Goal: Task Accomplishment & Management: Manage account settings

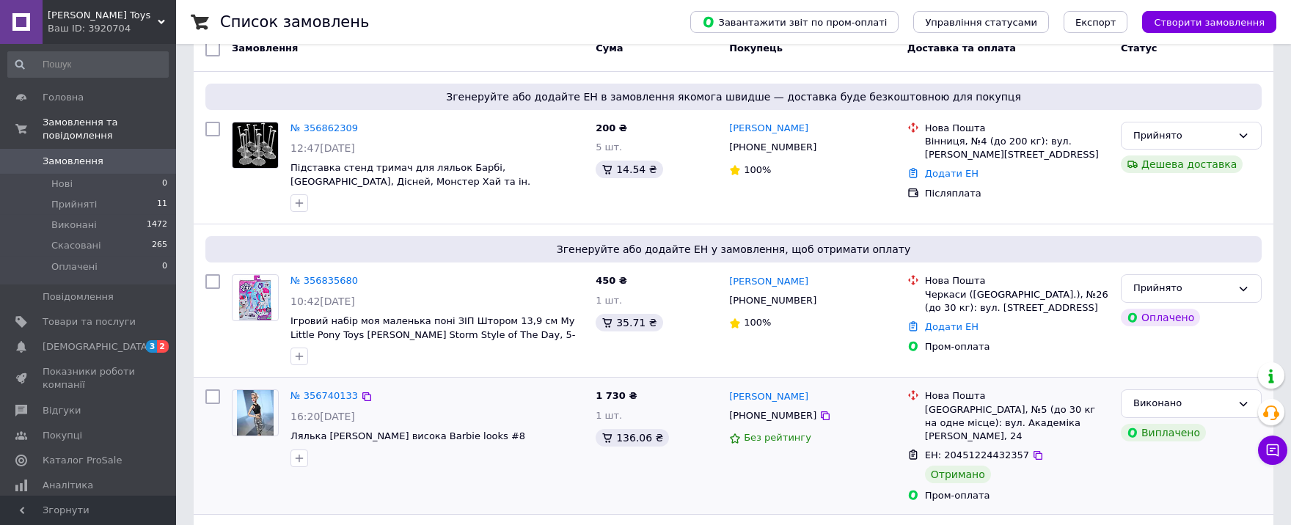
scroll to position [161, 0]
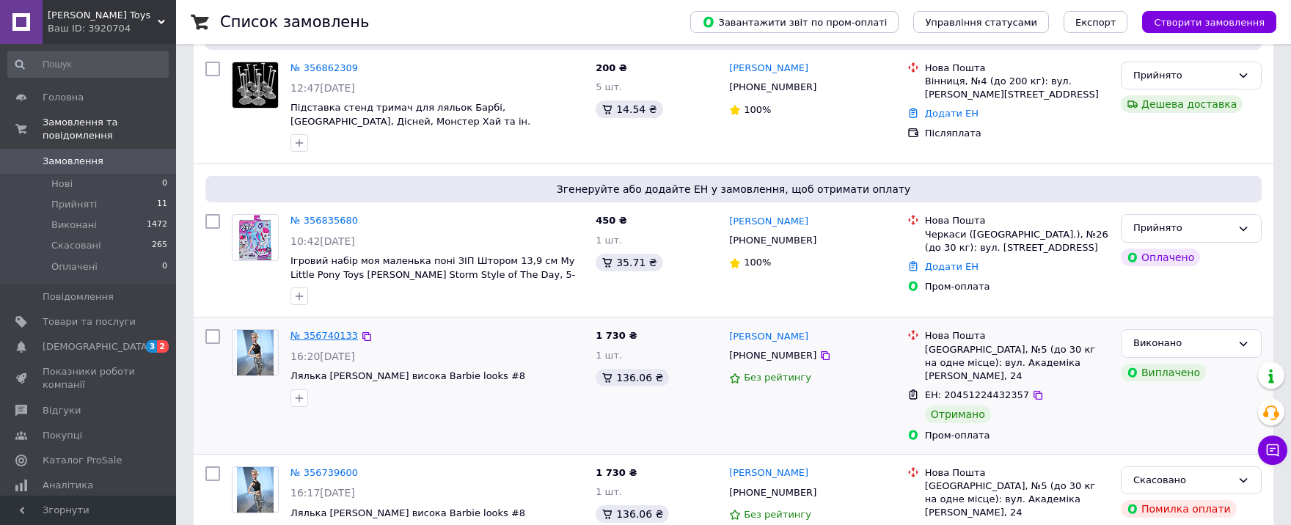
click at [334, 330] on link "№ 356740133" at bounding box center [323, 335] width 67 height 11
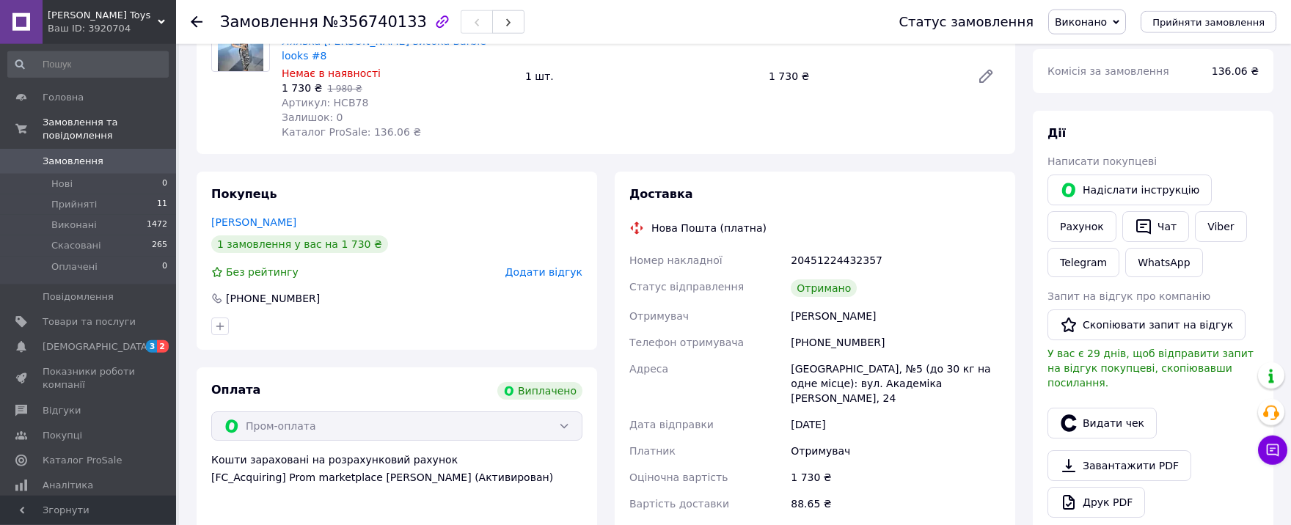
scroll to position [161, 0]
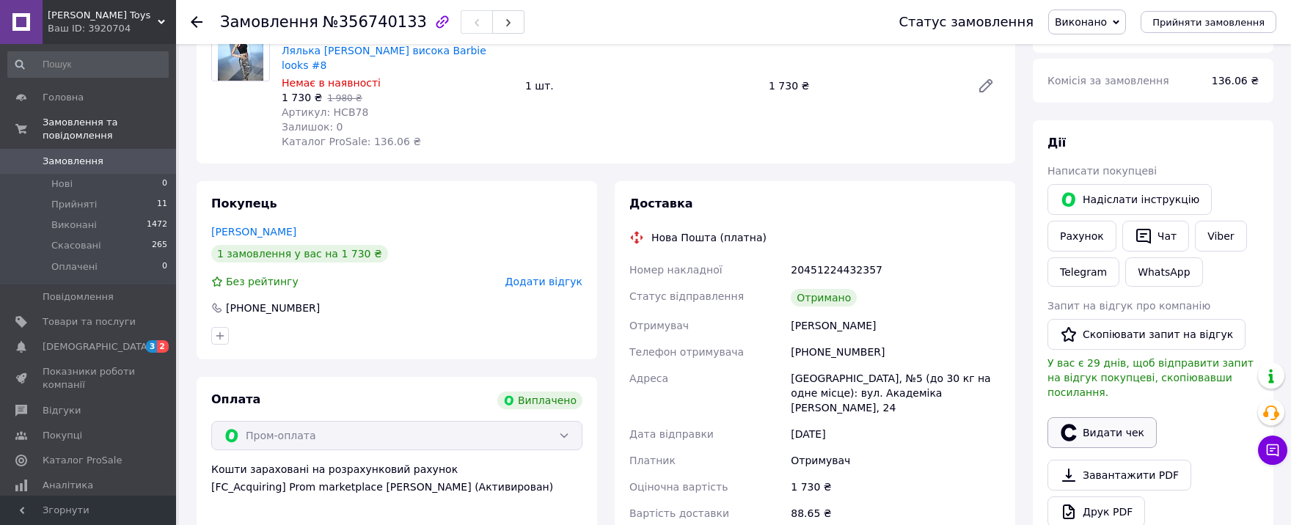
click at [1118, 417] on button "Видати чек" at bounding box center [1101, 432] width 109 height 31
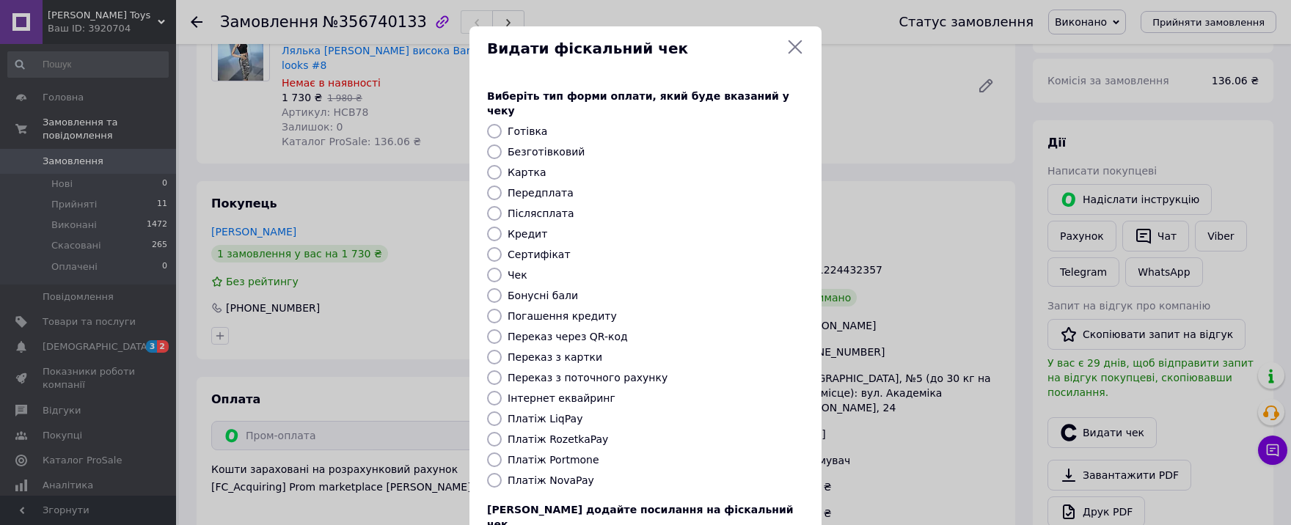
click at [586, 434] on label "Платіж RozetkaPay" at bounding box center [558, 440] width 100 height 12
click at [502, 432] on input "Платіж RozetkaPay" at bounding box center [494, 439] width 15 height 15
radio input "true"
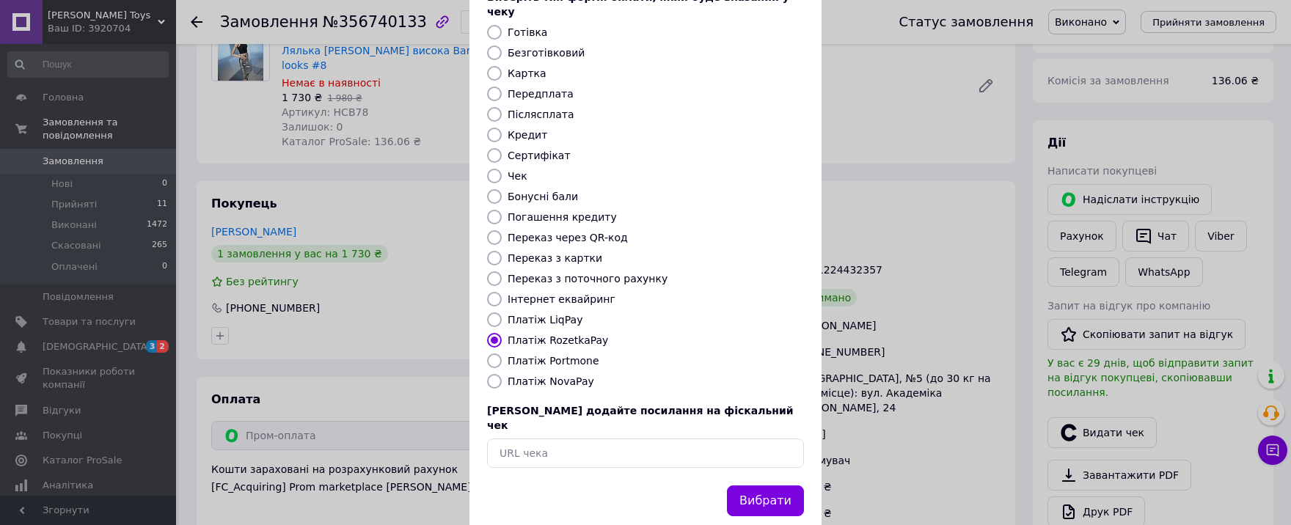
scroll to position [105, 0]
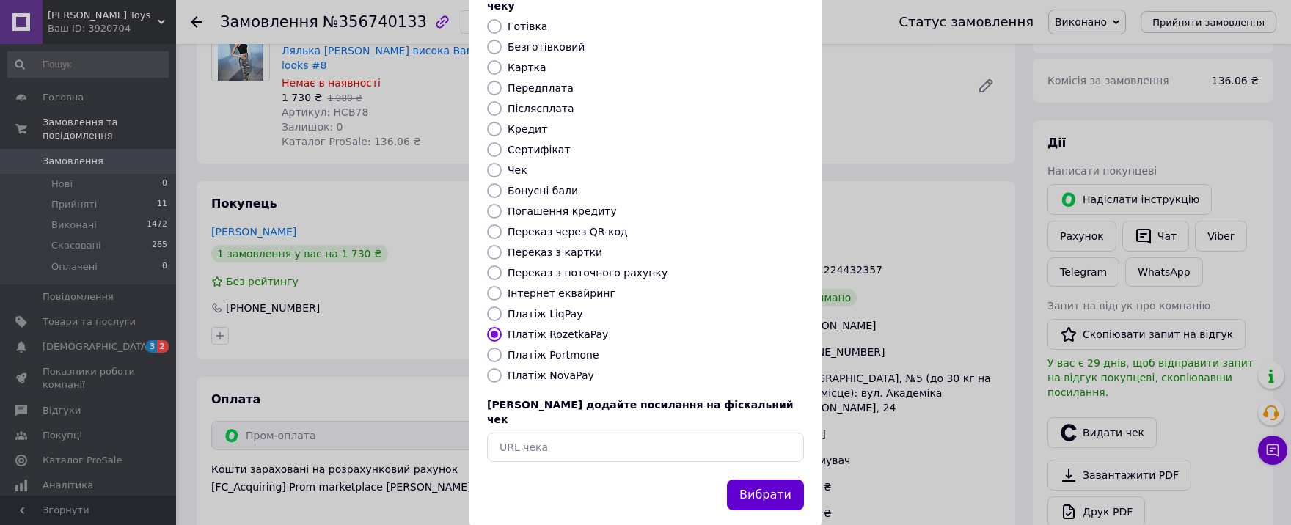
click at [772, 480] on button "Вибрати" at bounding box center [765, 496] width 77 height 32
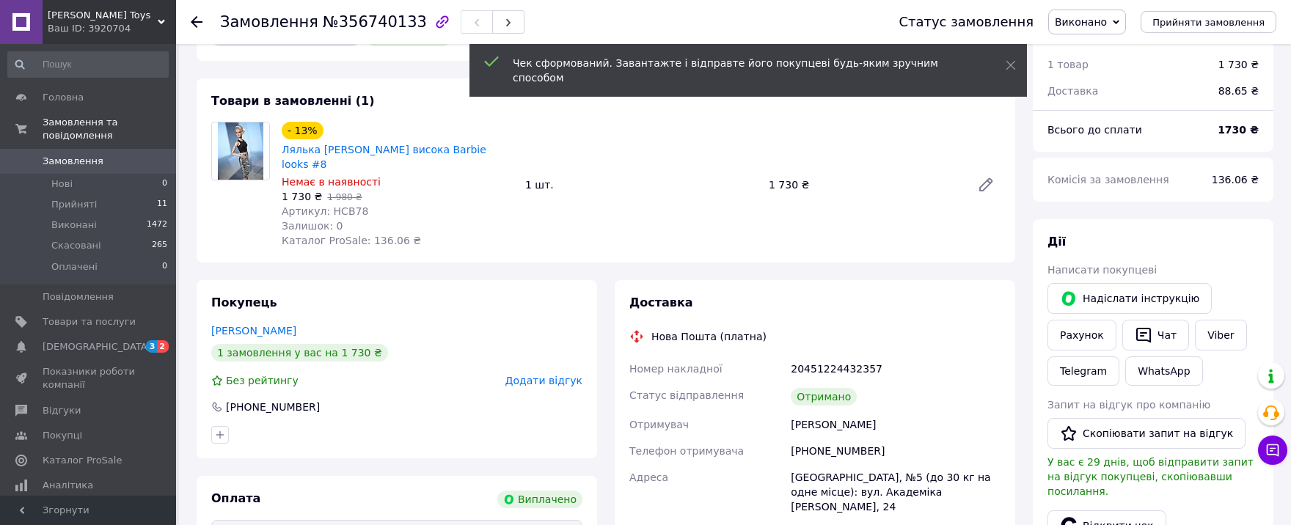
scroll to position [0, 0]
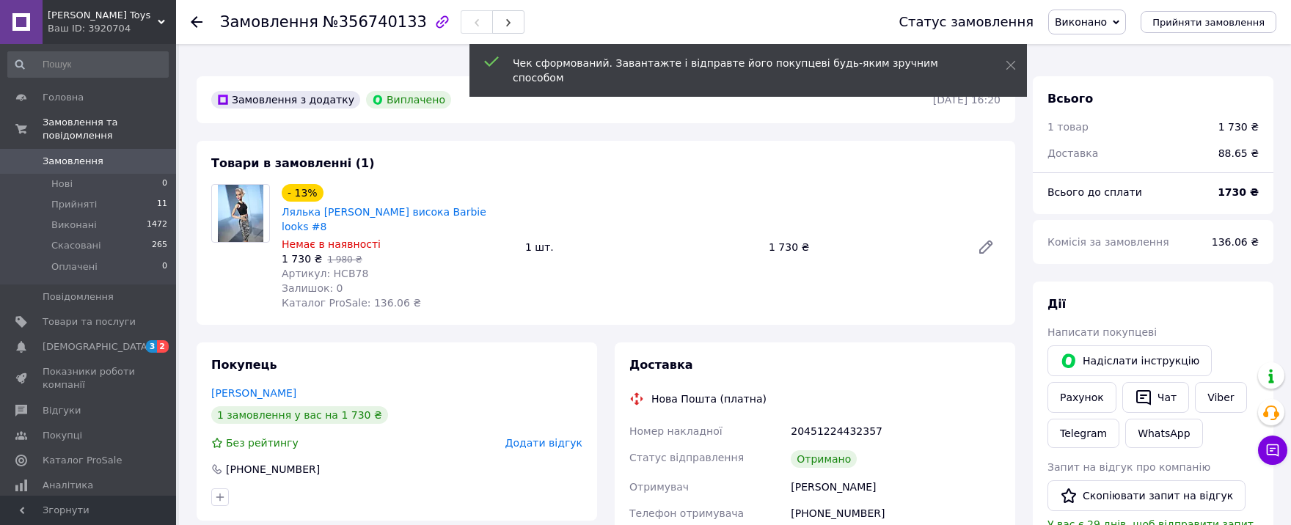
click at [553, 437] on span "Додати відгук" at bounding box center [543, 443] width 77 height 12
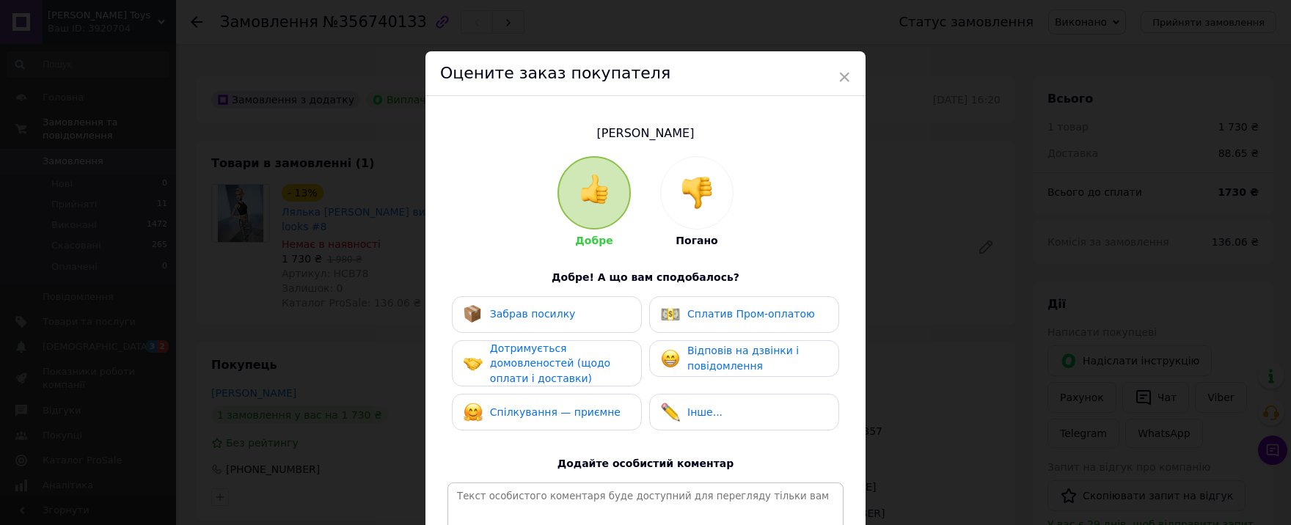
click at [558, 310] on span "Забрав посилку" at bounding box center [533, 314] width 86 height 12
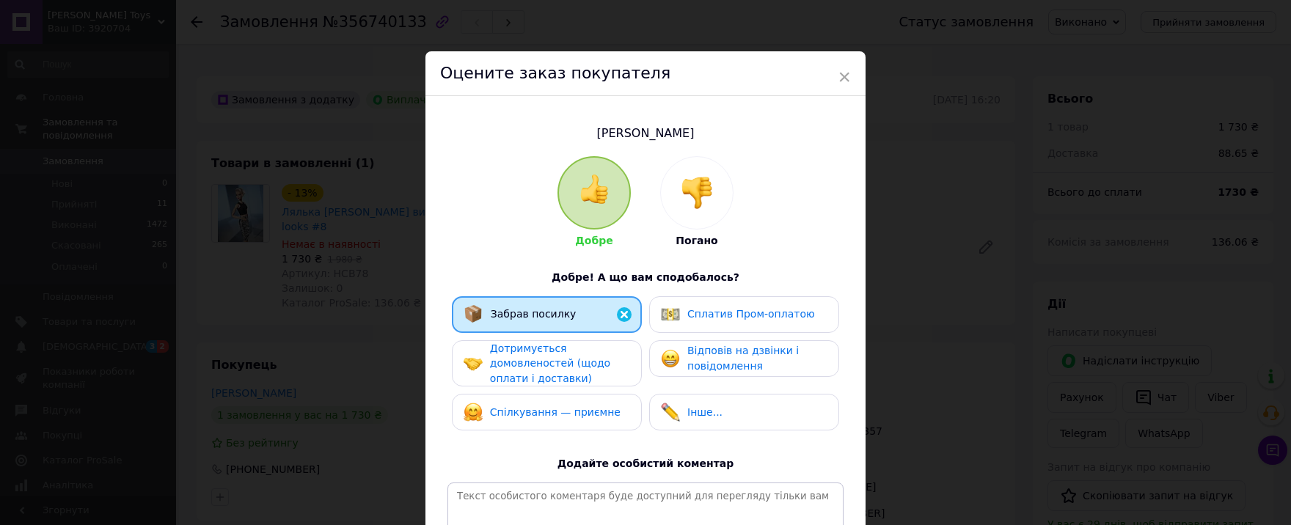
click at [755, 319] on span "Сплатив Пром-оплатою" at bounding box center [751, 314] width 128 height 12
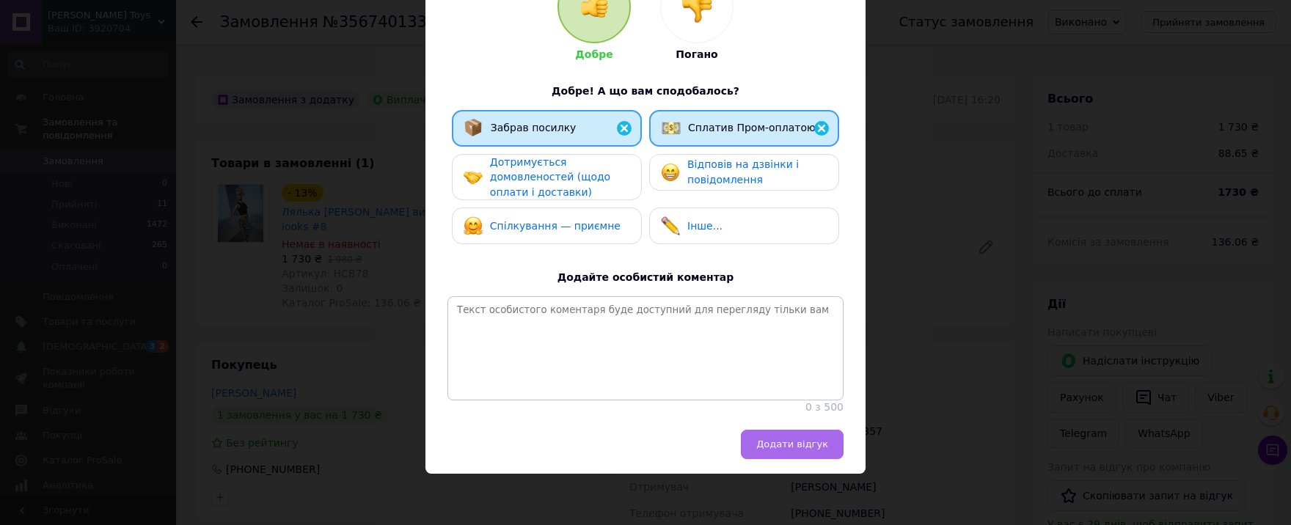
click at [778, 437] on button "Додати відгук" at bounding box center [792, 444] width 103 height 29
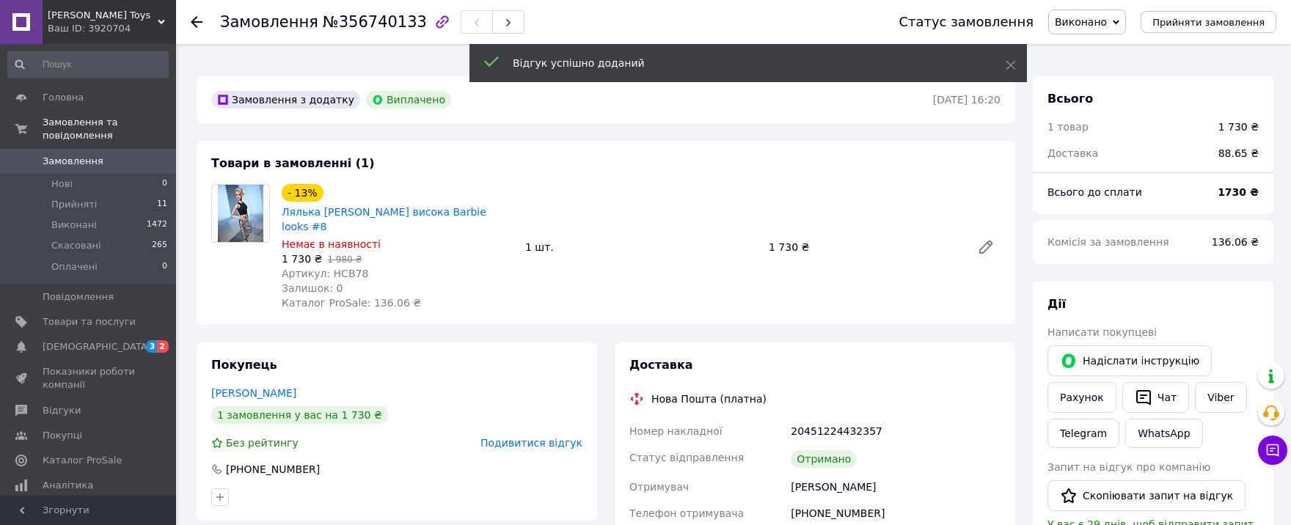
click at [222, 23] on span "Замовлення" at bounding box center [269, 22] width 98 height 18
drag, startPoint x: 222, startPoint y: 23, endPoint x: 376, endPoint y: 29, distance: 153.4
click at [376, 29] on h1 "Замовлення №356740133" at bounding box center [323, 22] width 207 height 18
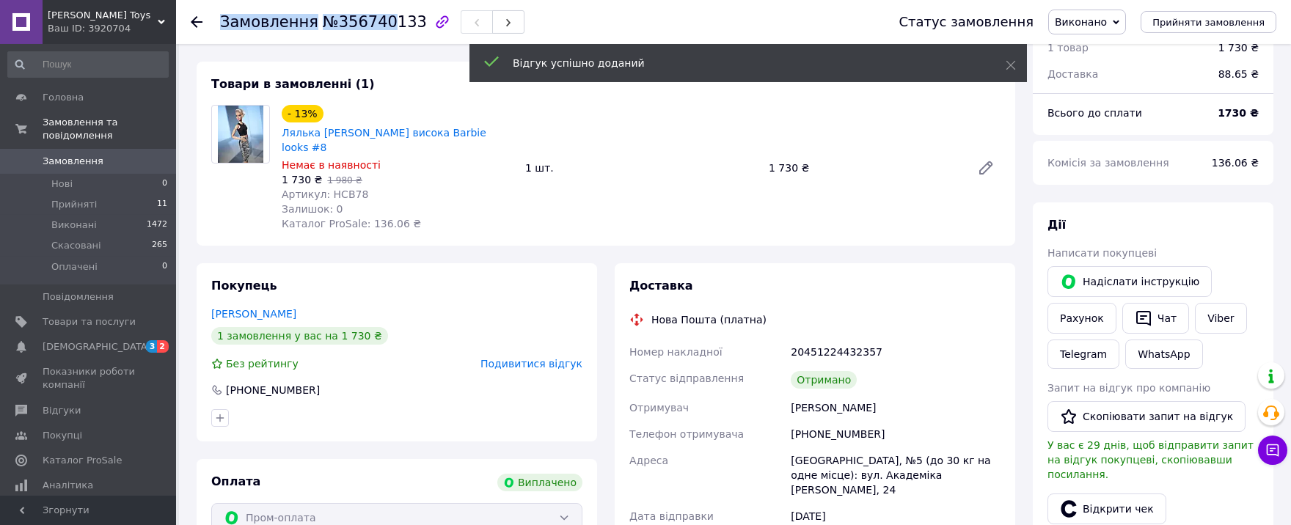
scroll to position [81, 0]
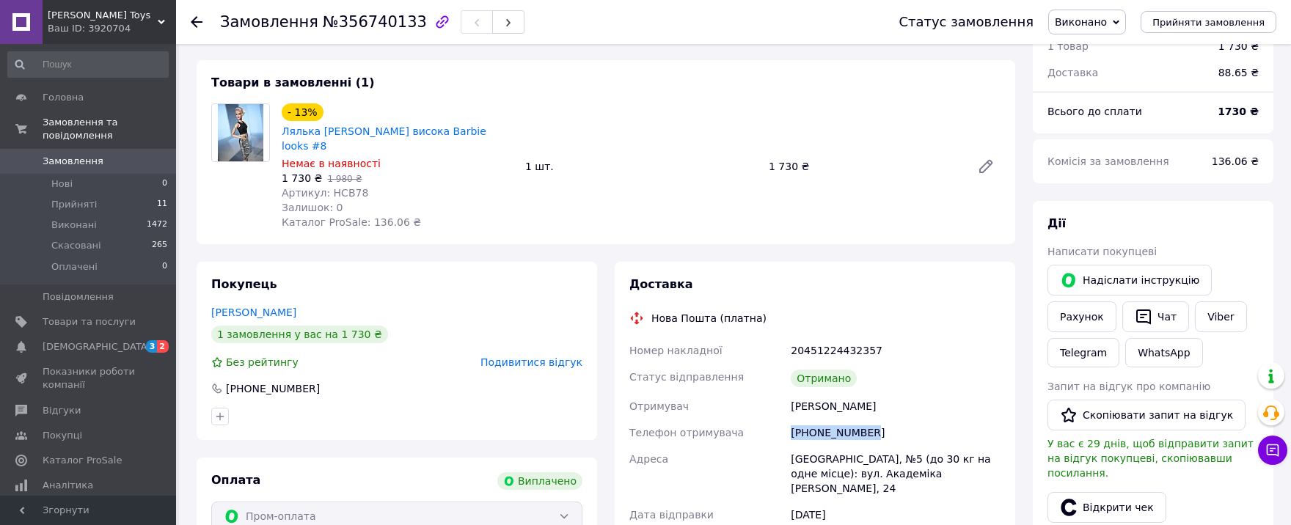
drag, startPoint x: 878, startPoint y: 415, endPoint x: 787, endPoint y: 421, distance: 91.1
click at [787, 421] on div "Номер накладної 20451224432357 Статус відправлення Отримано Отримувач [PERSON_N…" at bounding box center [814, 472] width 377 height 270
copy div "Телефон отримувача [PHONE_NUMBER]"
drag, startPoint x: 222, startPoint y: 23, endPoint x: 401, endPoint y: 21, distance: 179.0
click at [401, 21] on h1 "Замовлення №356740133" at bounding box center [323, 22] width 207 height 18
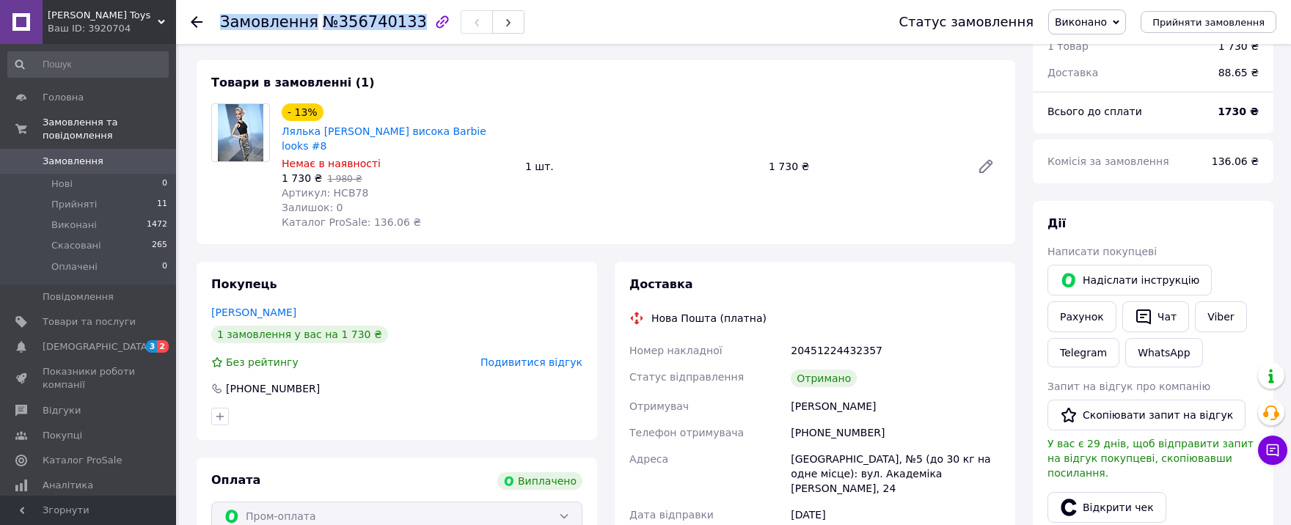
copy h1 "Замовлення №356740133"
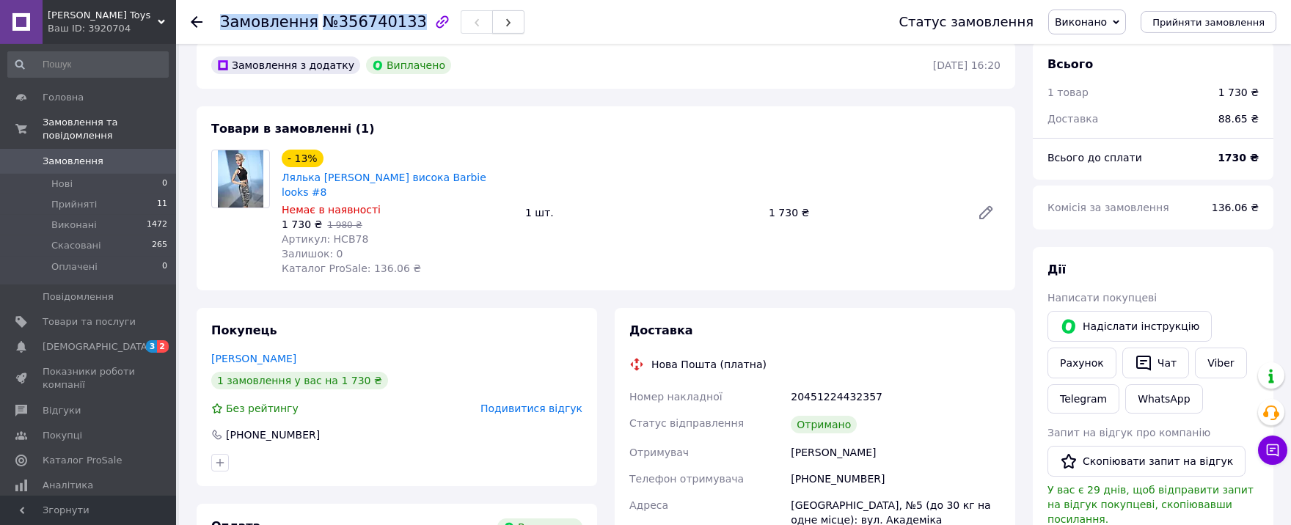
scroll to position [0, 0]
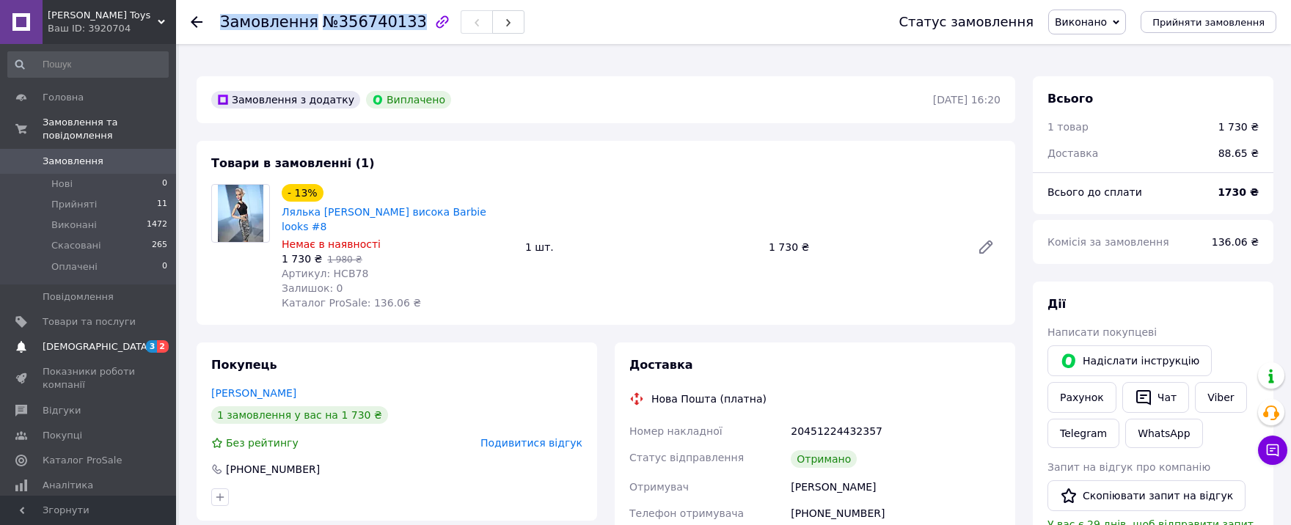
click at [103, 340] on span "[DEMOGRAPHIC_DATA]" at bounding box center [89, 346] width 93 height 13
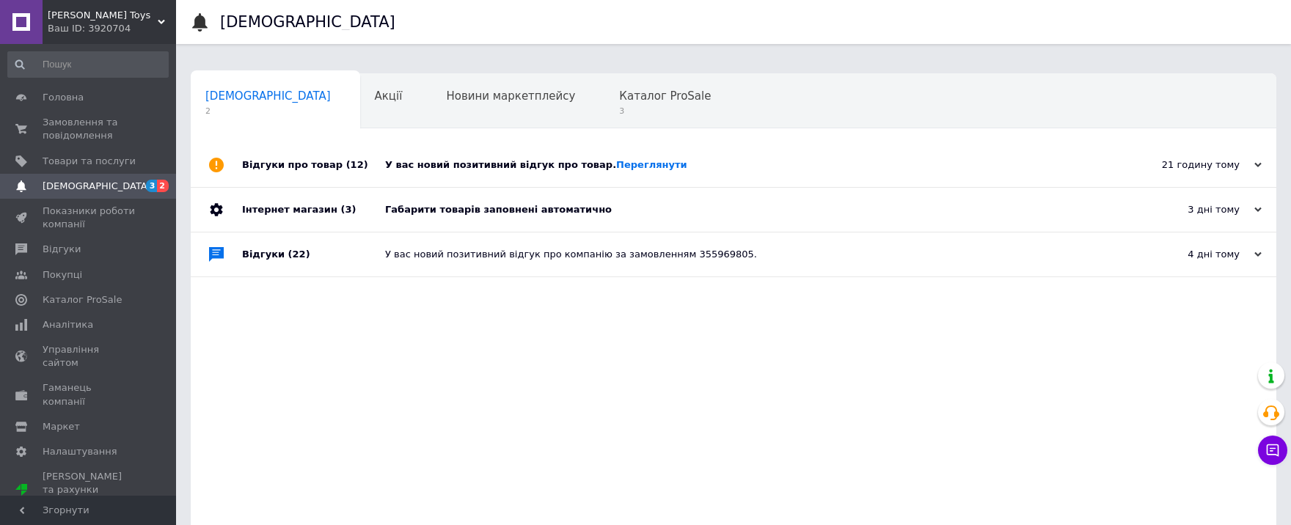
click at [486, 203] on div "Габарити товарів заповнені автоматично" at bounding box center [750, 209] width 730 height 13
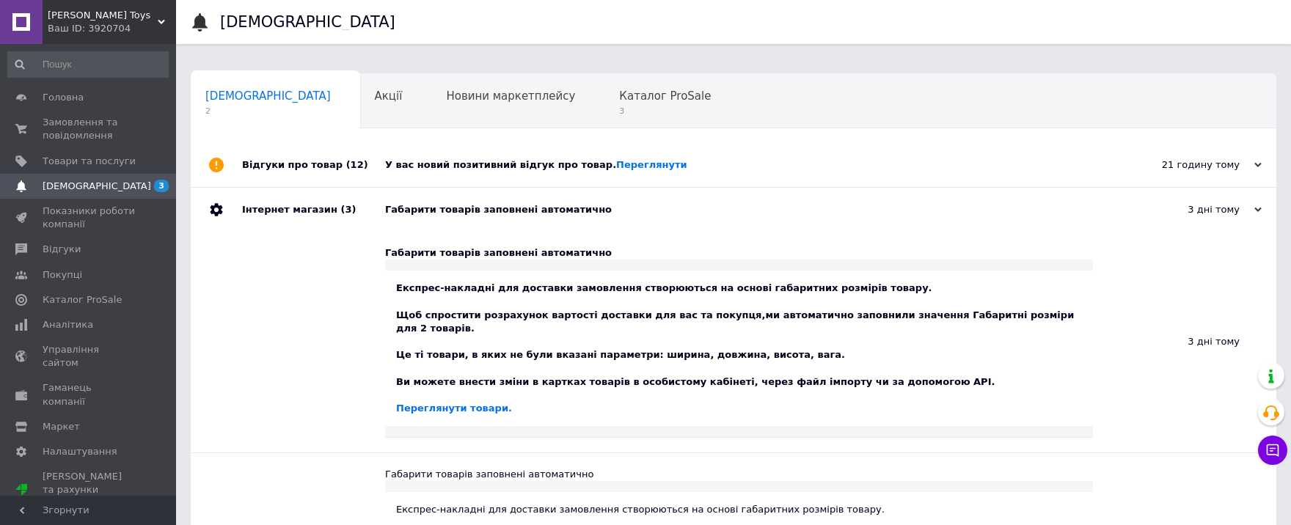
click at [533, 143] on div "У вас новий позитивний відгук про товар. [GEOGRAPHIC_DATA]" at bounding box center [750, 165] width 730 height 44
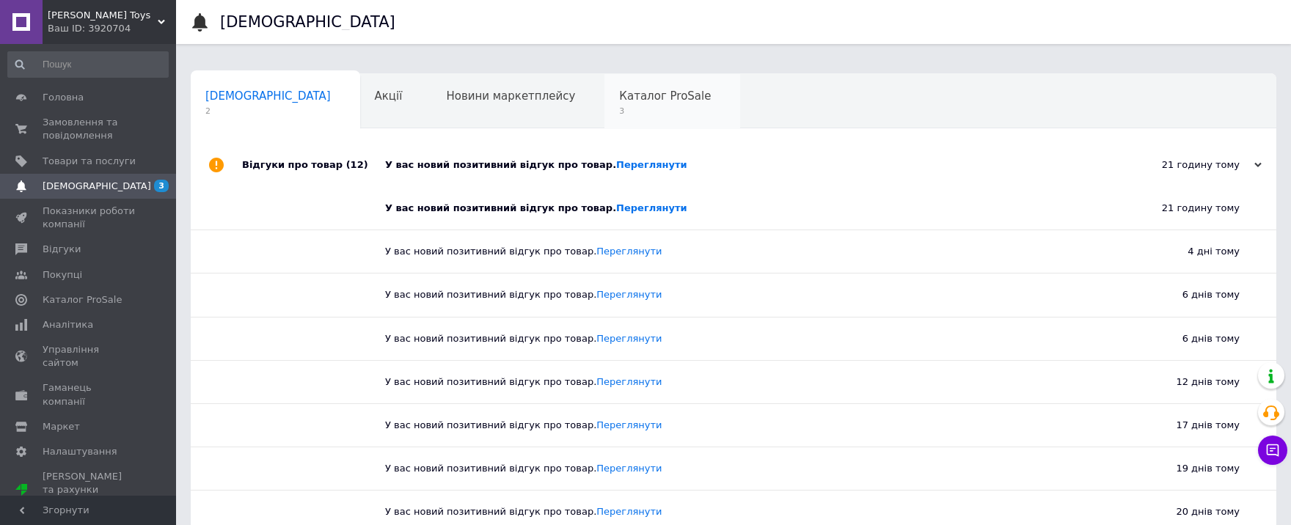
click at [619, 106] on span "3" at bounding box center [665, 111] width 92 height 11
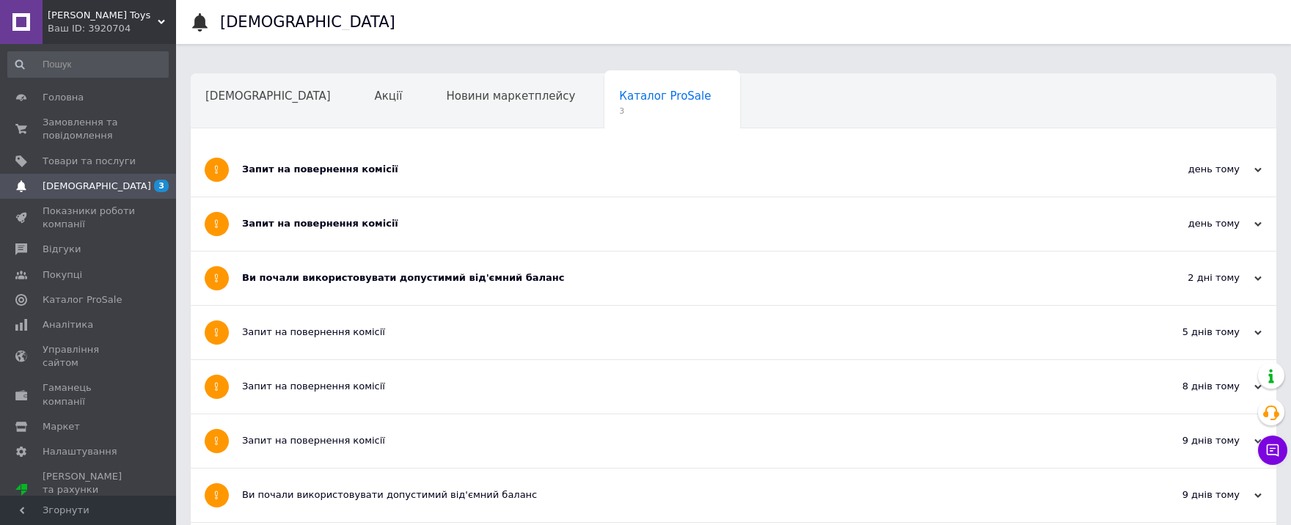
click at [325, 163] on div "Запит на повернення комісії" at bounding box center [678, 169] width 873 height 13
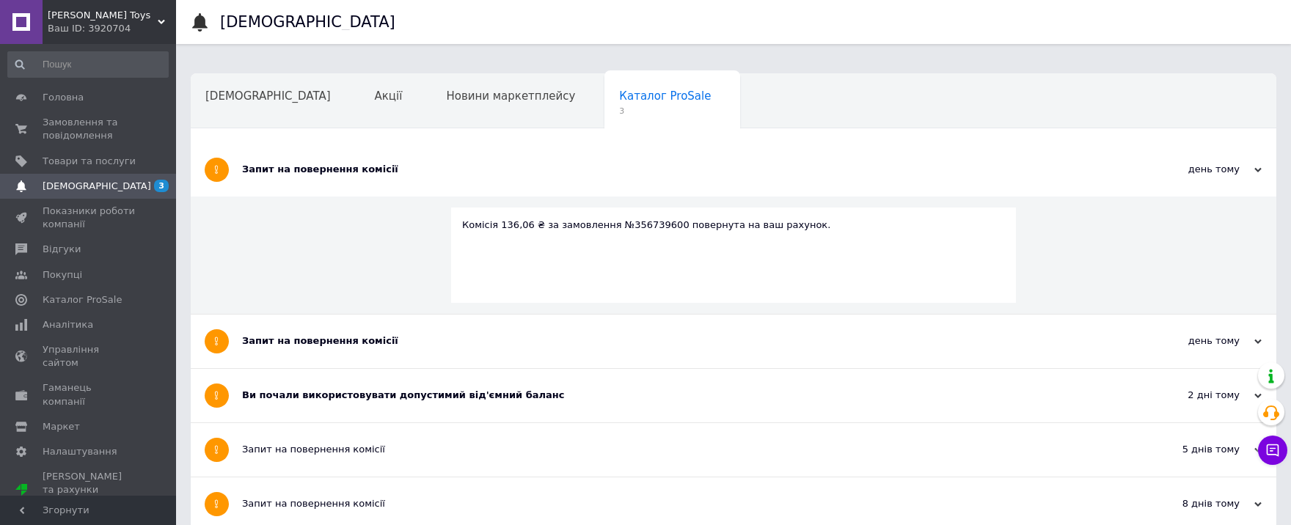
click at [314, 334] on div "Запит на повернення комісії" at bounding box center [678, 340] width 873 height 13
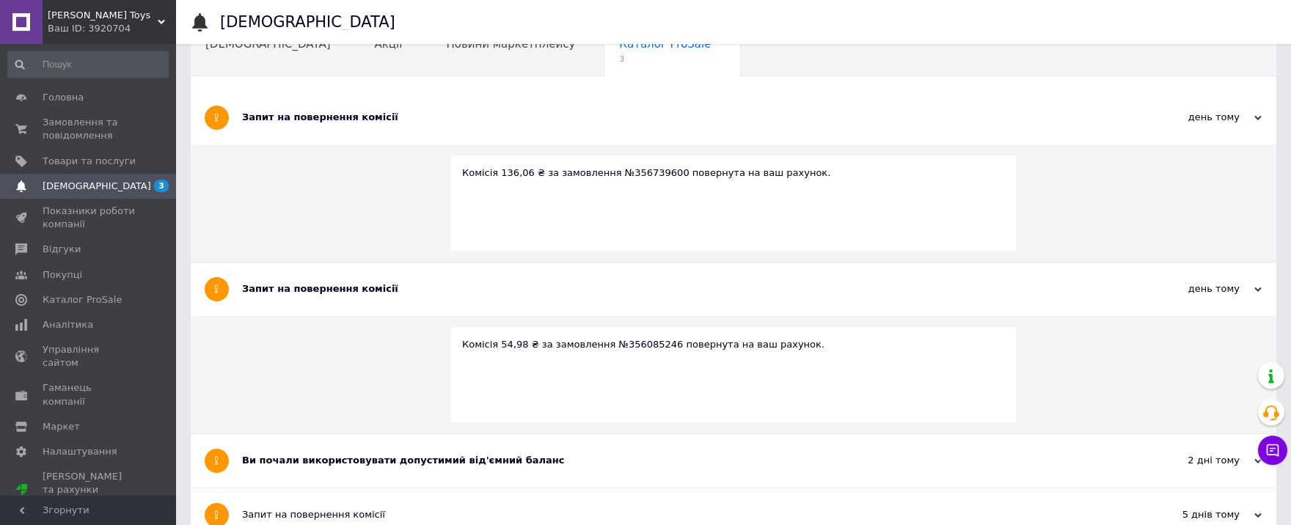
scroll to position [81, 0]
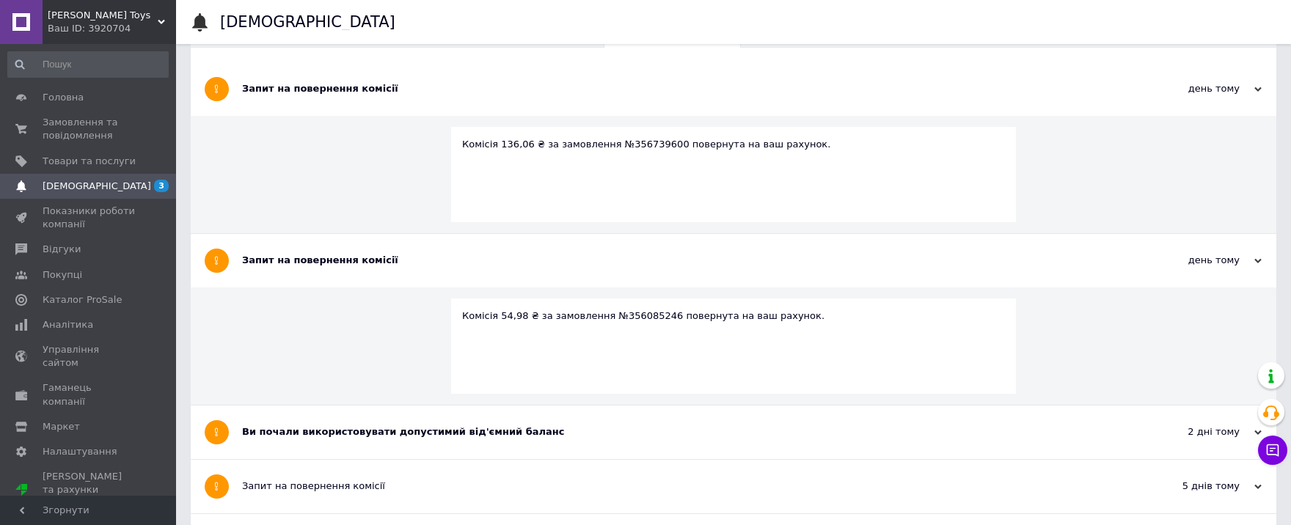
click at [423, 425] on div "Ви почали використовувати допустимий від'ємний баланс" at bounding box center [678, 431] width 873 height 13
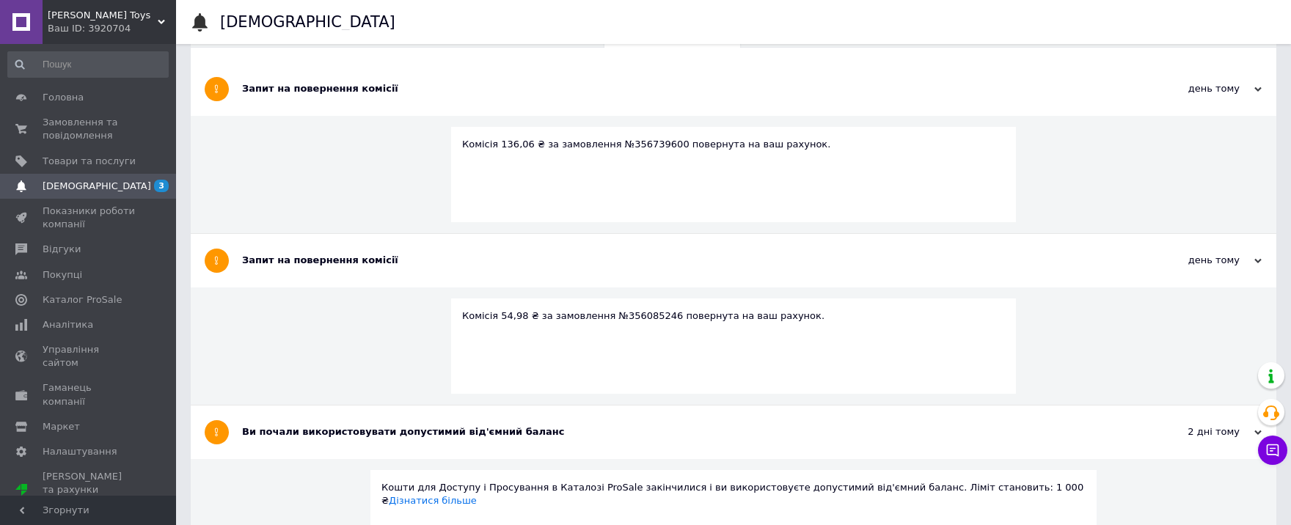
scroll to position [0, 0]
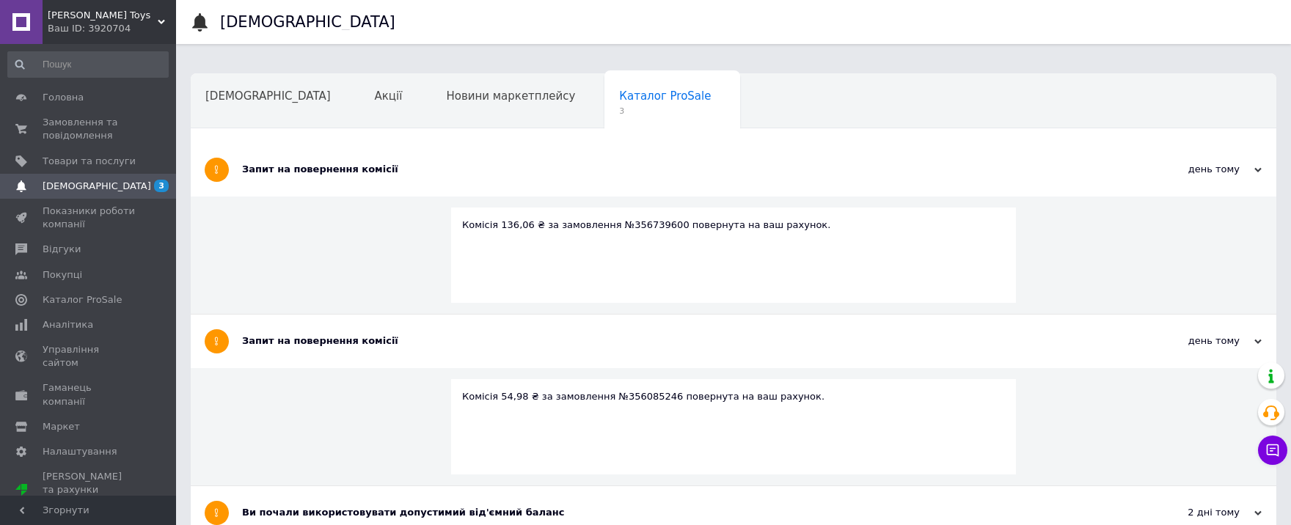
click at [73, 180] on link "[DEMOGRAPHIC_DATA] 3" at bounding box center [88, 186] width 176 height 25
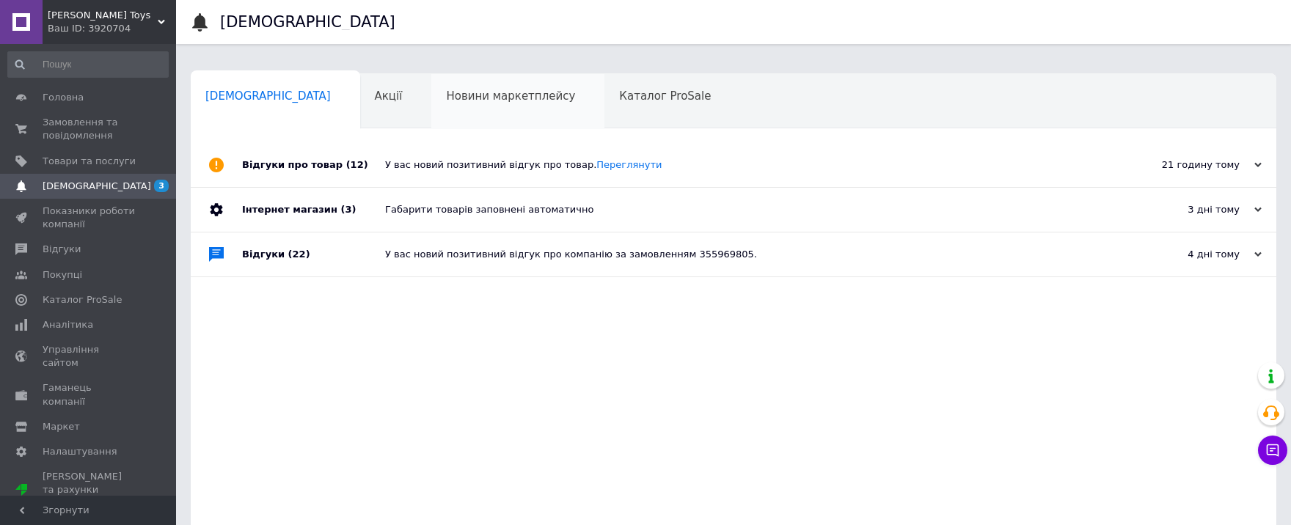
click at [466, 89] on span "Новини маркетплейсу" at bounding box center [510, 95] width 129 height 13
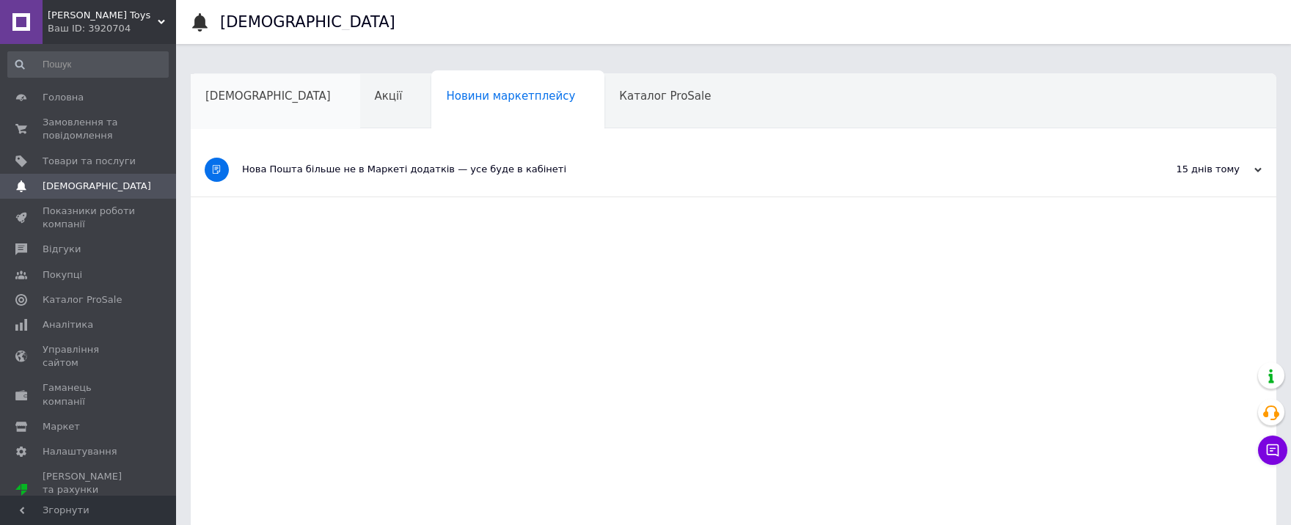
click at [230, 89] on span "[DEMOGRAPHIC_DATA]" at bounding box center [267, 95] width 125 height 13
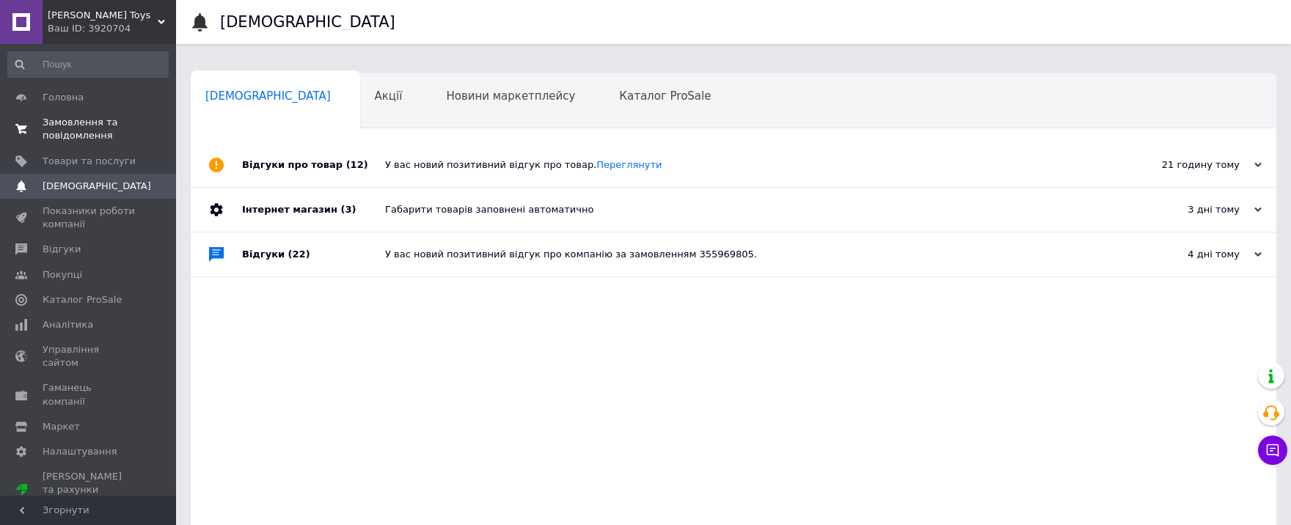
click at [73, 125] on span "Замовлення та повідомлення" at bounding box center [89, 129] width 93 height 26
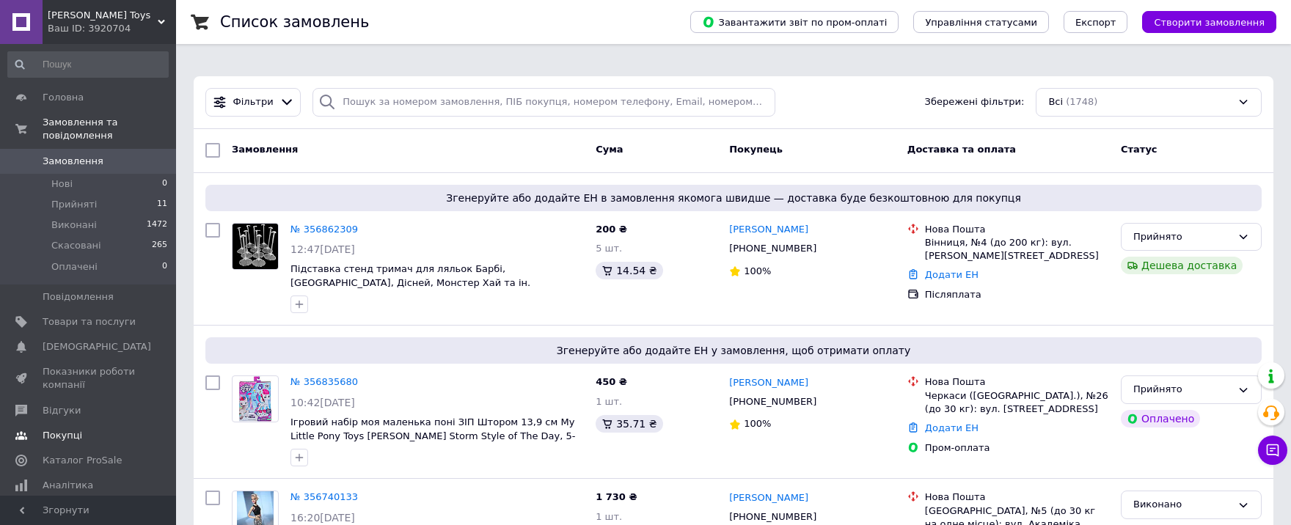
click at [77, 404] on span "Відгуки" at bounding box center [89, 410] width 93 height 13
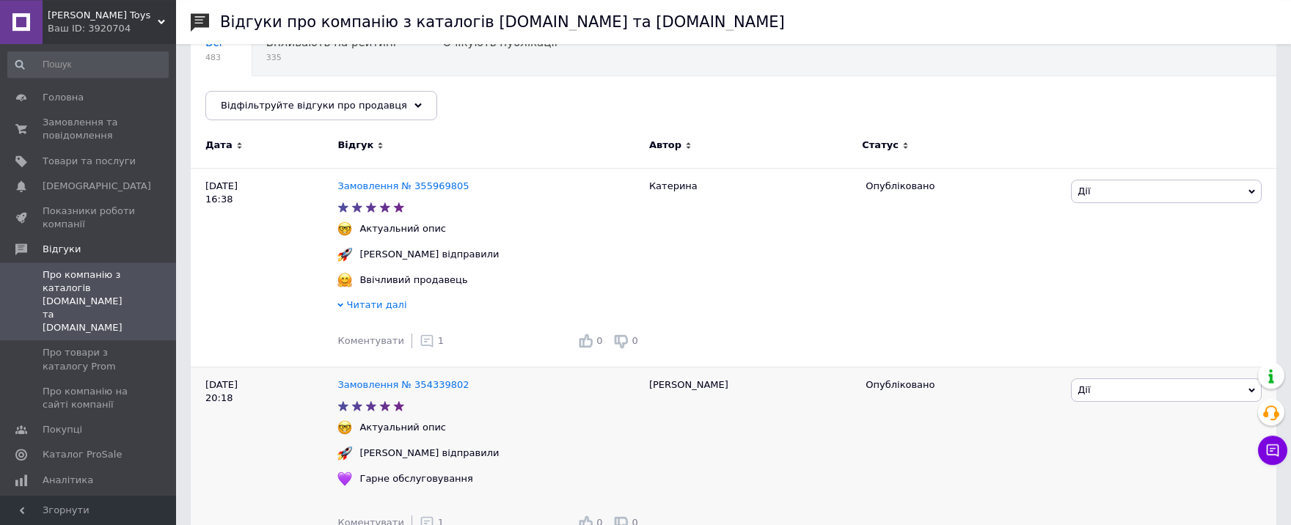
scroll to position [161, 0]
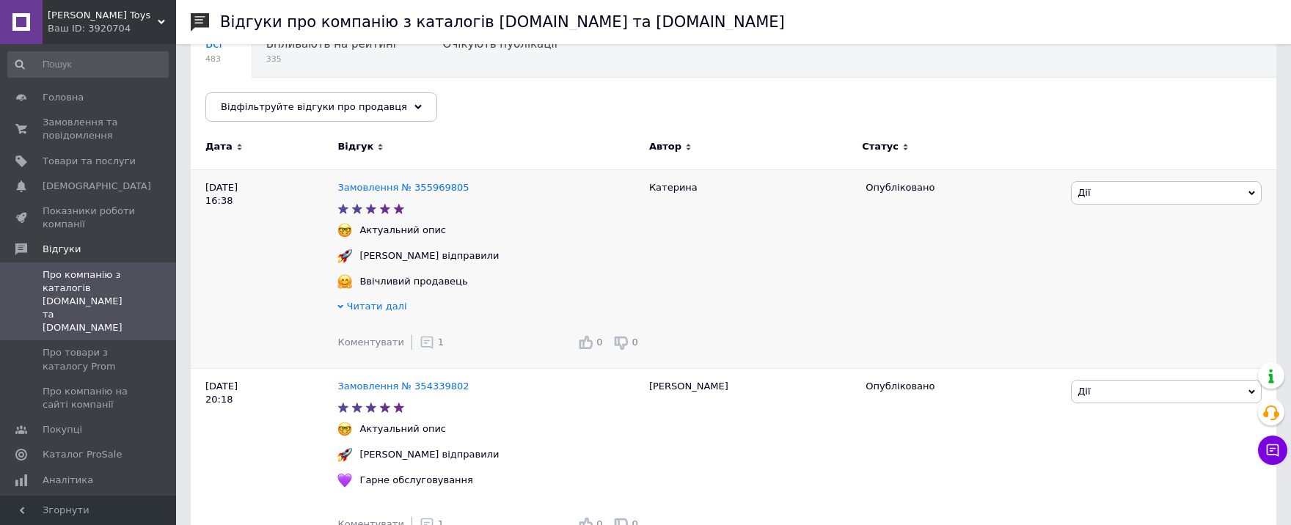
click at [421, 336] on icon at bounding box center [427, 342] width 15 height 15
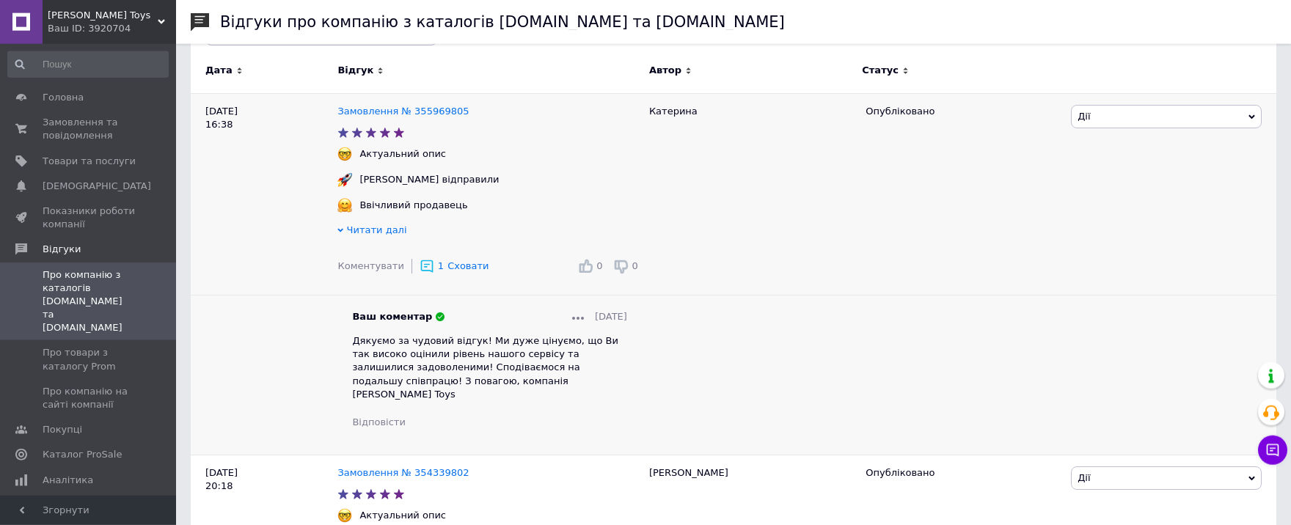
scroll to position [242, 0]
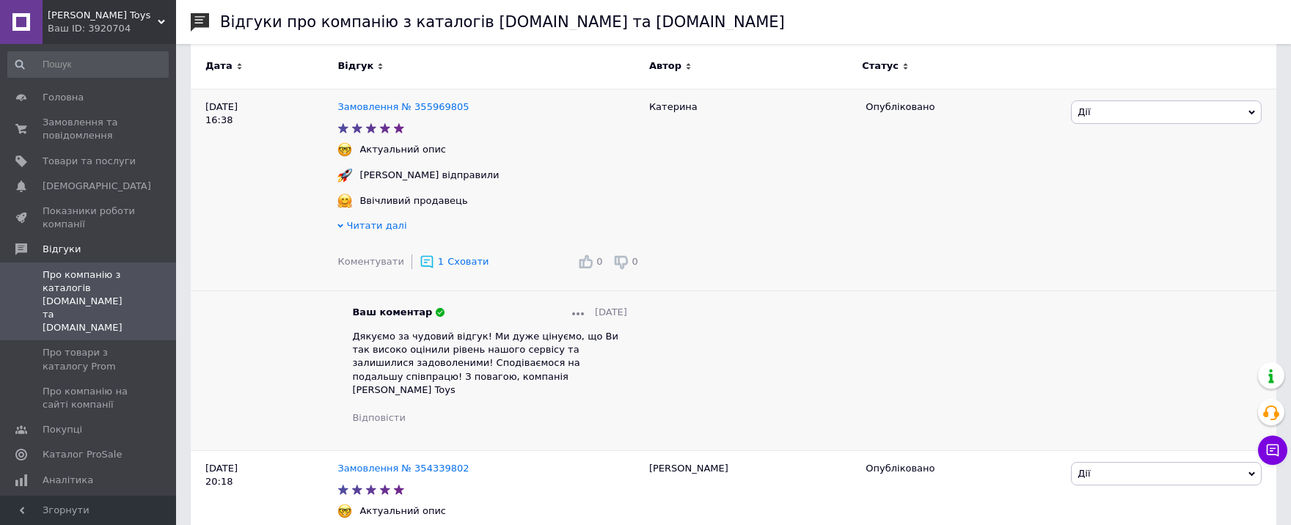
drag, startPoint x: 546, startPoint y: 370, endPoint x: 354, endPoint y: 326, distance: 197.2
click at [354, 330] on div "Дякуємо за чудовий відгук! Ми дуже цінуємо, що Ви так високо оцінили рівень наш…" at bounding box center [489, 363] width 274 height 67
copy span "Дякуємо за чудовий відгук! Ми дуже цінуємо, що Ви так високо оцінили рівень наш…"
click at [75, 346] on span "Про товари з каталогу Prom" at bounding box center [89, 359] width 93 height 26
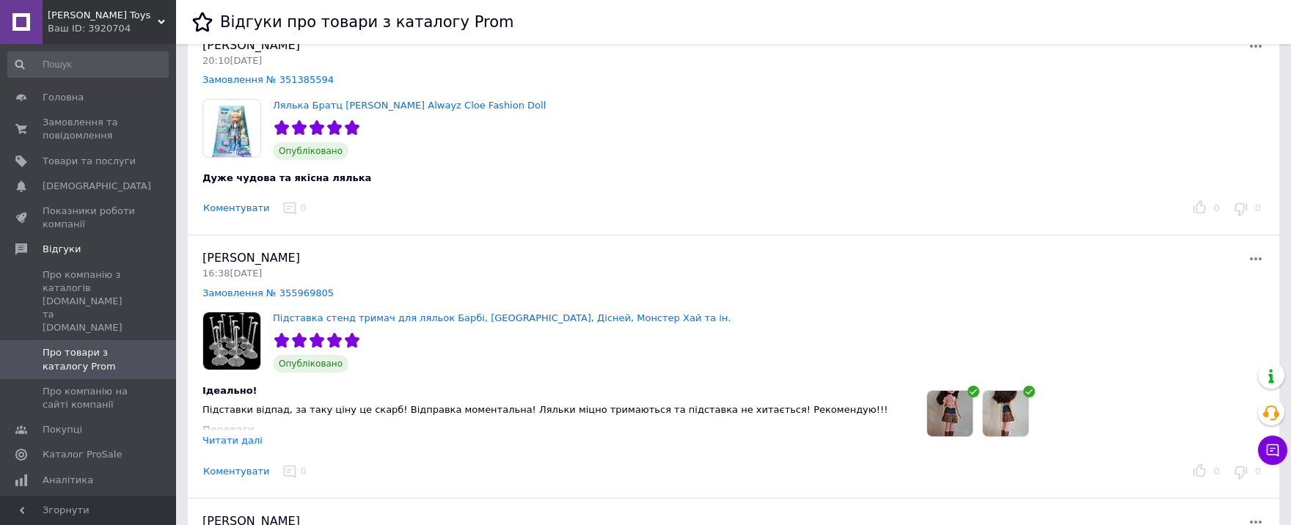
click at [226, 201] on button "Коментувати" at bounding box center [235, 208] width 67 height 15
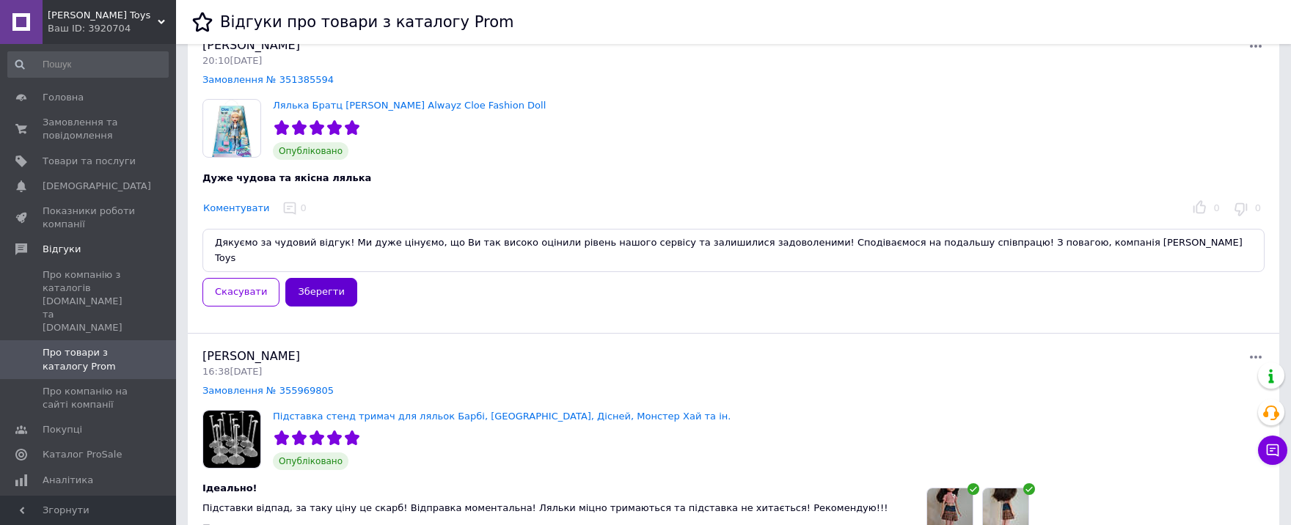
type textarea "Дякуємо за чудовий відгук! Ми дуже цінуємо, що Ви так високо оцінили рівень наш…"
click at [318, 278] on button "Зберегти" at bounding box center [320, 292] width 71 height 29
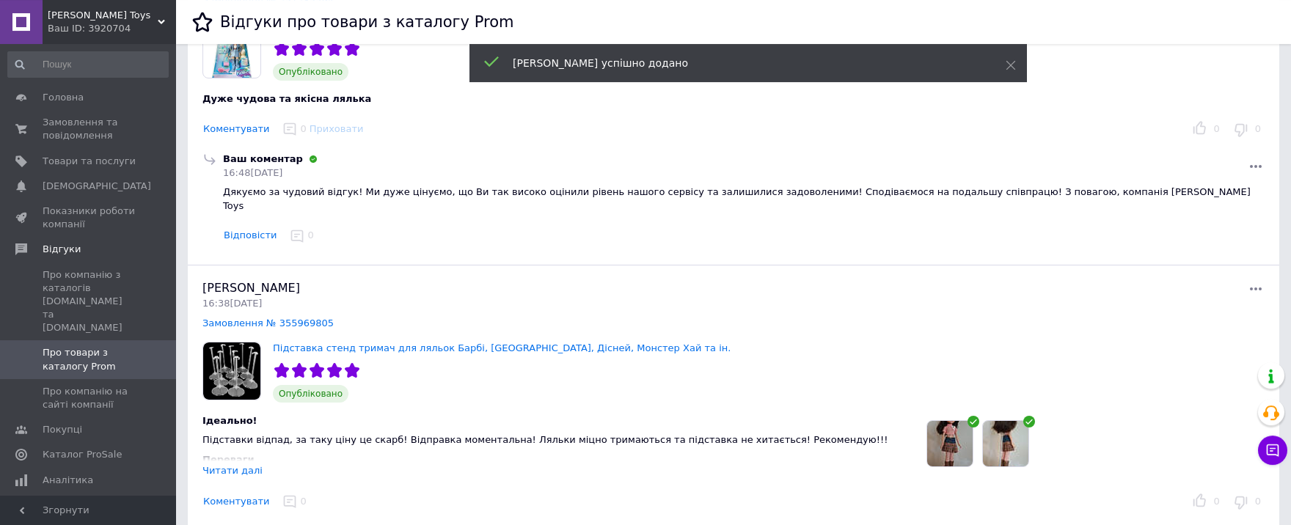
scroll to position [274, 0]
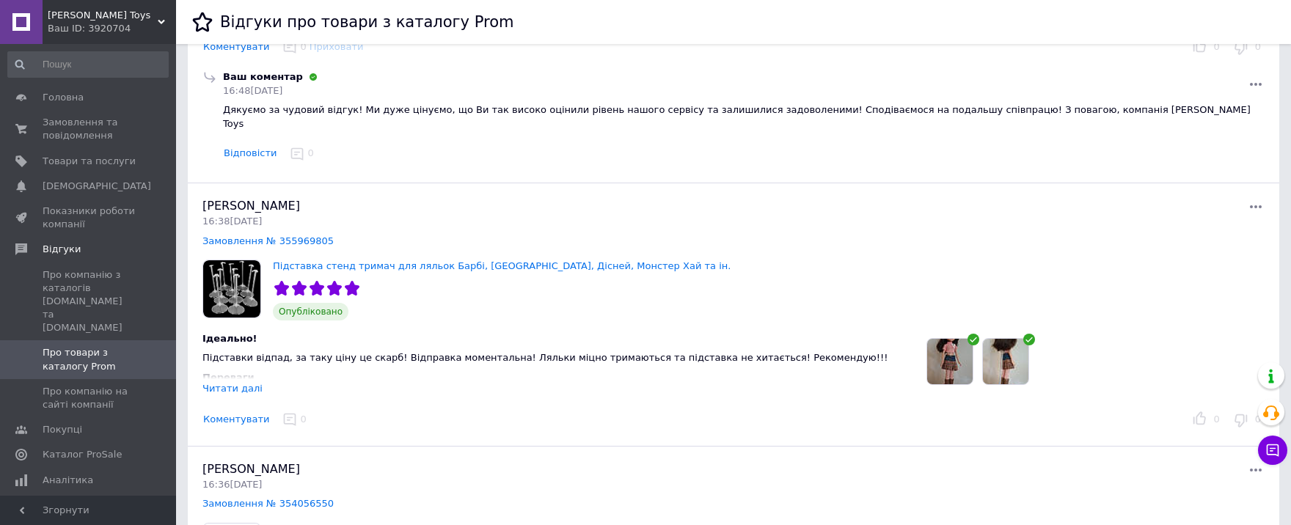
click at [230, 412] on button "Коментувати" at bounding box center [235, 419] width 67 height 15
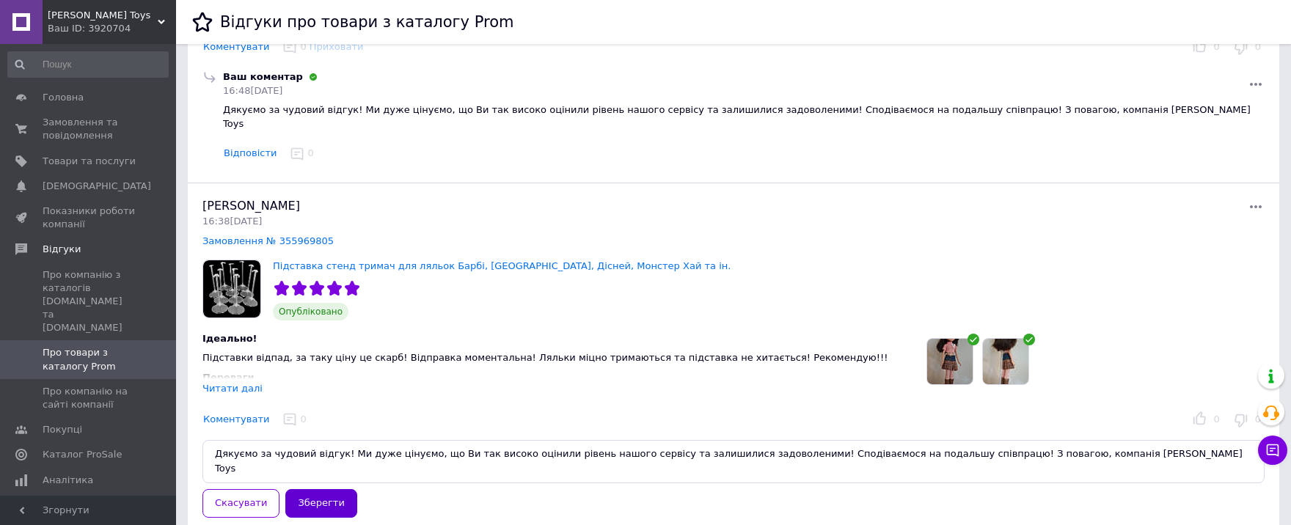
type textarea "Дякуємо за чудовий відгук! Ми дуже цінуємо, що Ви так високо оцінили рівень наш…"
click at [312, 489] on button "Зберегти" at bounding box center [320, 503] width 71 height 29
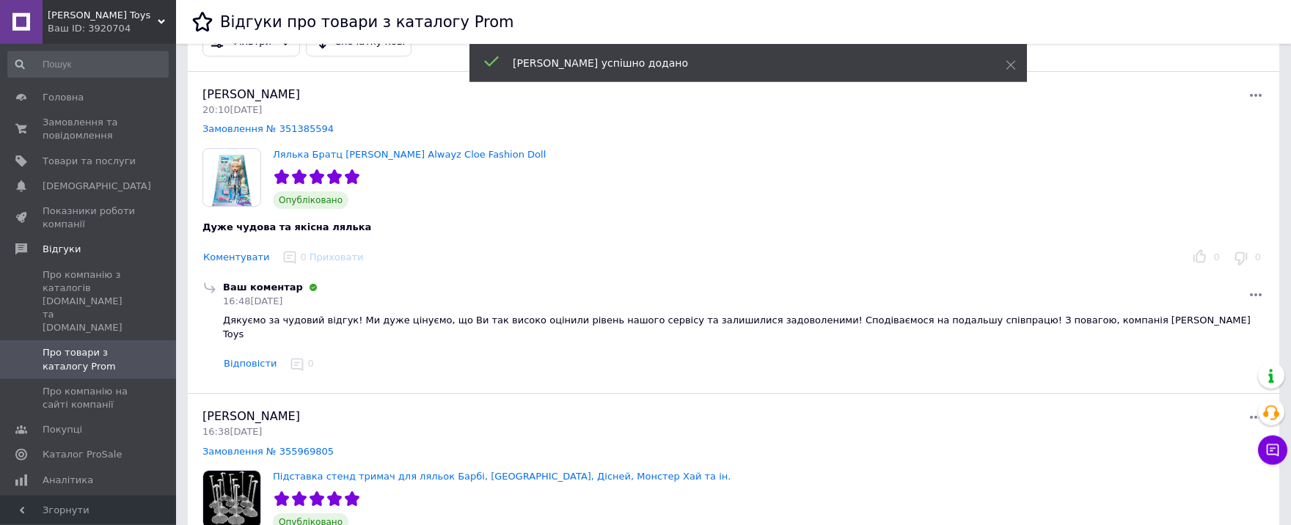
scroll to position [0, 0]
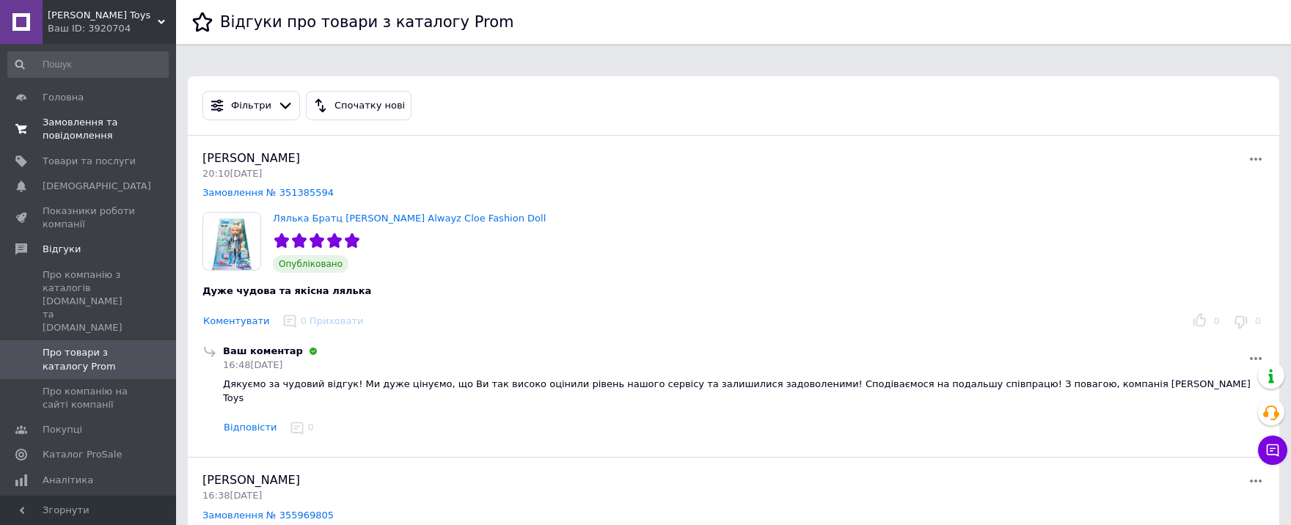
click at [107, 134] on span "Замовлення та повідомлення" at bounding box center [89, 129] width 93 height 26
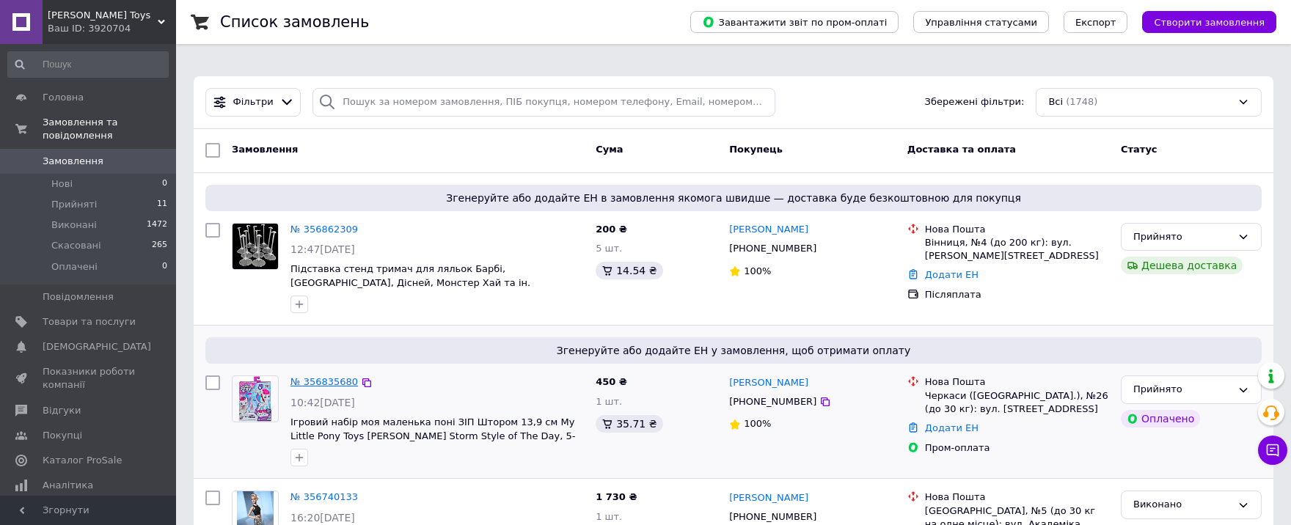
click at [300, 376] on link "№ 356835680" at bounding box center [323, 381] width 67 height 11
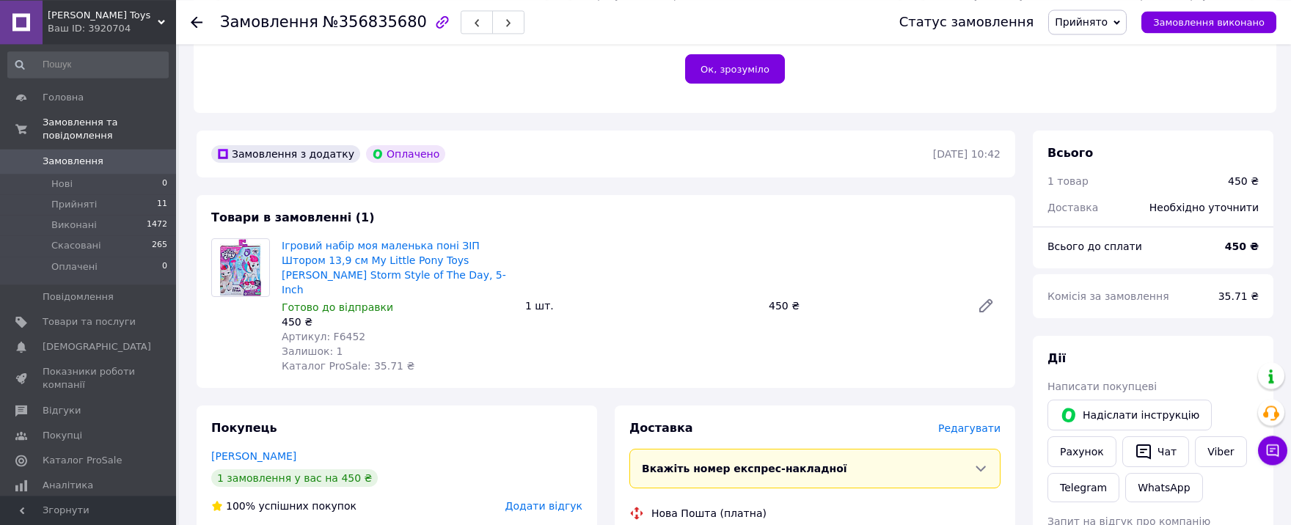
scroll to position [484, 0]
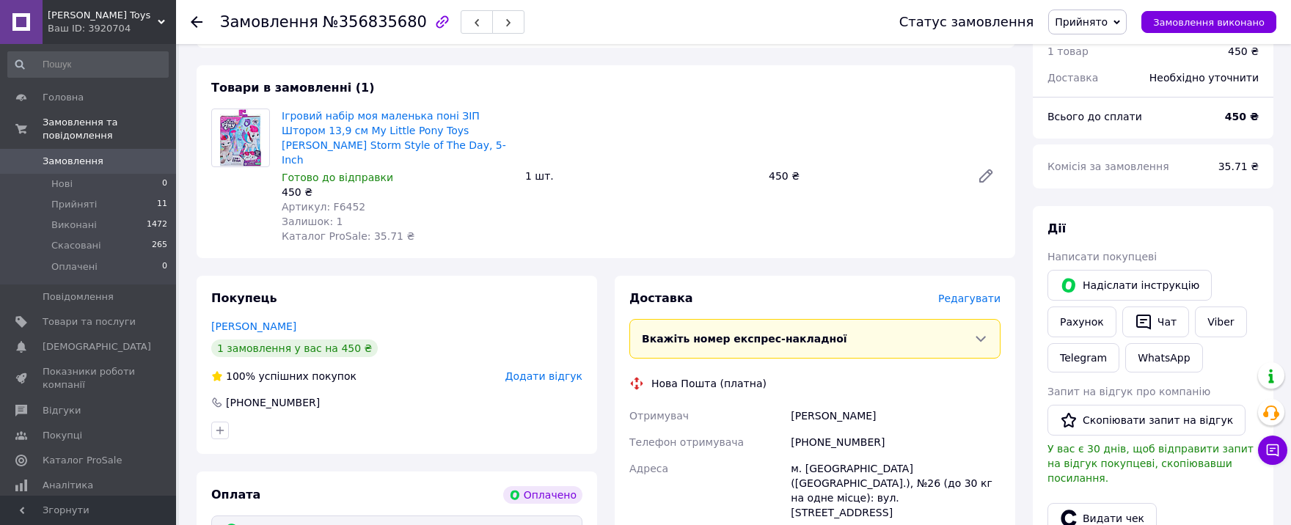
click at [972, 293] on span "Редагувати" at bounding box center [969, 299] width 62 height 12
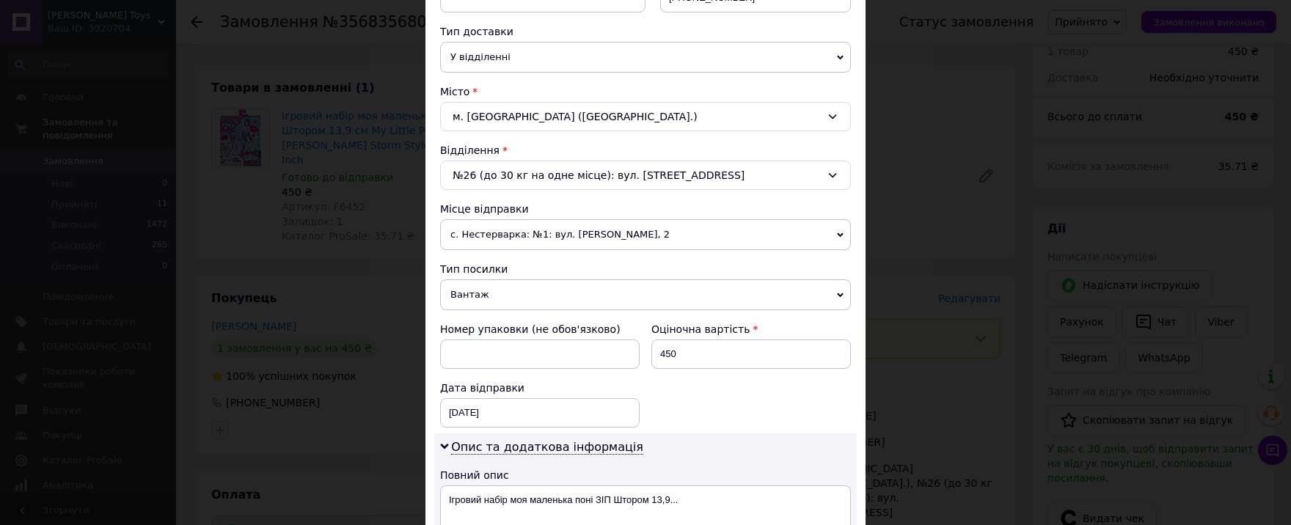
scroll to position [611, 0]
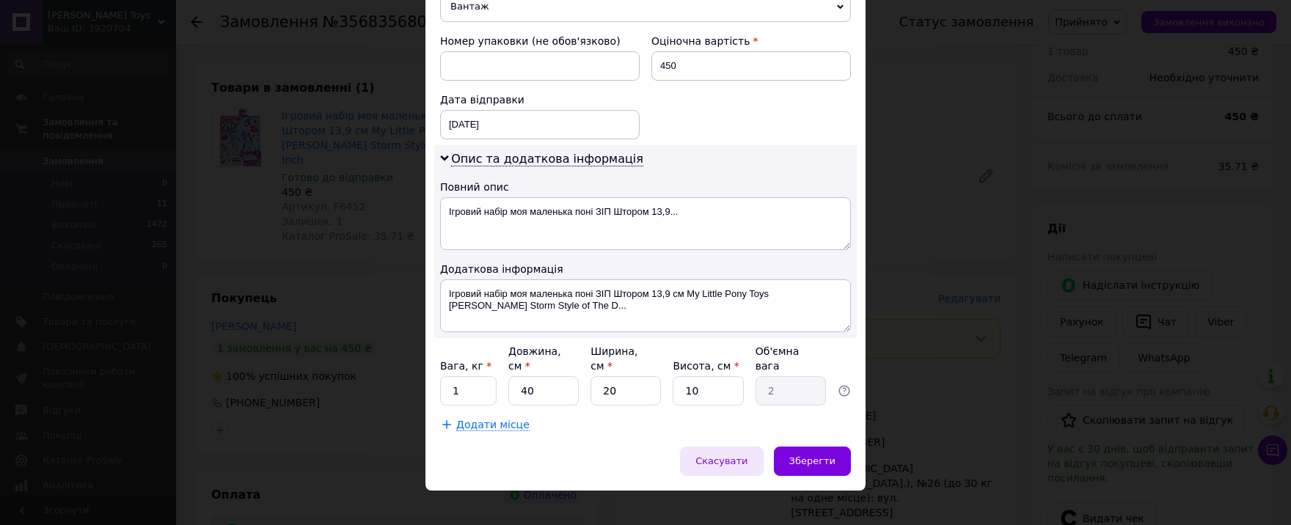
click at [734, 456] on span "Скасувати" at bounding box center [721, 461] width 52 height 11
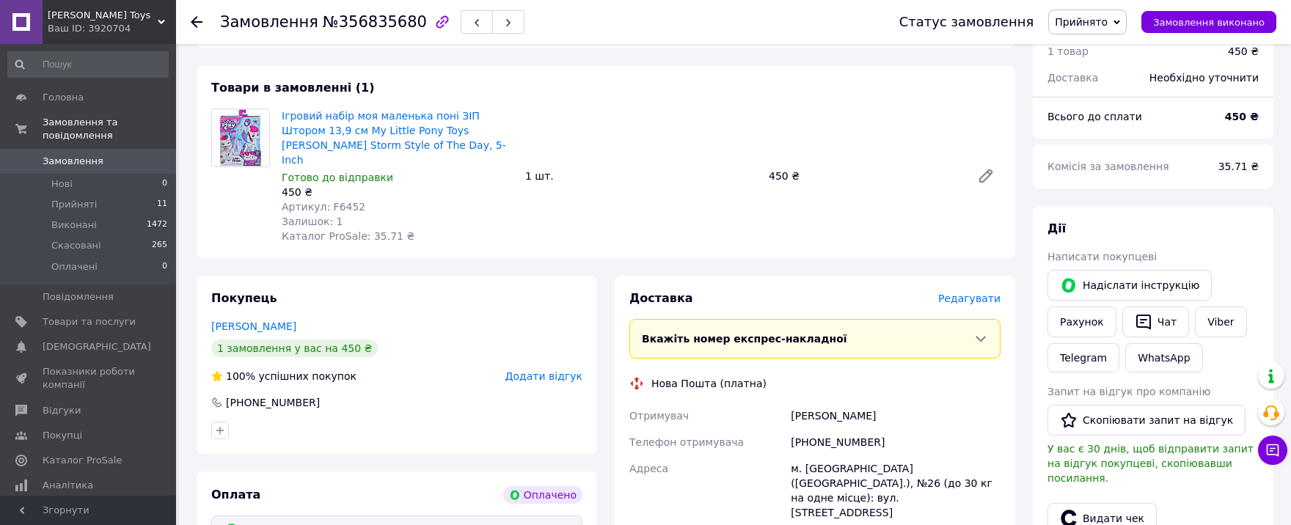
scroll to position [726, 0]
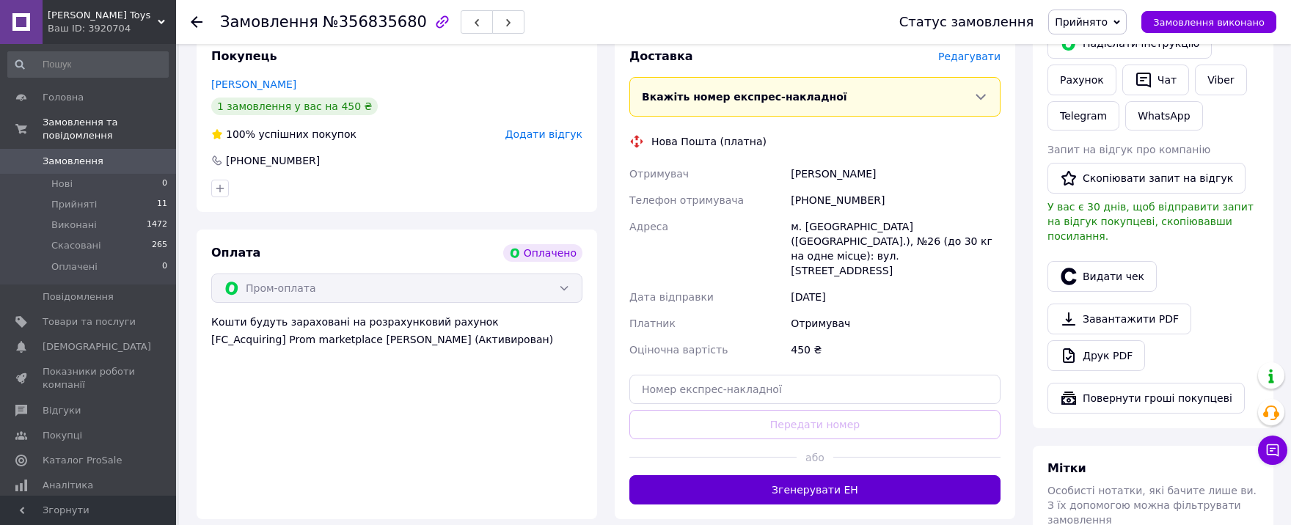
click at [929, 475] on button "Згенерувати ЕН" at bounding box center [814, 489] width 371 height 29
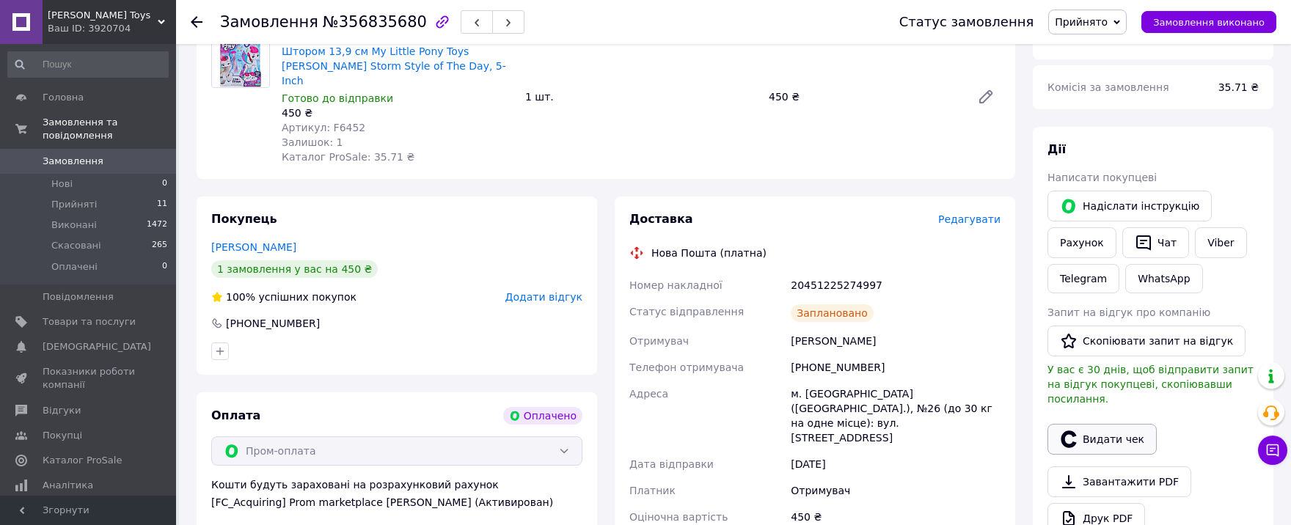
scroll to position [565, 0]
click at [125, 155] on span "Замовлення" at bounding box center [89, 161] width 93 height 13
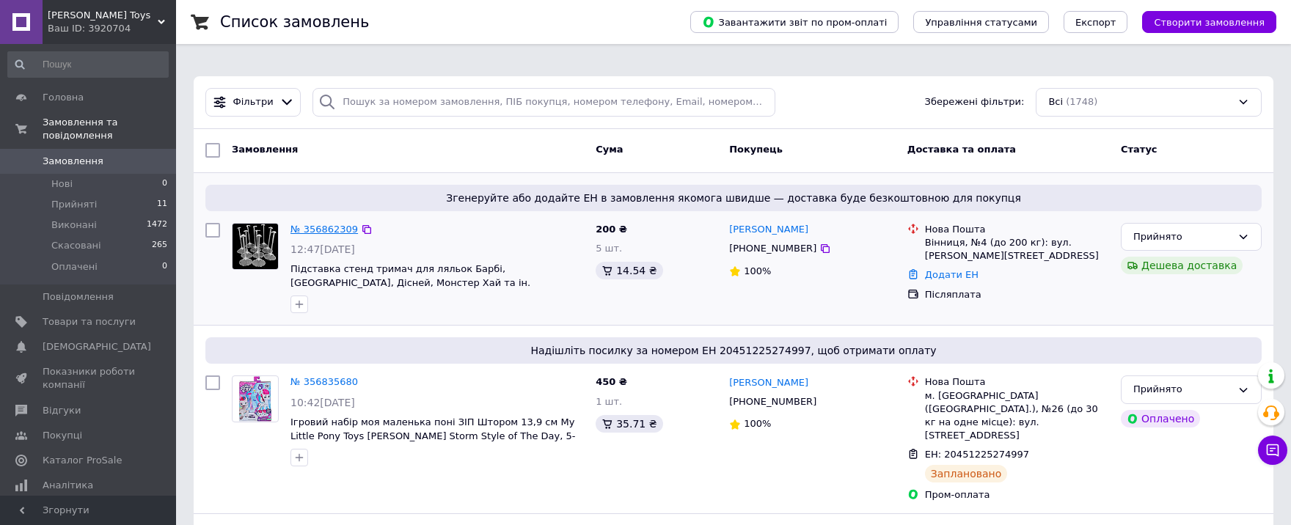
click at [306, 224] on link "№ 356862309" at bounding box center [323, 229] width 67 height 11
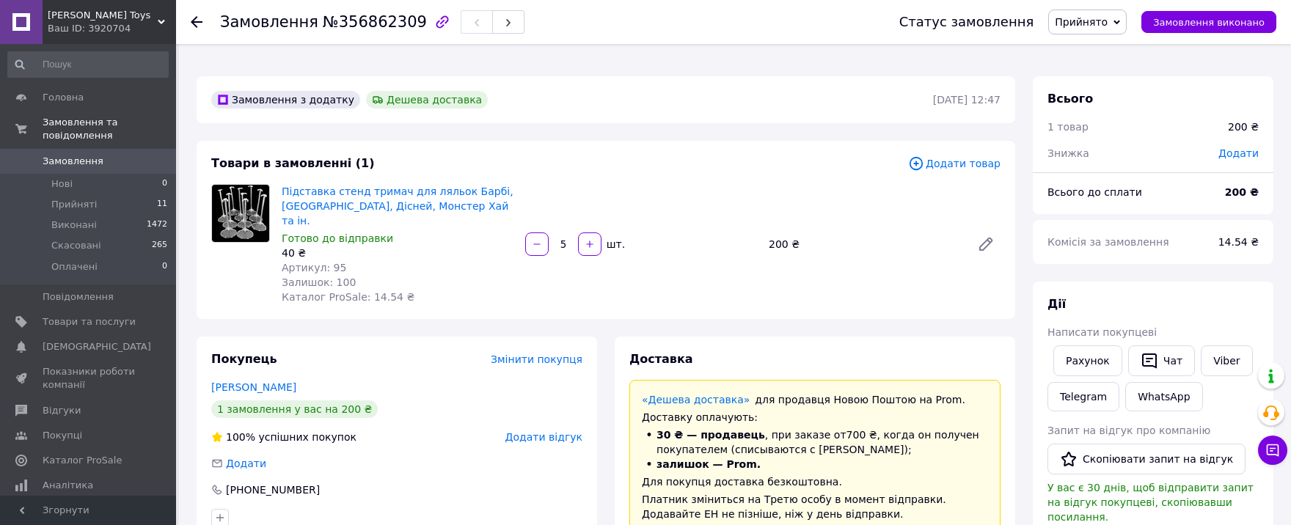
scroll to position [323, 0]
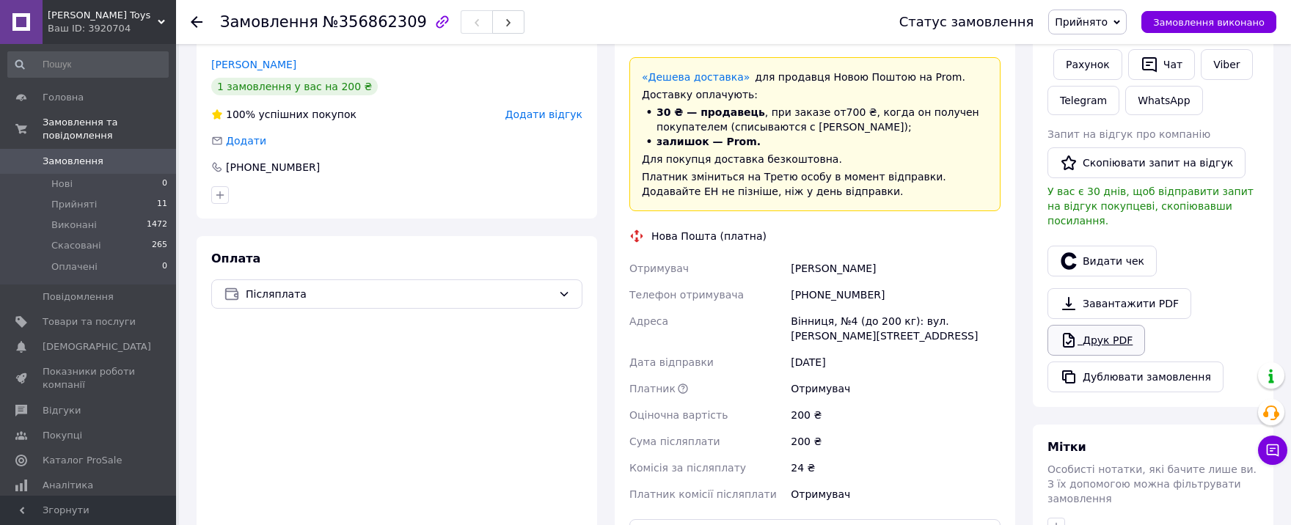
click at [1096, 325] on link "Друк PDF" at bounding box center [1096, 340] width 98 height 31
click at [359, 279] on div "Післяплата" at bounding box center [396, 293] width 371 height 29
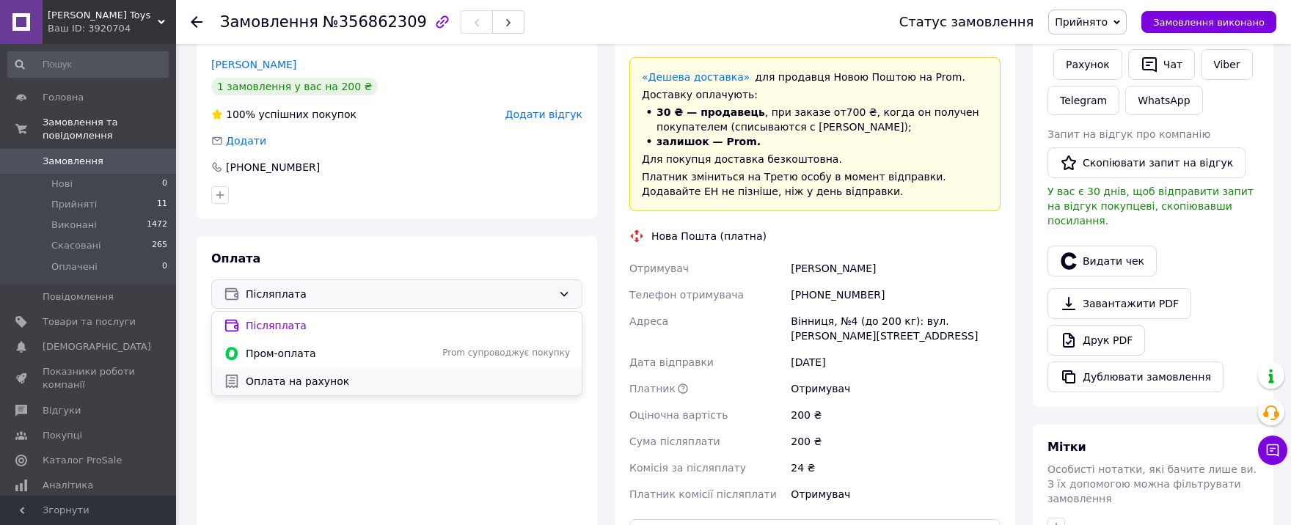
click at [318, 374] on span "Оплата на рахунок" at bounding box center [408, 381] width 324 height 15
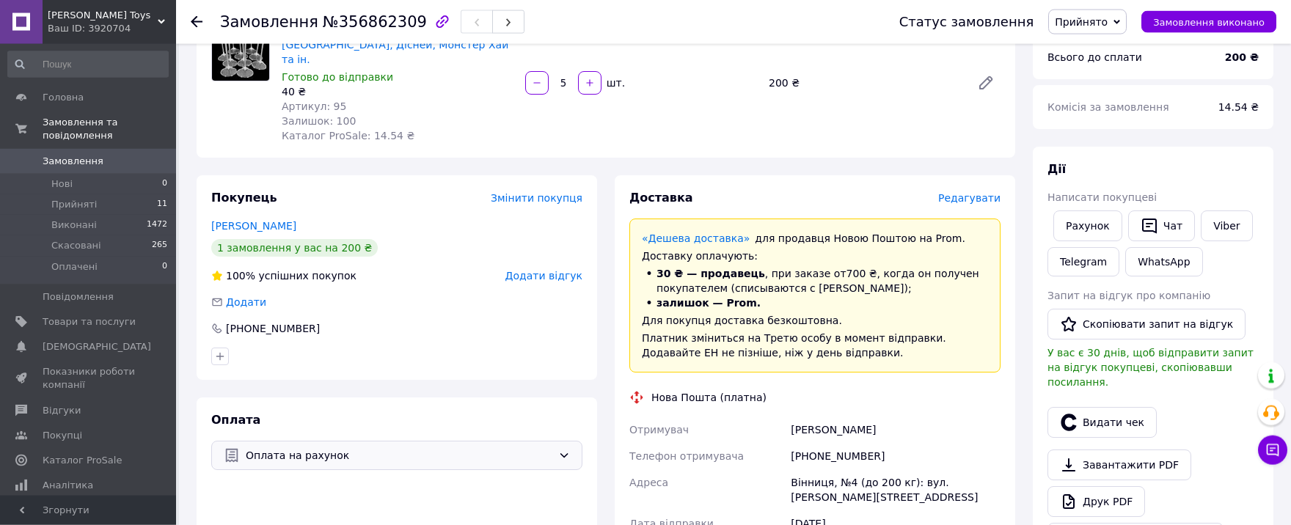
scroll to position [161, 0]
click at [970, 190] on div "Доставка Редагувати" at bounding box center [814, 198] width 371 height 17
click at [971, 192] on span "Редагувати" at bounding box center [969, 198] width 62 height 12
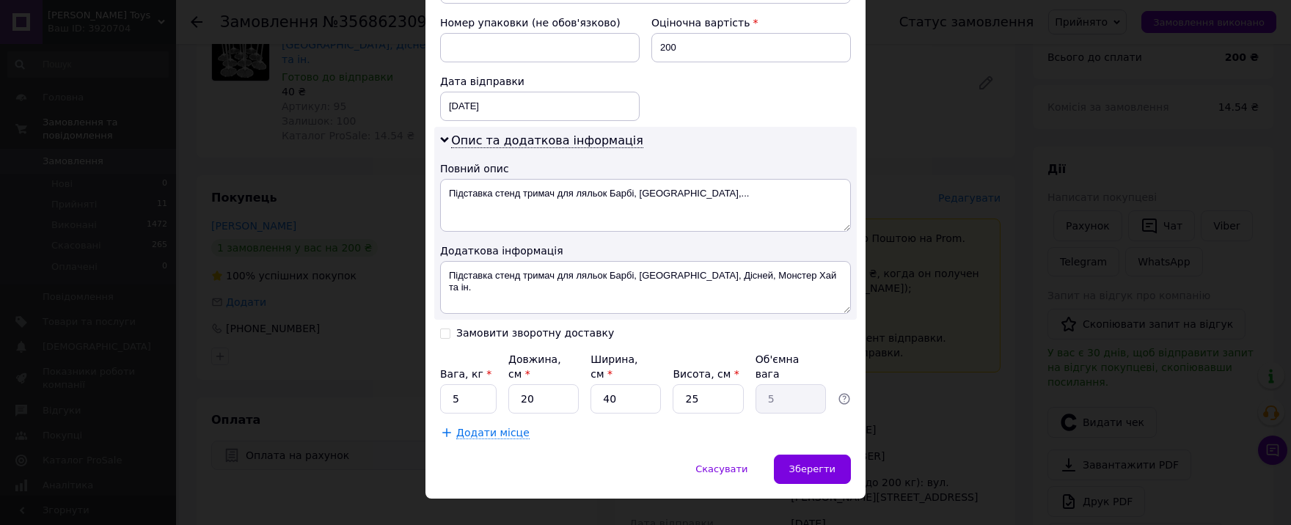
scroll to position [637, 0]
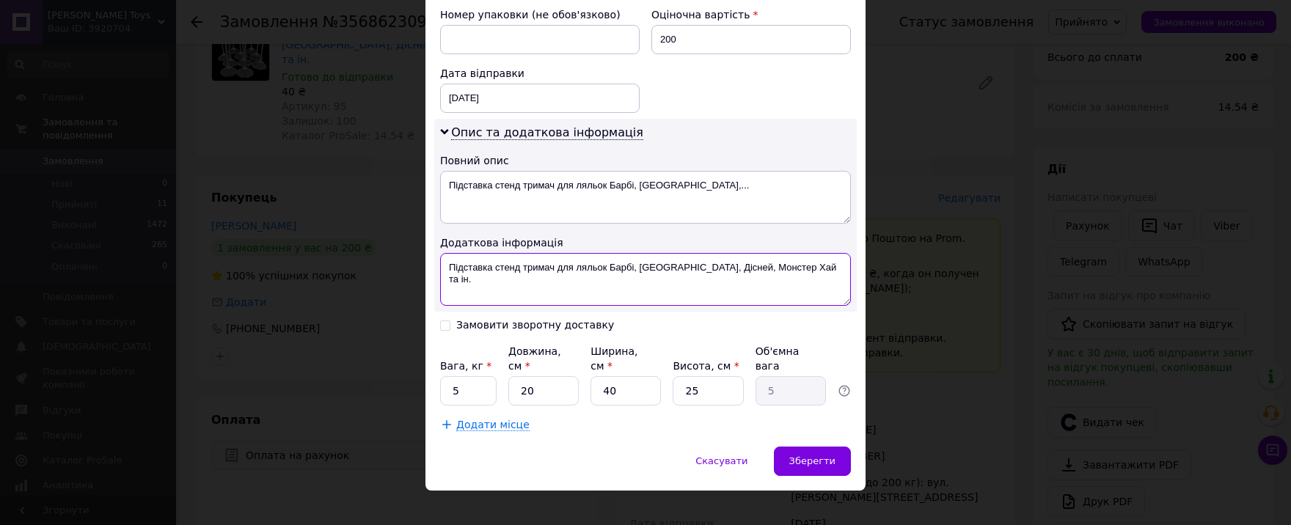
drag, startPoint x: 803, startPoint y: 277, endPoint x: 345, endPoint y: 288, distance: 458.6
click at [440, 288] on textarea "Підставка стенд тримач для ляльок Барбі, [GEOGRAPHIC_DATA], Дісней, Монстер Хай…" at bounding box center [645, 279] width 411 height 53
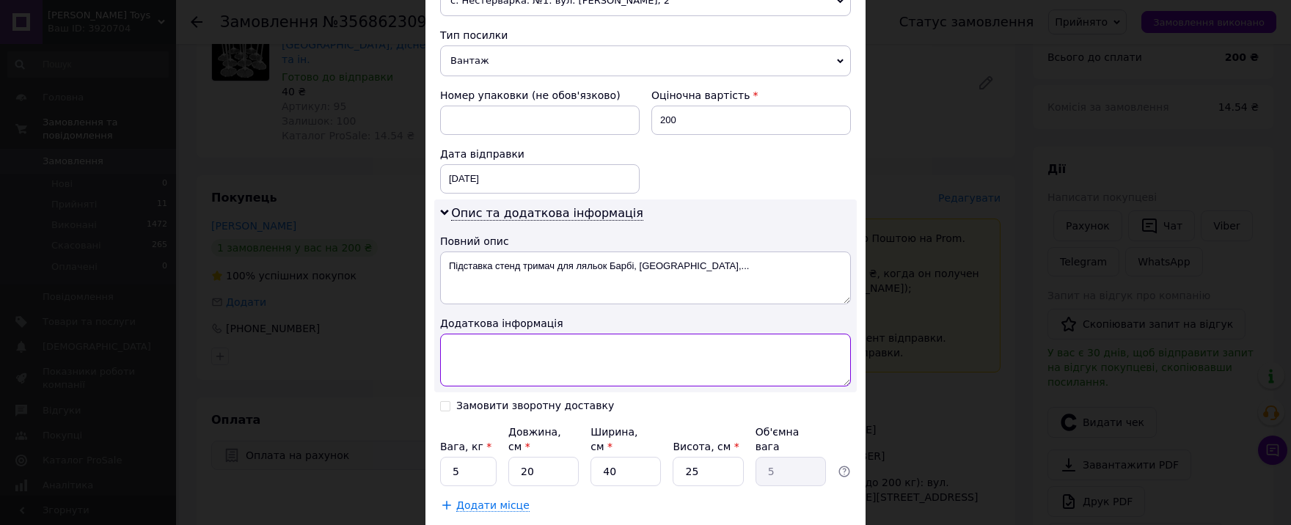
scroll to position [476, 0]
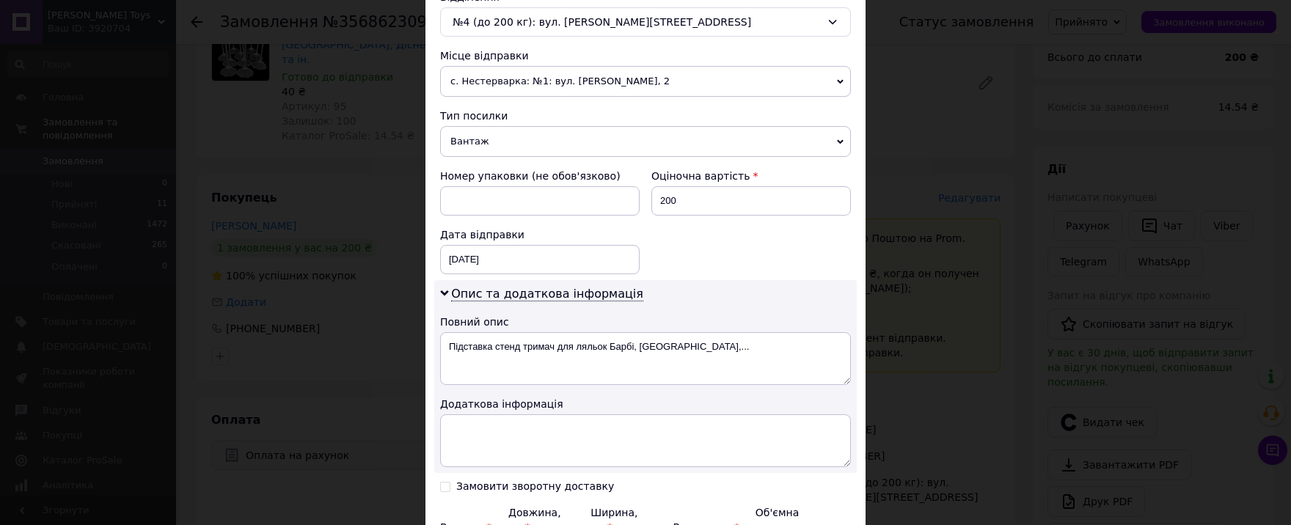
click at [497, 136] on span "Вантаж" at bounding box center [645, 141] width 411 height 31
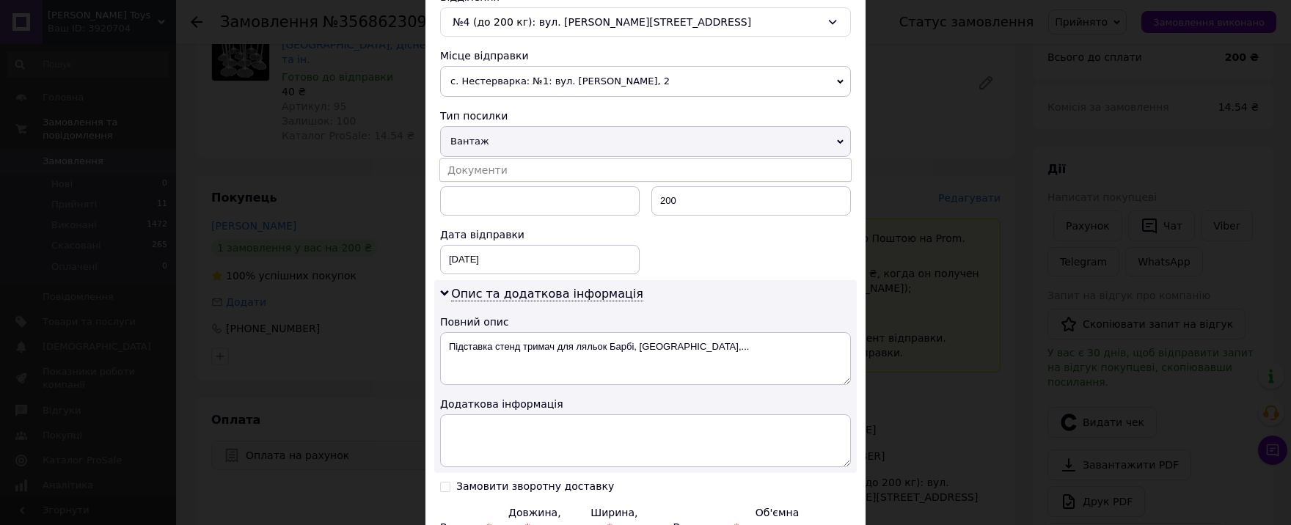
click at [494, 140] on span "Вантаж" at bounding box center [645, 141] width 411 height 31
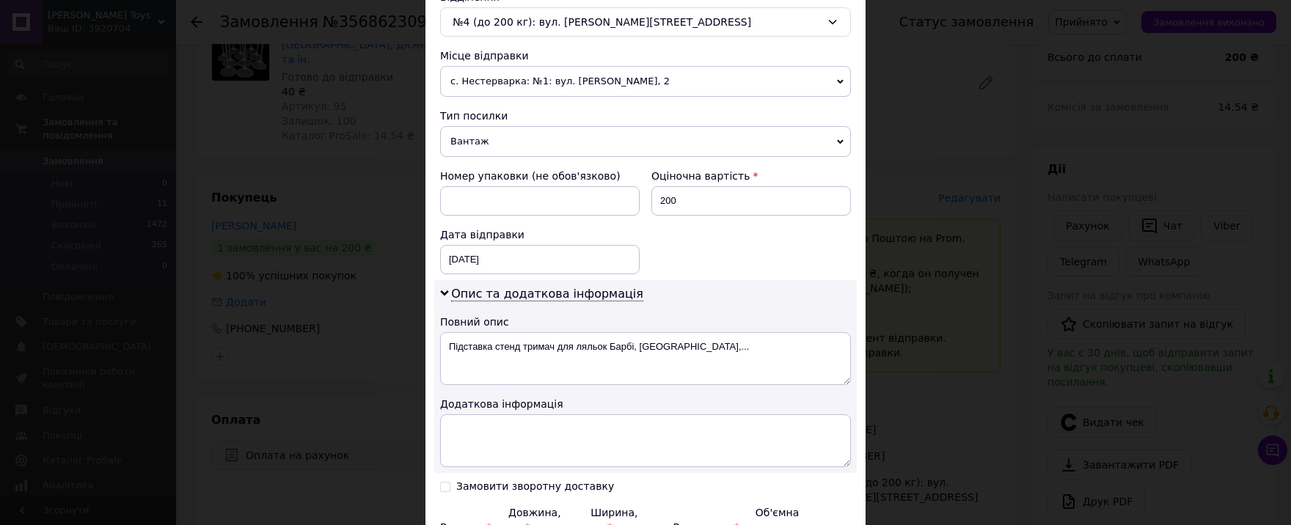
click at [492, 144] on span "Вантаж" at bounding box center [645, 141] width 411 height 31
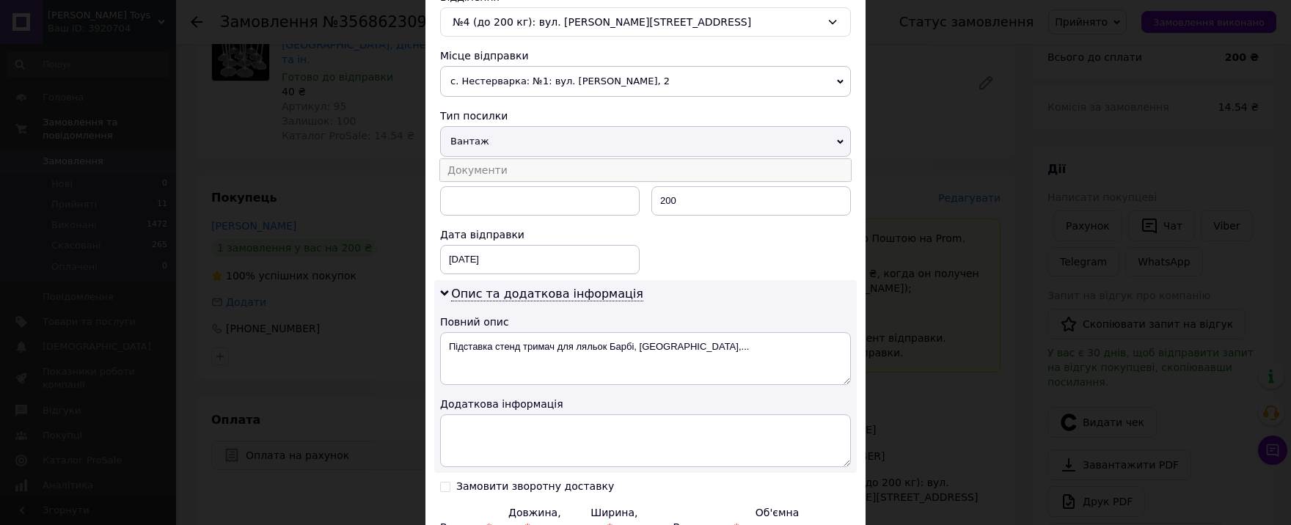
click at [497, 176] on li "Документи" at bounding box center [645, 170] width 411 height 22
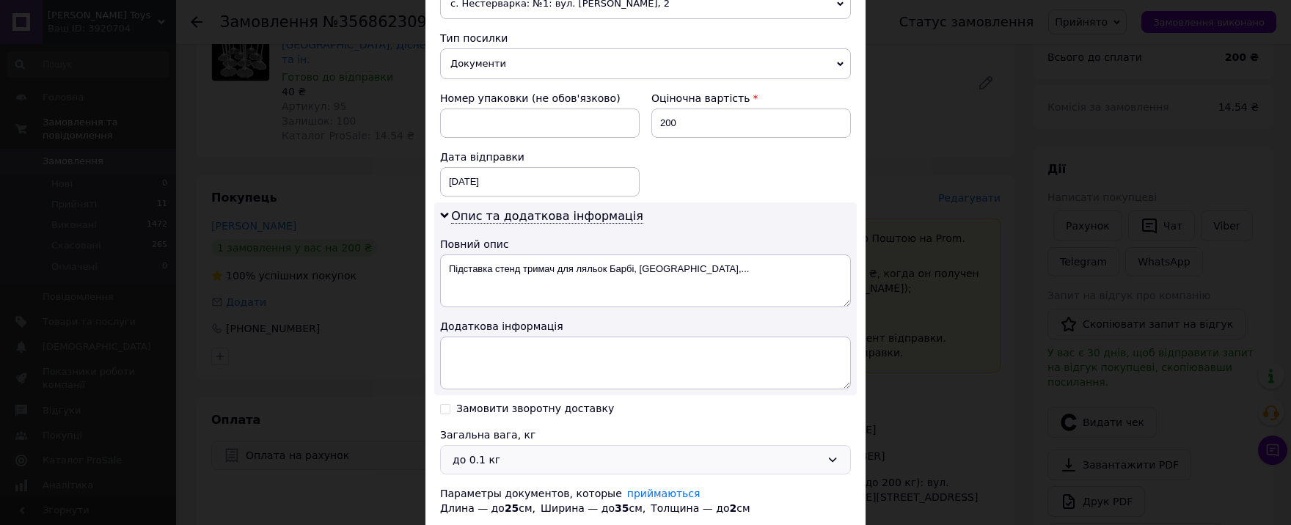
scroll to position [557, 0]
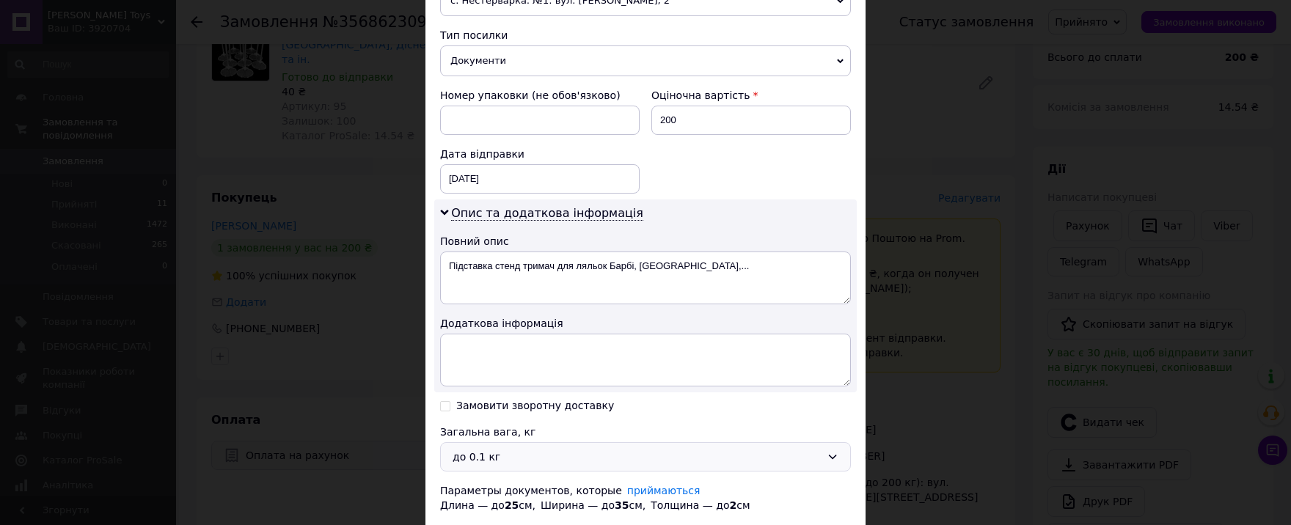
click at [505, 466] on div "до 0.1 кг" at bounding box center [645, 456] width 411 height 29
click at [506, 512] on li "до 0.5 кг" at bounding box center [645, 516] width 409 height 28
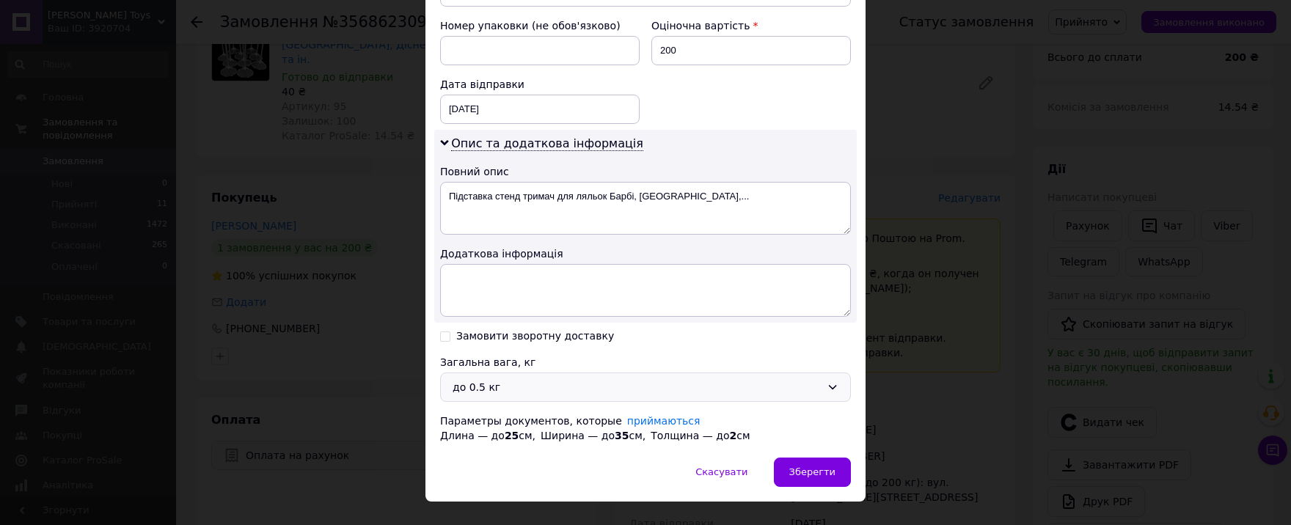
scroll to position [652, 0]
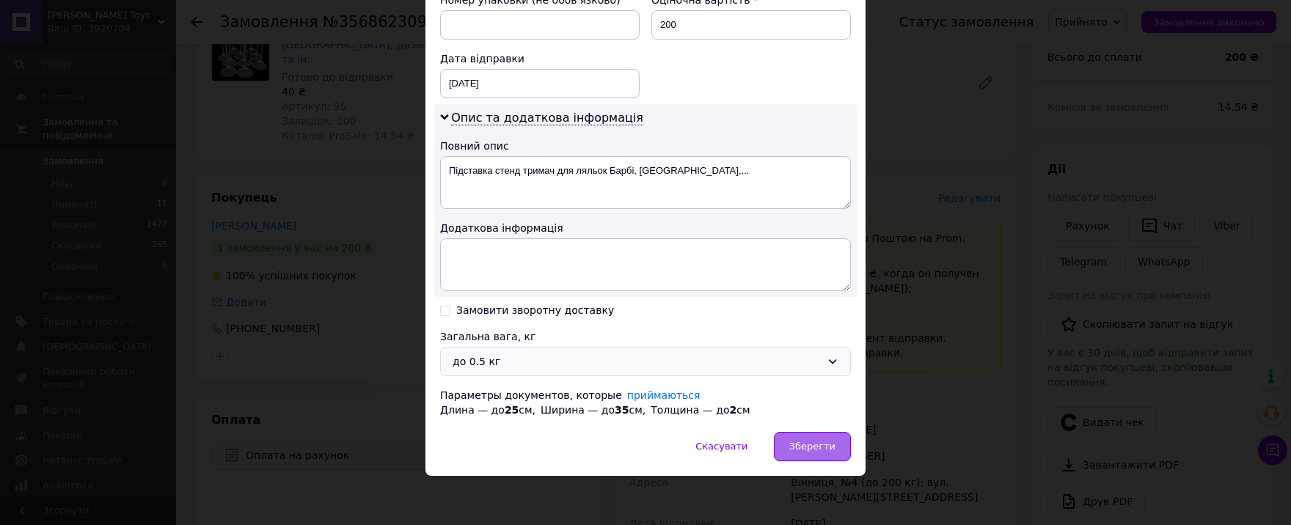
click at [816, 441] on span "Зберегти" at bounding box center [812, 446] width 46 height 11
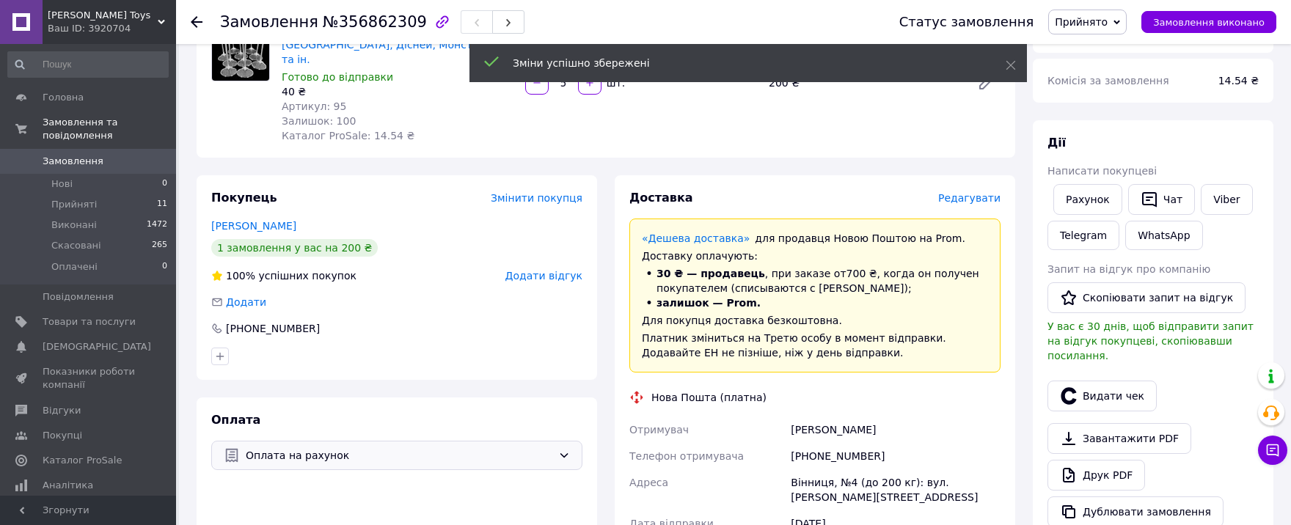
scroll to position [403, 0]
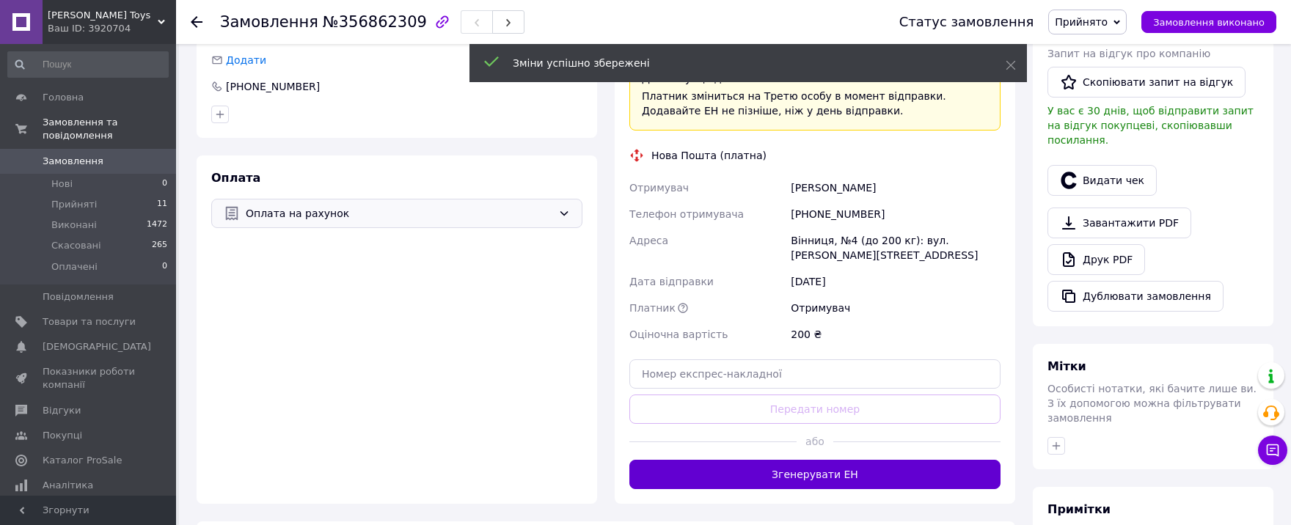
click at [848, 460] on button "Згенерувати ЕН" at bounding box center [814, 474] width 371 height 29
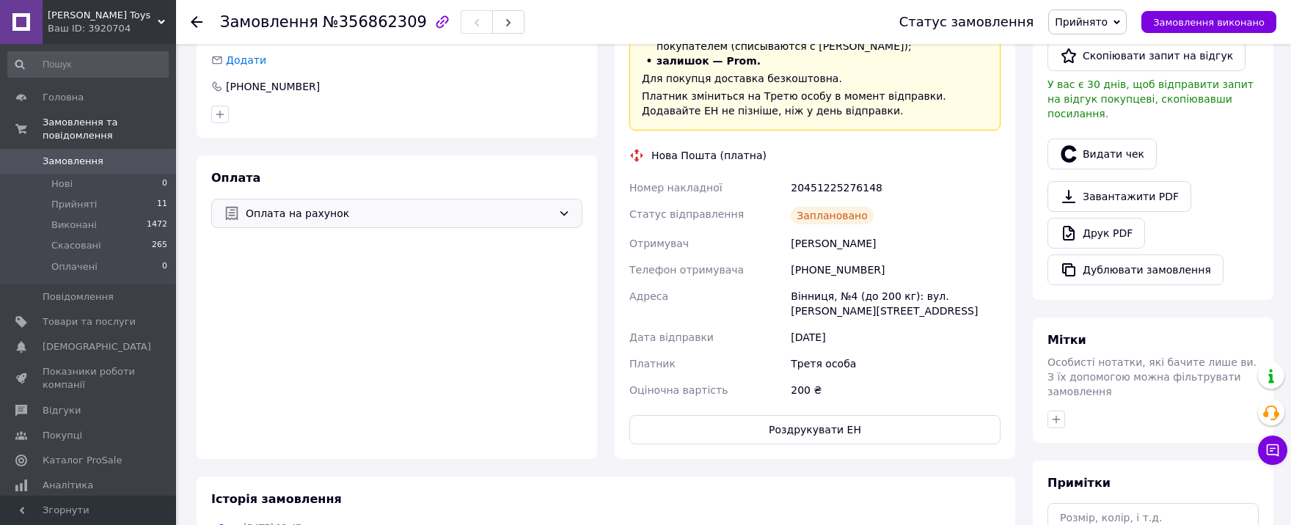
click at [69, 155] on span "Замовлення" at bounding box center [73, 161] width 61 height 13
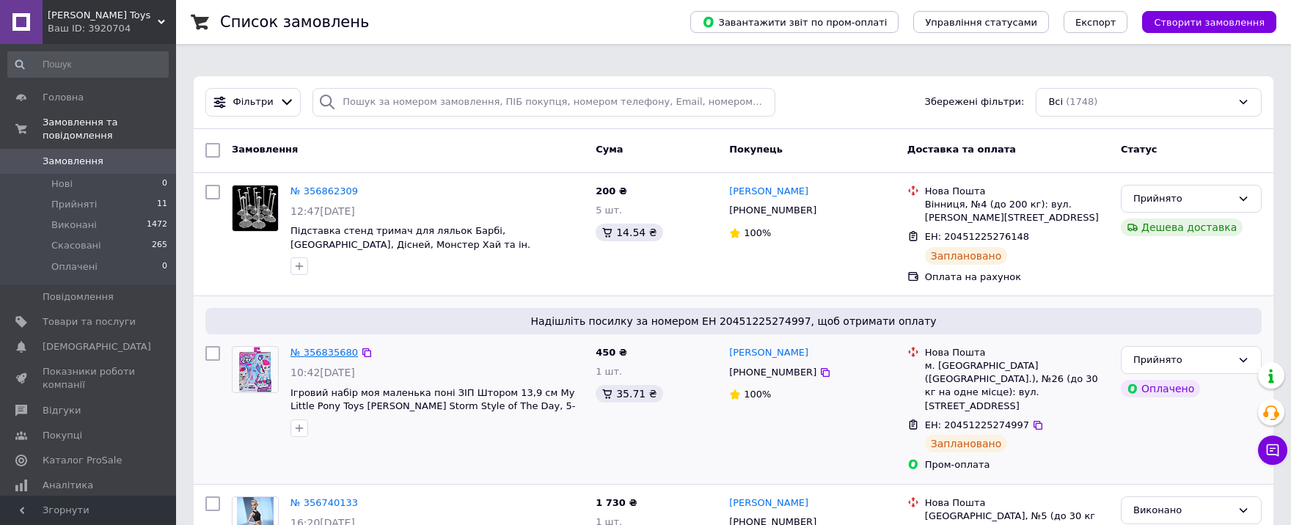
click at [296, 347] on link "№ 356835680" at bounding box center [323, 352] width 67 height 11
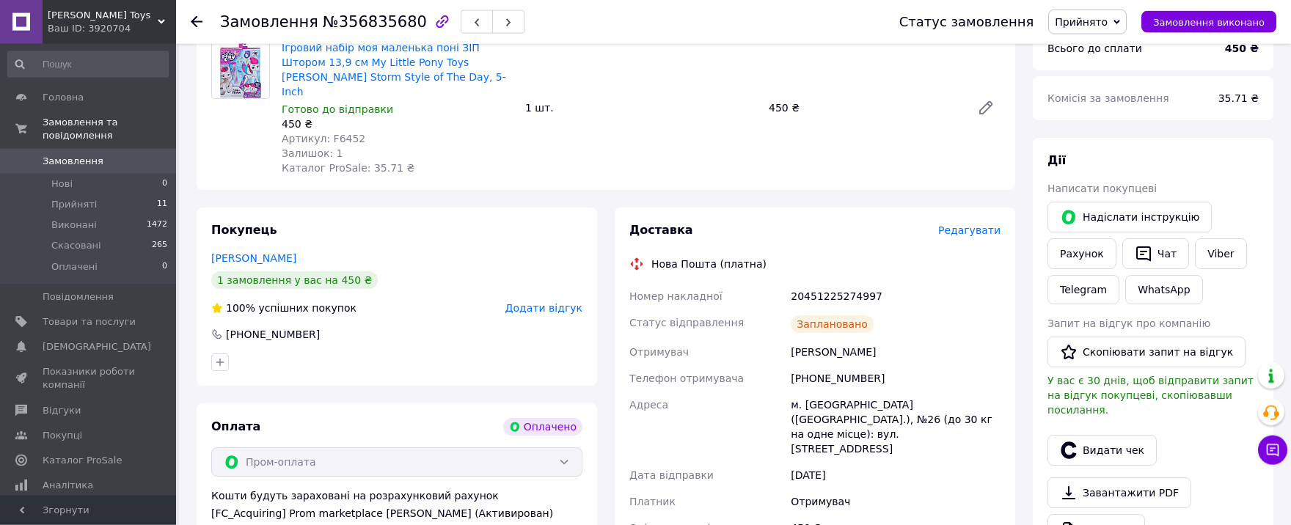
scroll to position [645, 0]
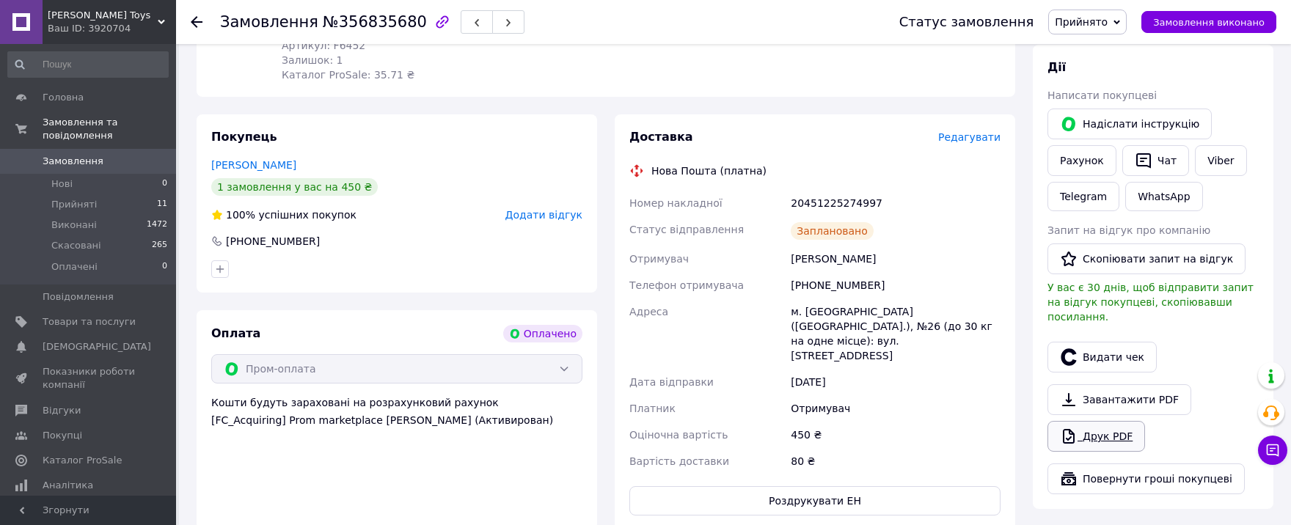
click at [1107, 421] on link "Друк PDF" at bounding box center [1096, 436] width 98 height 31
click at [64, 155] on span "Замовлення" at bounding box center [73, 161] width 61 height 13
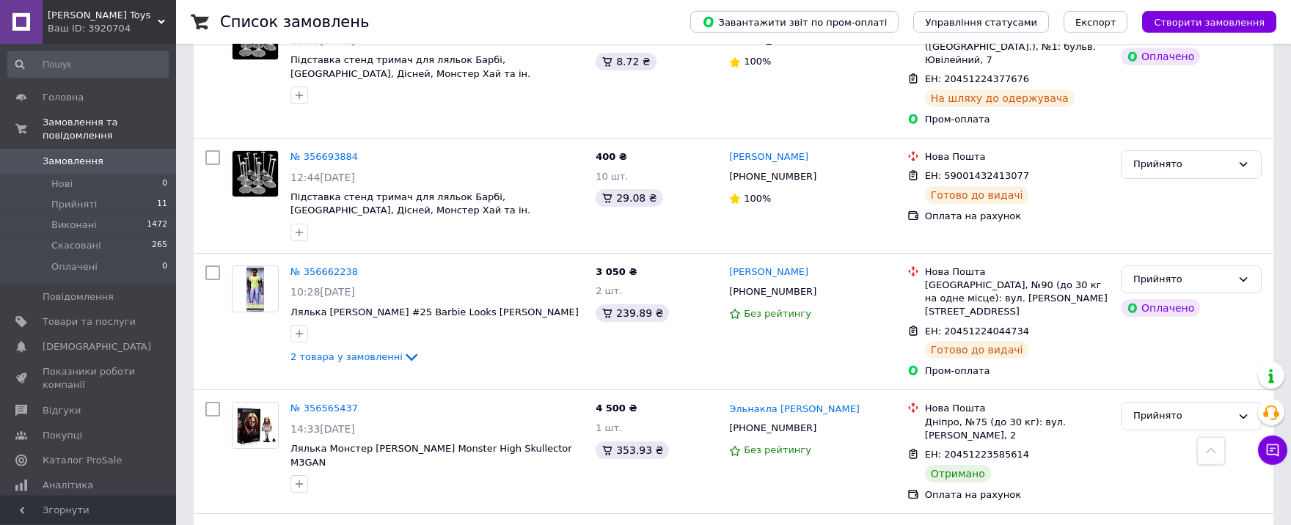
scroll to position [726, 0]
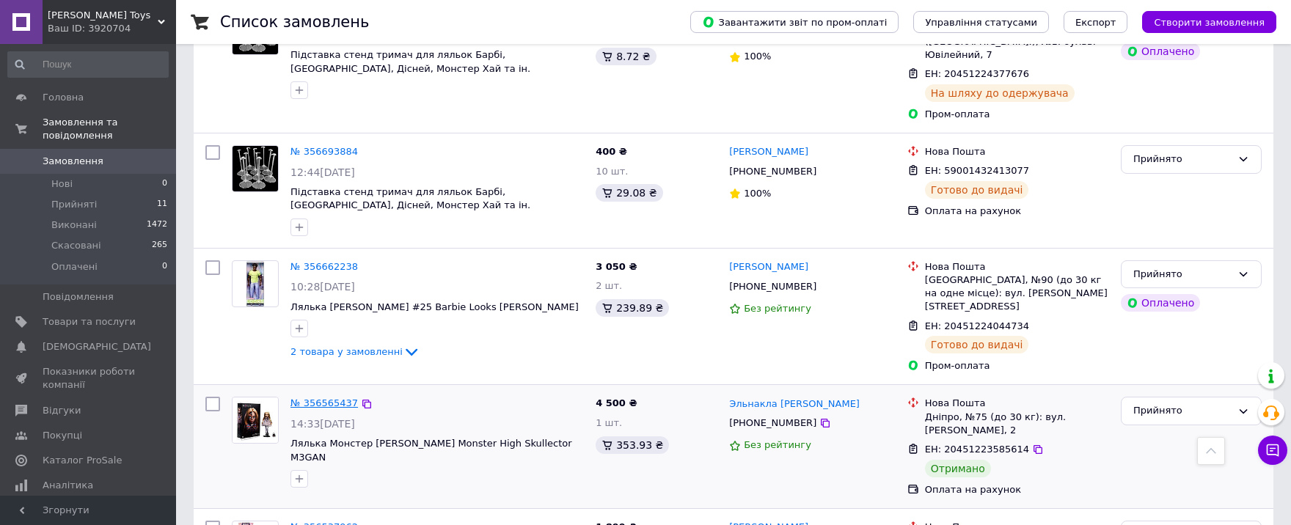
click at [322, 398] on link "№ 356565437" at bounding box center [323, 403] width 67 height 11
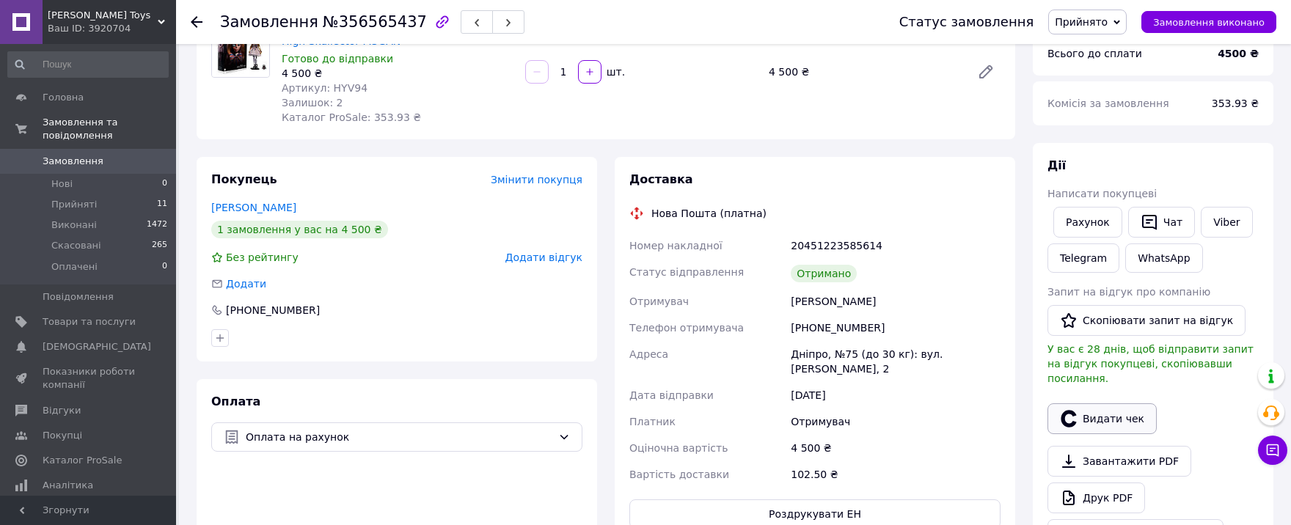
scroll to position [210, 0]
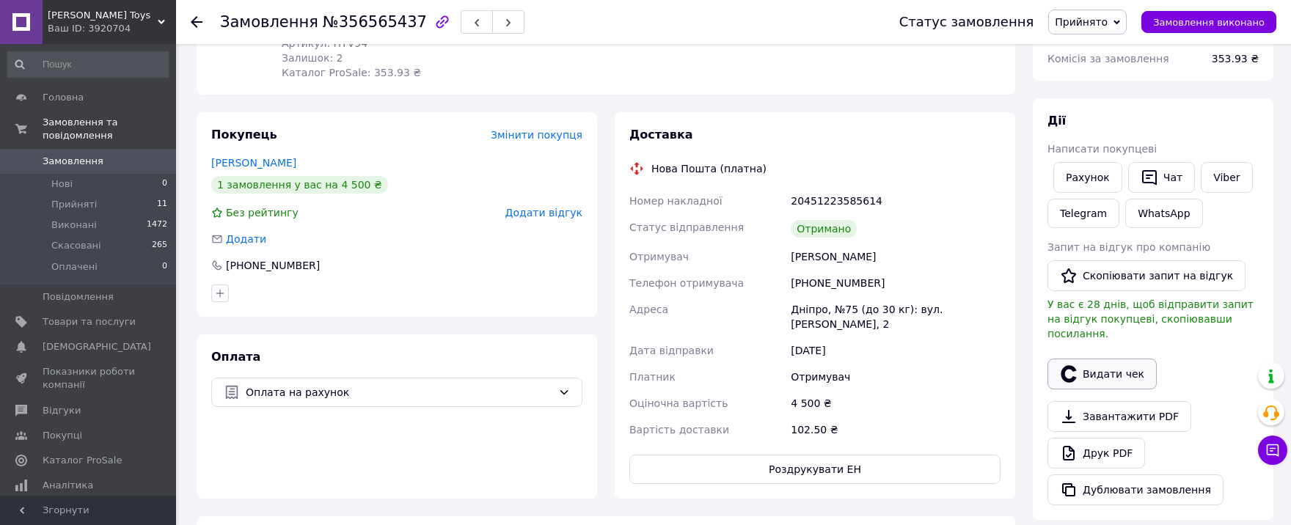
click at [1134, 359] on button "Видати чек" at bounding box center [1101, 374] width 109 height 31
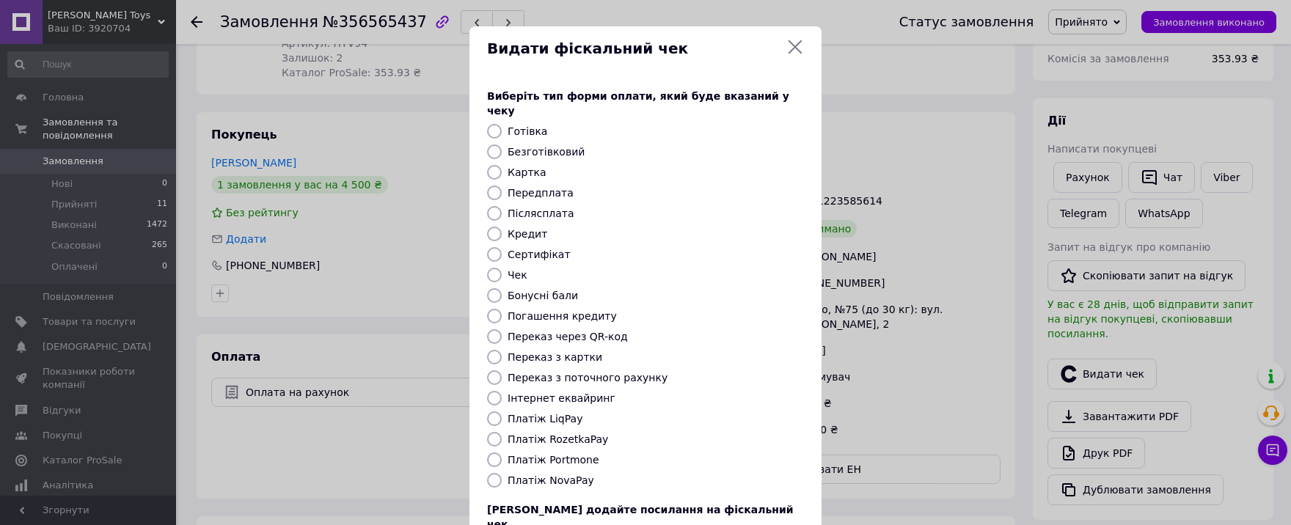
click at [567, 475] on label "Платіж NovaPay" at bounding box center [551, 481] width 87 height 12
click at [502, 473] on input "Платіж NovaPay" at bounding box center [494, 480] width 15 height 15
radio input "true"
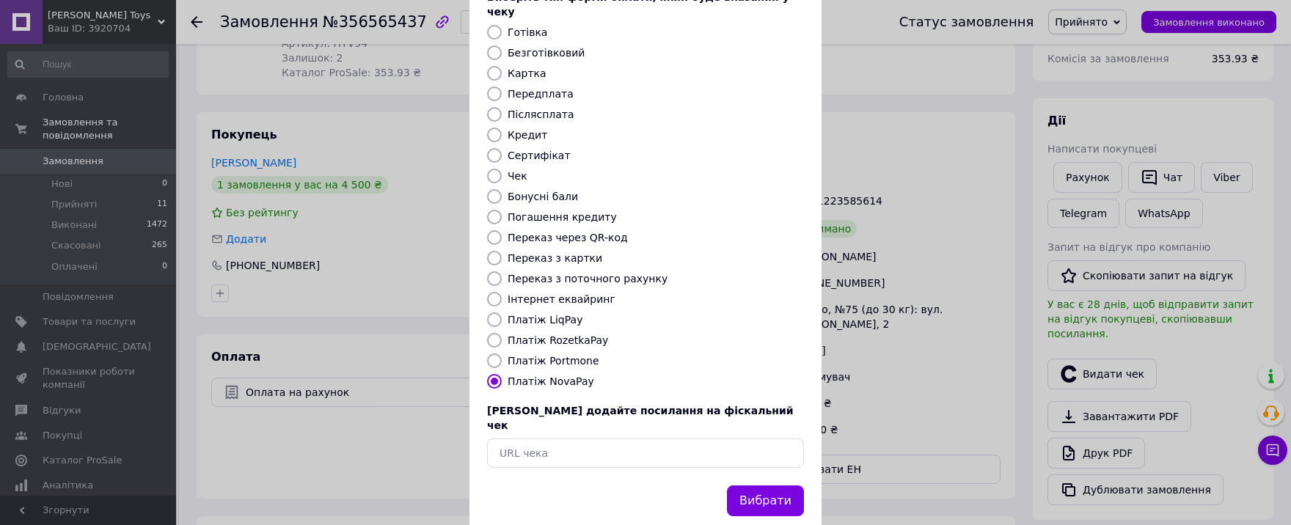
scroll to position [105, 0]
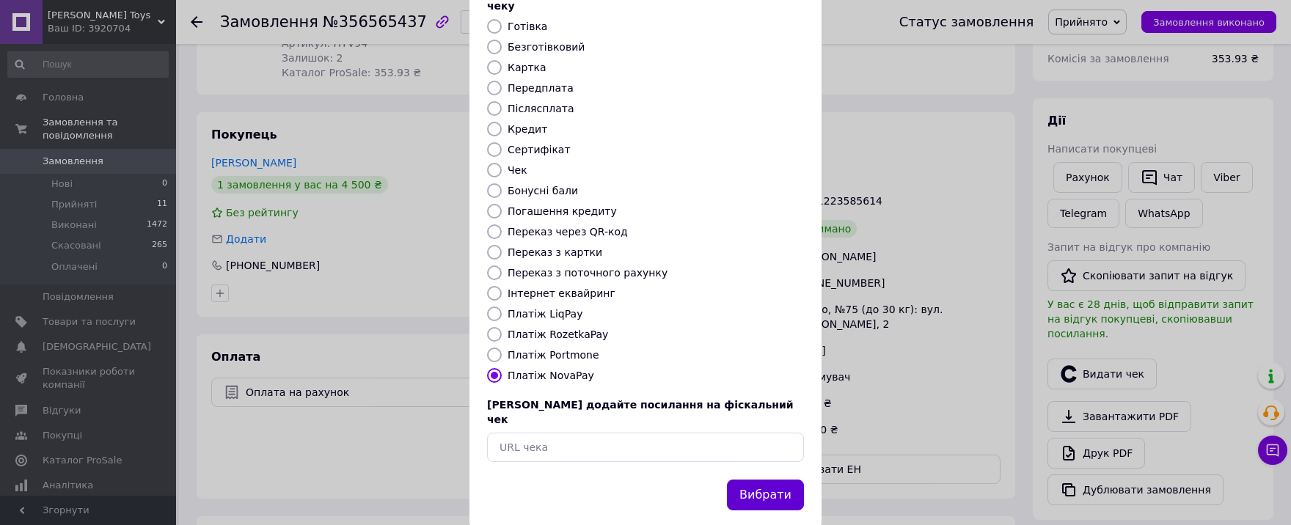
click at [762, 480] on button "Вибрати" at bounding box center [765, 496] width 77 height 32
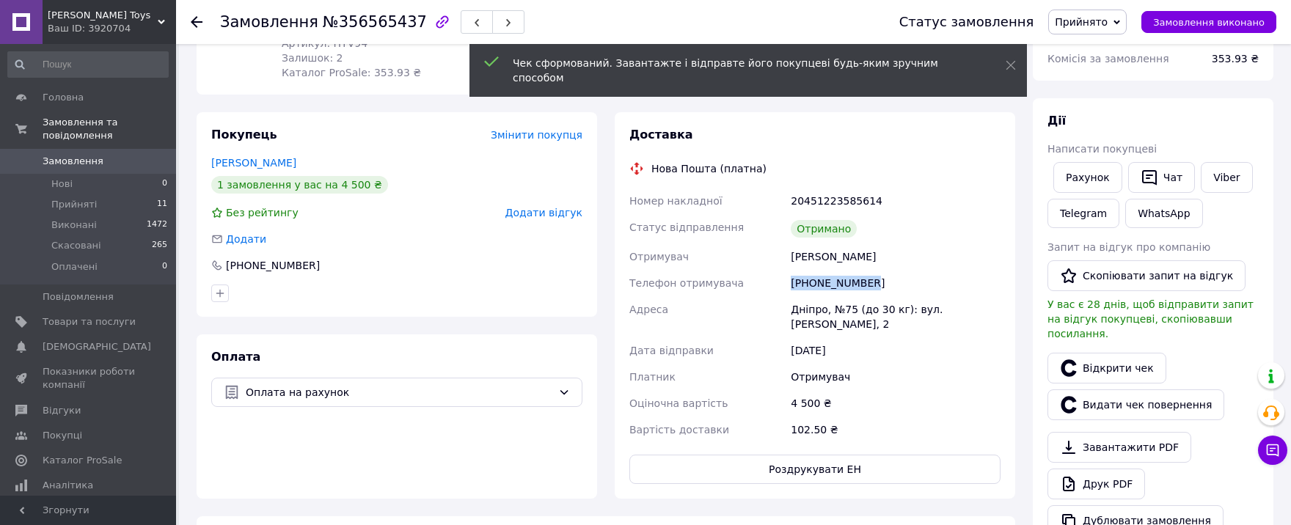
drag, startPoint x: 875, startPoint y: 266, endPoint x: 792, endPoint y: 267, distance: 82.9
click at [792, 270] on div "[PHONE_NUMBER]" at bounding box center [896, 283] width 216 height 26
copy div "[PHONE_NUMBER]"
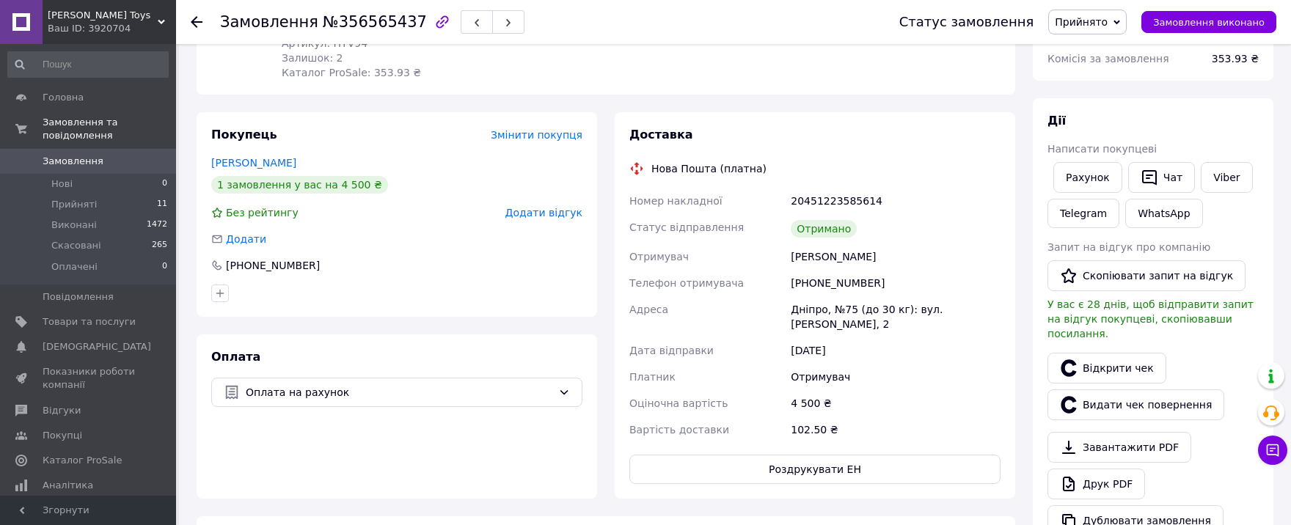
click at [556, 207] on span "Додати відгук" at bounding box center [543, 213] width 77 height 12
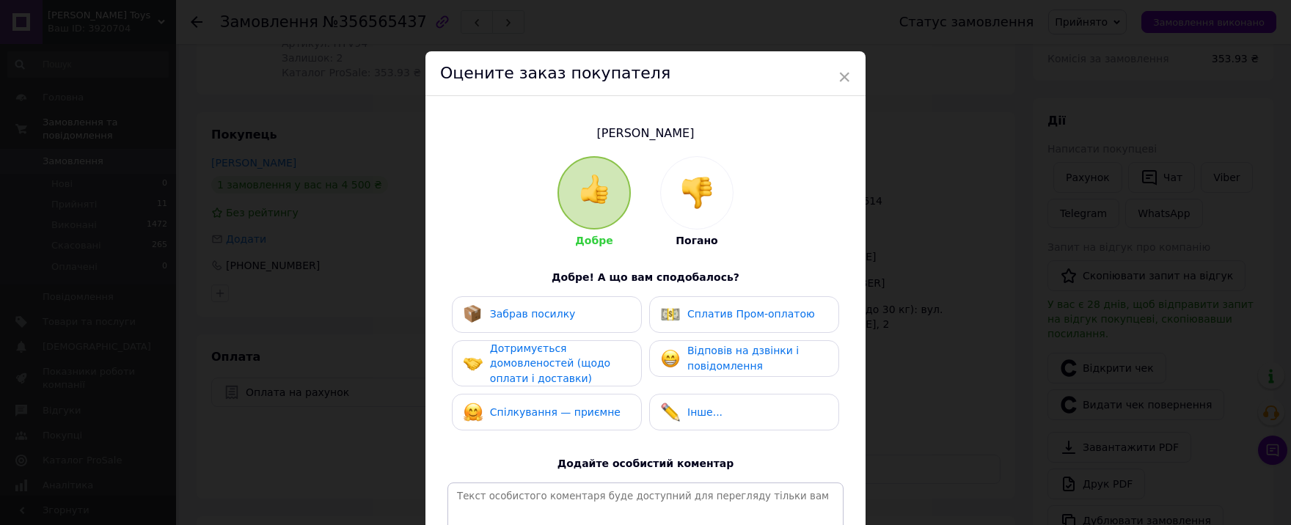
click at [527, 306] on div "Забрав посилку" at bounding box center [520, 314] width 112 height 19
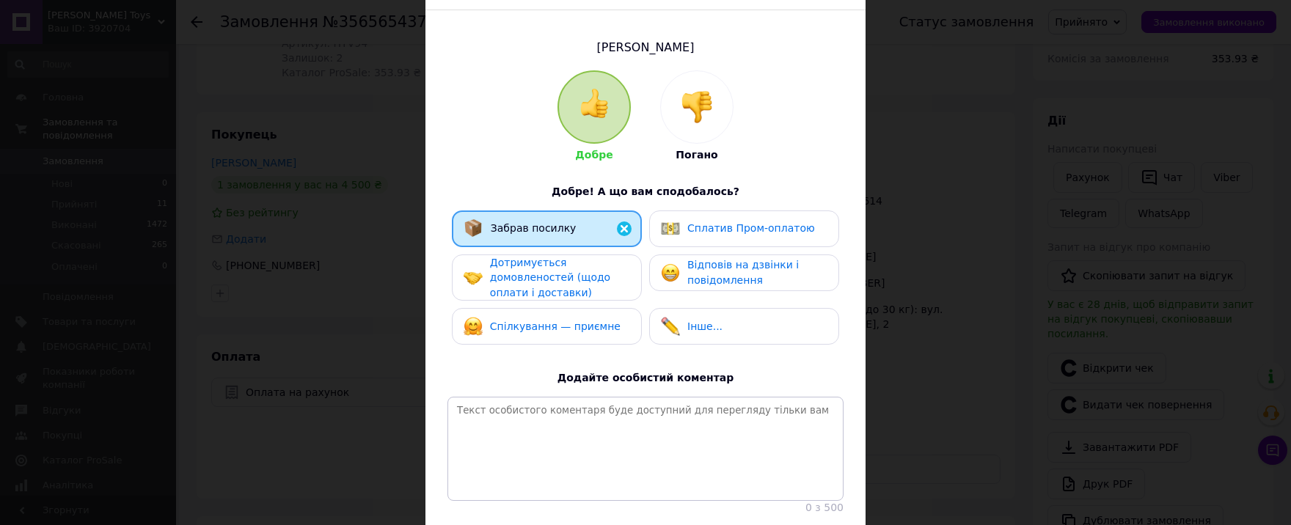
scroll to position [161, 0]
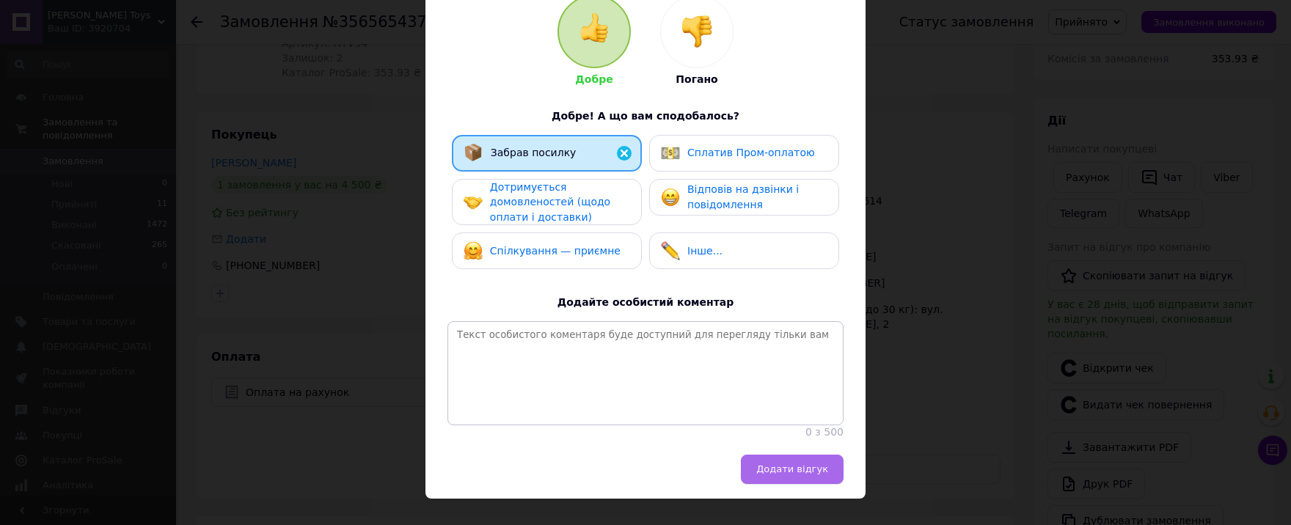
click at [789, 475] on span "Додати відгук" at bounding box center [792, 469] width 72 height 11
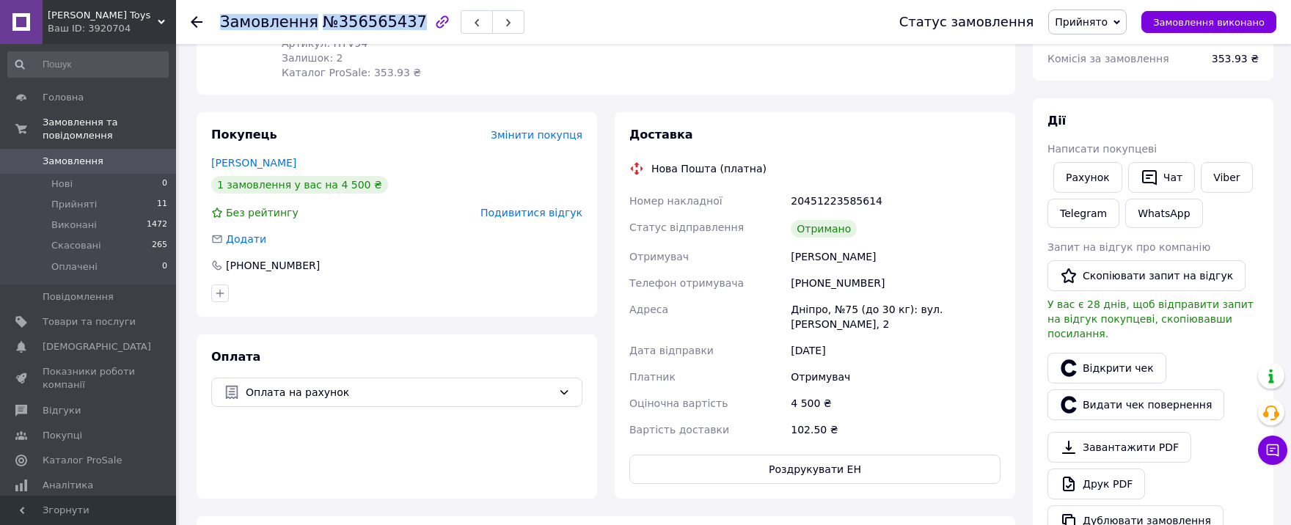
drag, startPoint x: 222, startPoint y: 26, endPoint x: 400, endPoint y: 21, distance: 177.6
click at [400, 21] on h1 "Замовлення №356565437" at bounding box center [323, 22] width 207 height 18
copy h1 "Замовлення №356565437"
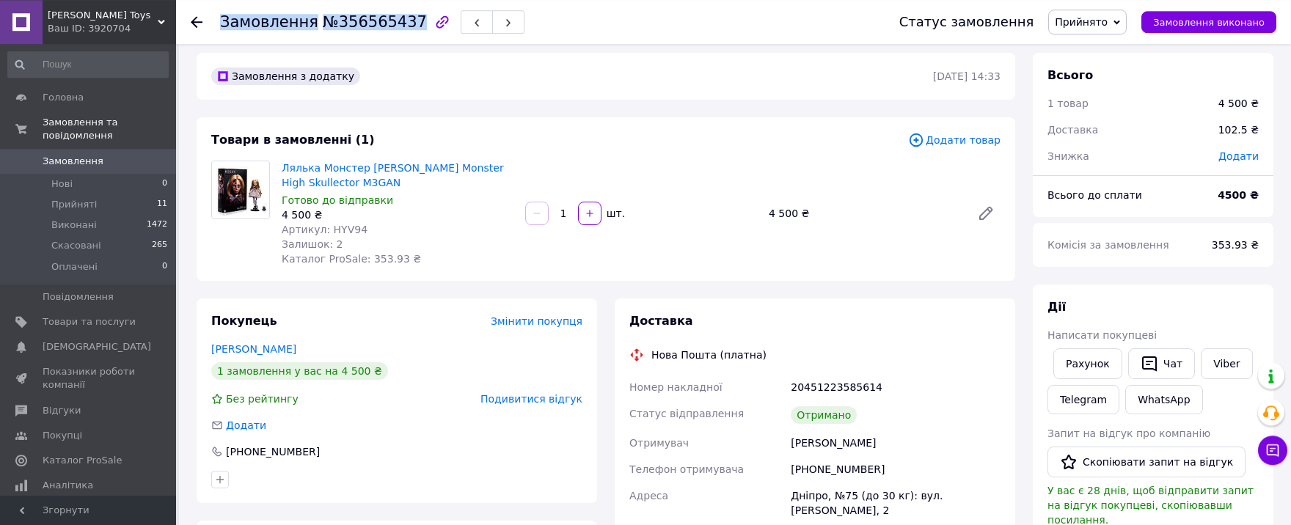
scroll to position [0, 0]
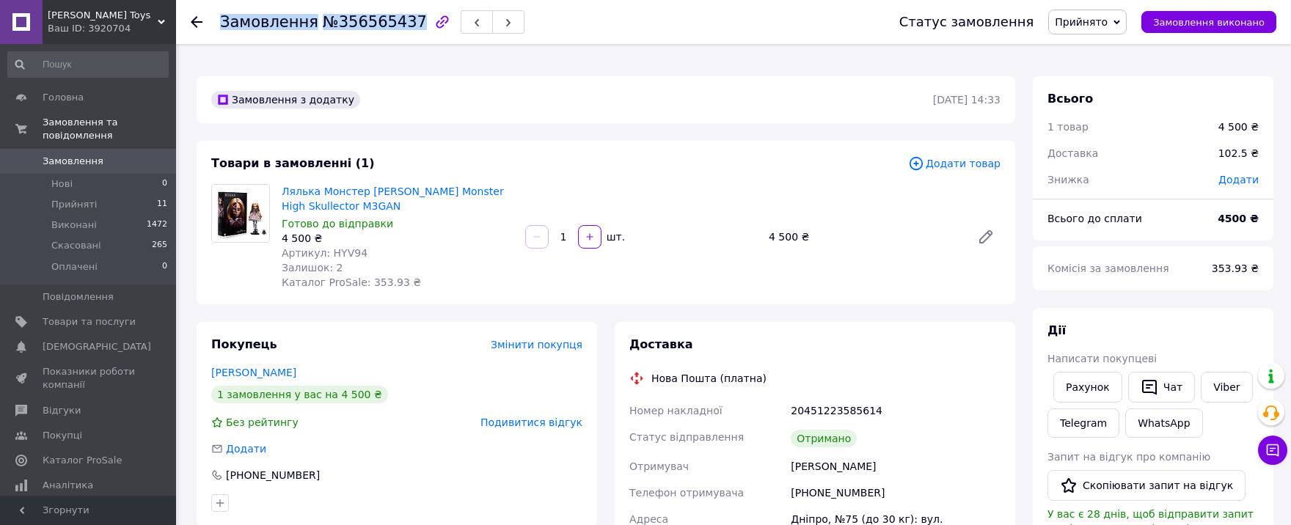
click at [76, 155] on span "Замовлення" at bounding box center [73, 161] width 61 height 13
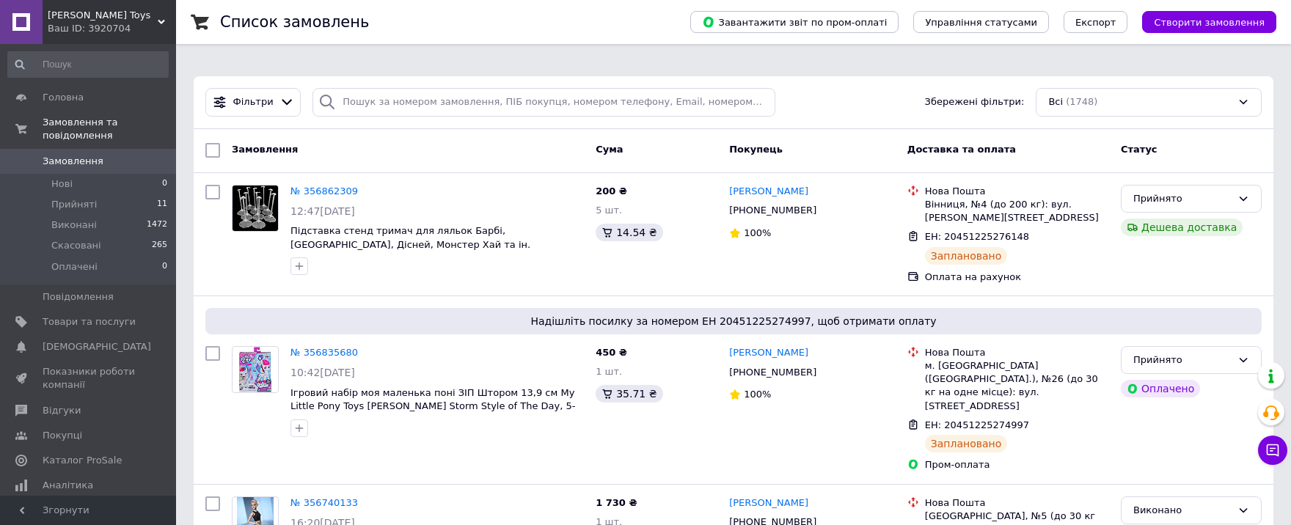
scroll to position [1380, 0]
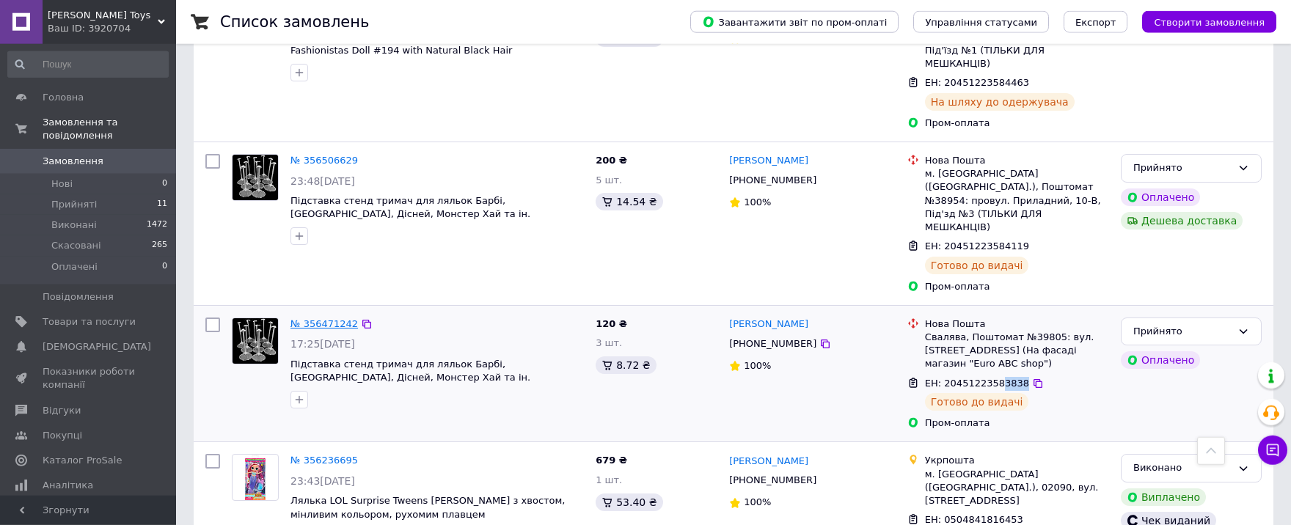
click at [313, 318] on link "№ 356471242" at bounding box center [323, 323] width 67 height 11
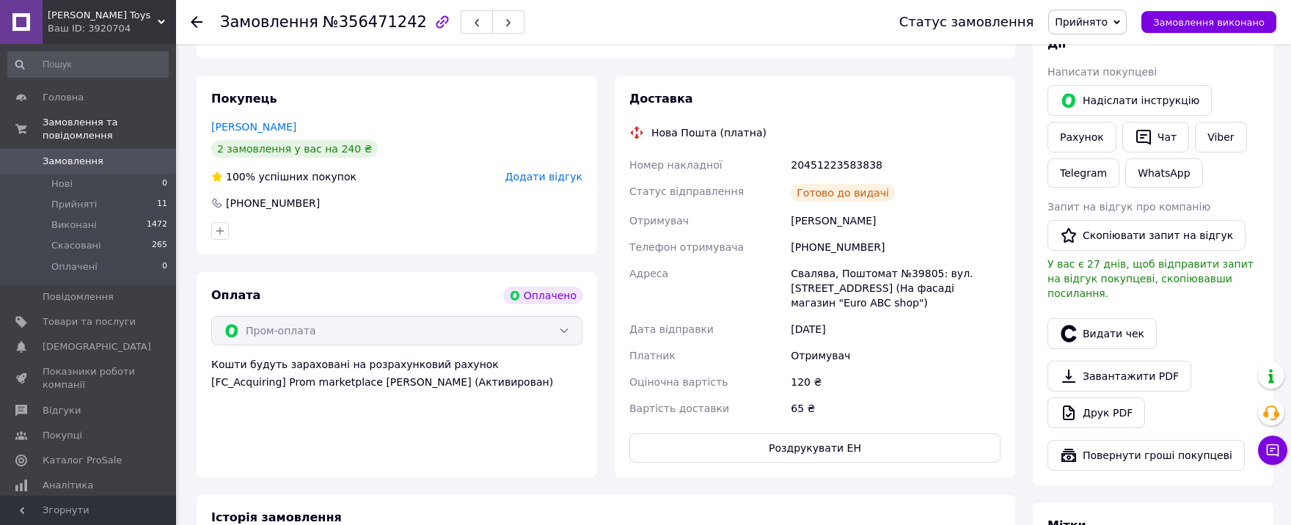
scroll to position [665, 0]
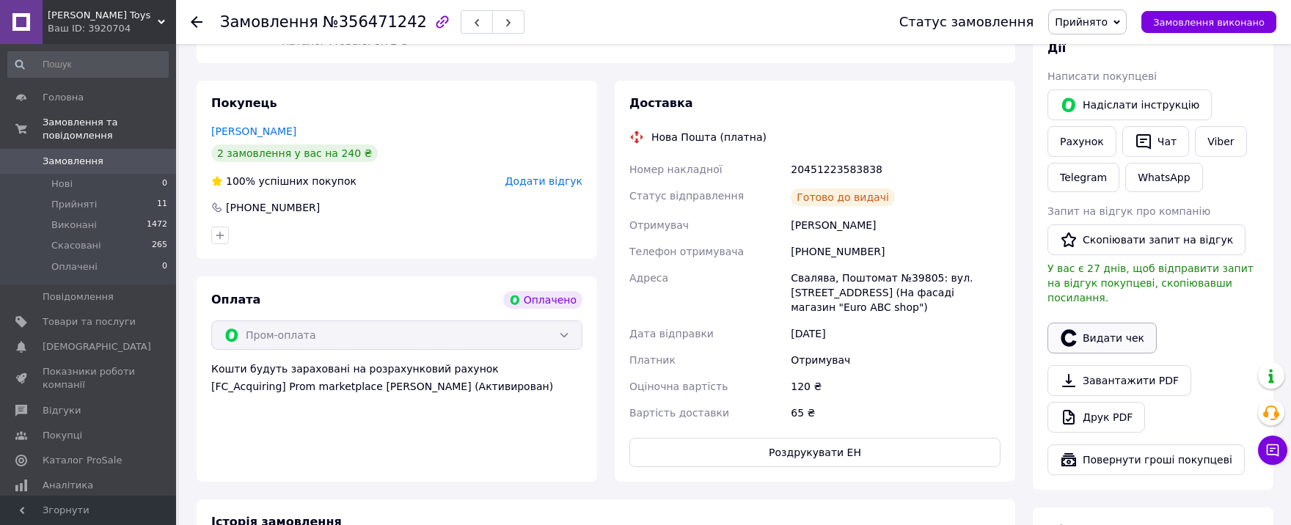
click at [1098, 323] on button "Видати чек" at bounding box center [1101, 338] width 109 height 31
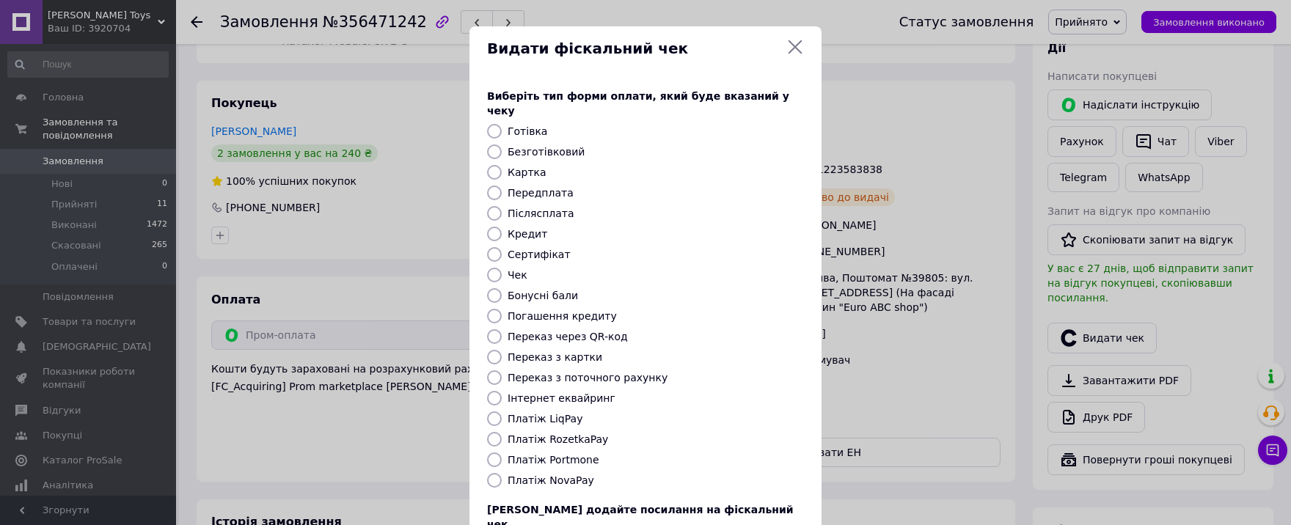
click at [563, 434] on label "Платіж RozetkaPay" at bounding box center [558, 440] width 100 height 12
click at [502, 432] on input "Платіж RozetkaPay" at bounding box center [494, 439] width 15 height 15
radio input "true"
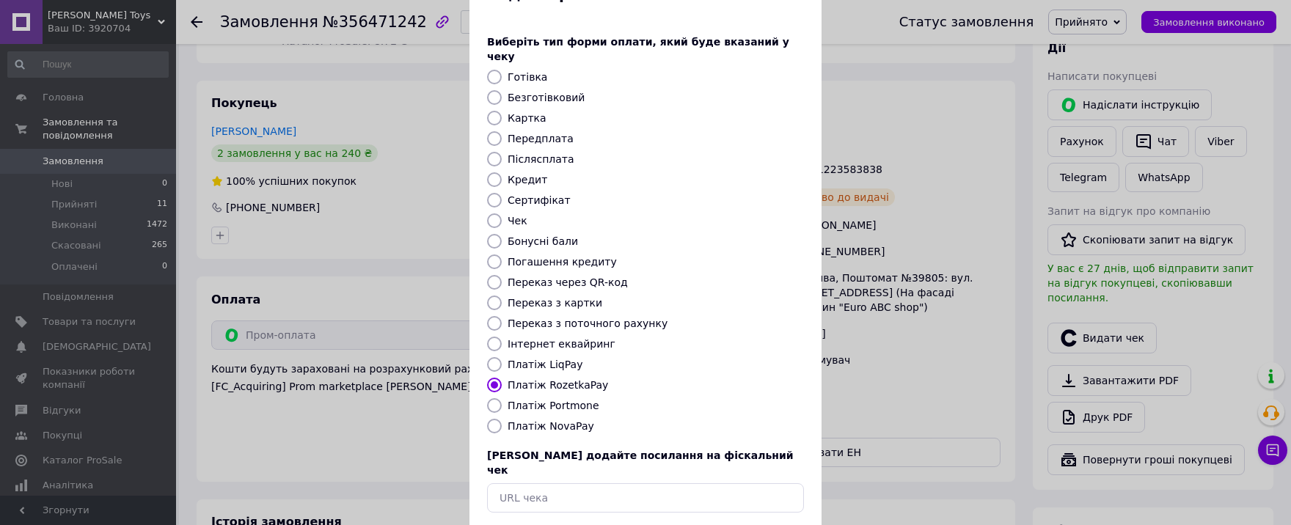
scroll to position [105, 0]
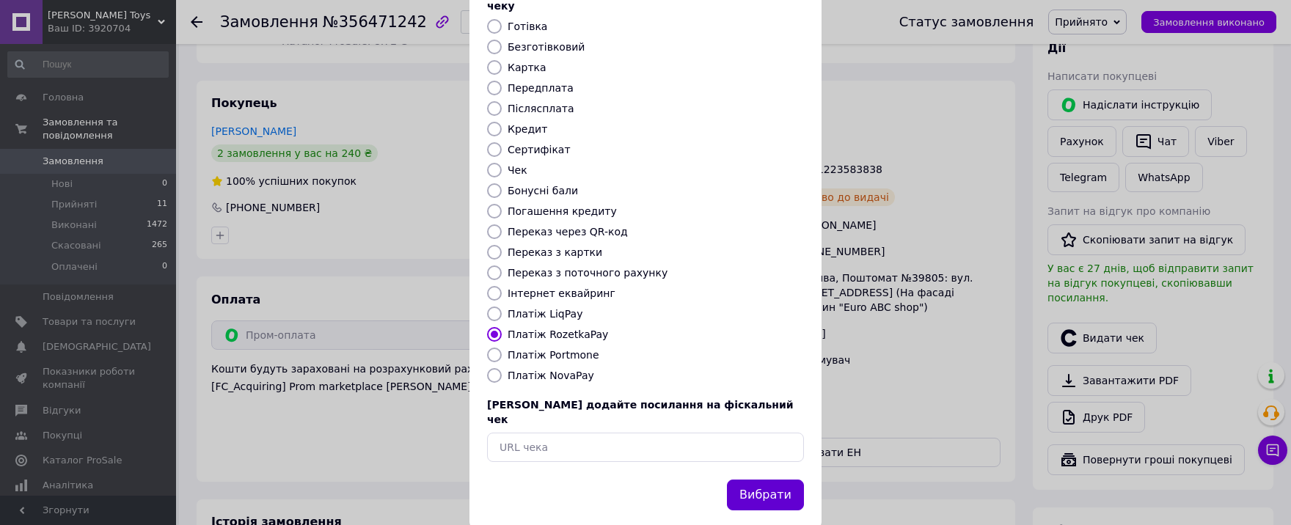
click at [761, 480] on button "Вибрати" at bounding box center [765, 496] width 77 height 32
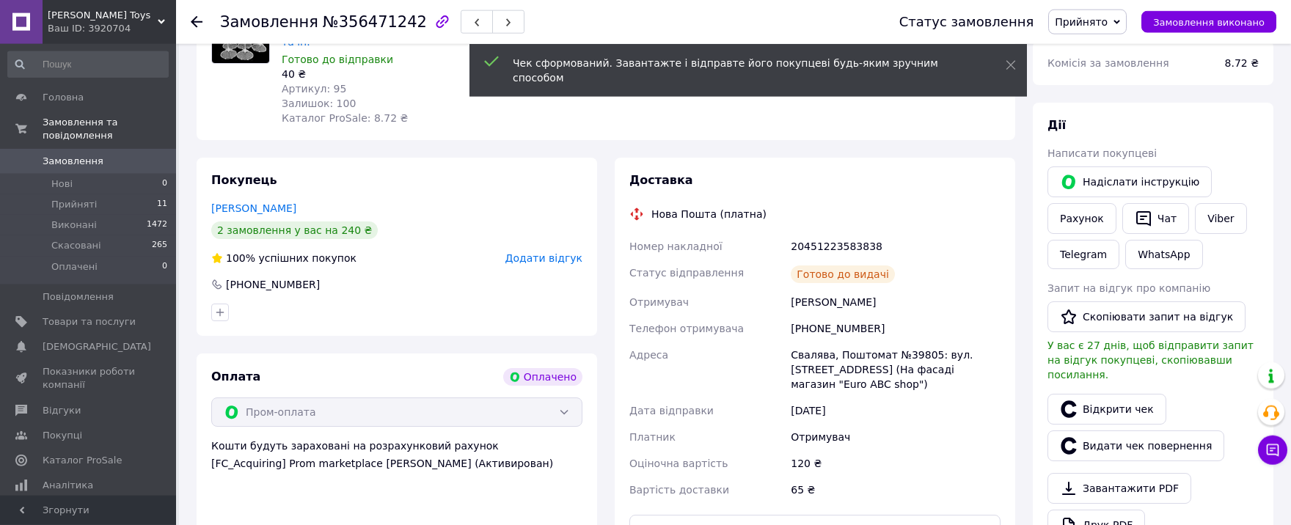
scroll to position [584, 0]
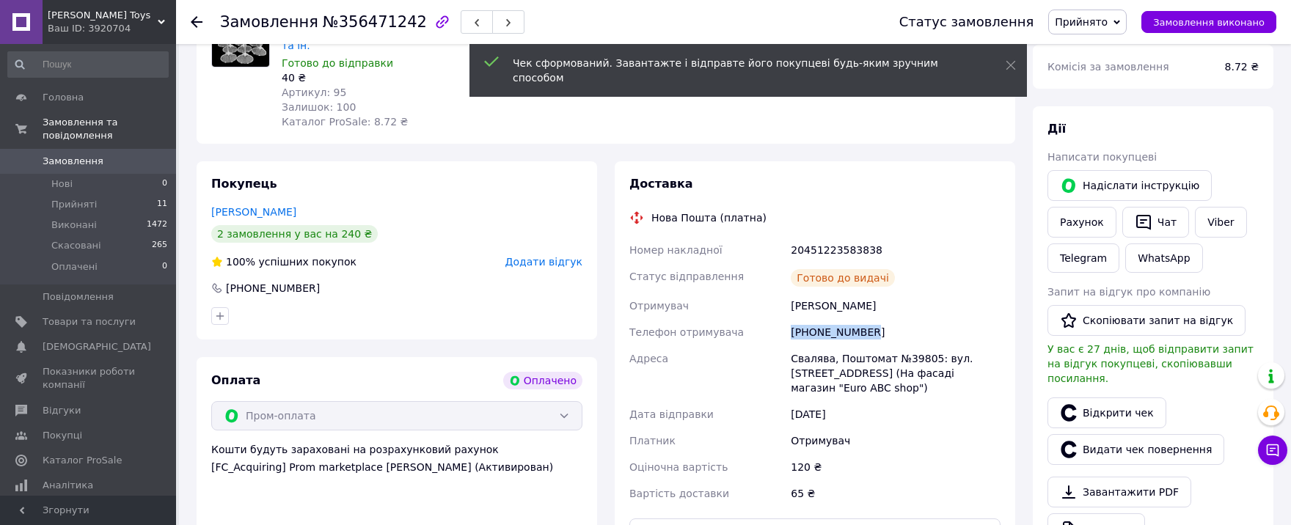
drag, startPoint x: 874, startPoint y: 273, endPoint x: 778, endPoint y: 279, distance: 95.5
click at [778, 279] on div "Номер накладної 20451223583838 Статус відправлення Готово до видачі Отримувач […" at bounding box center [814, 372] width 377 height 270
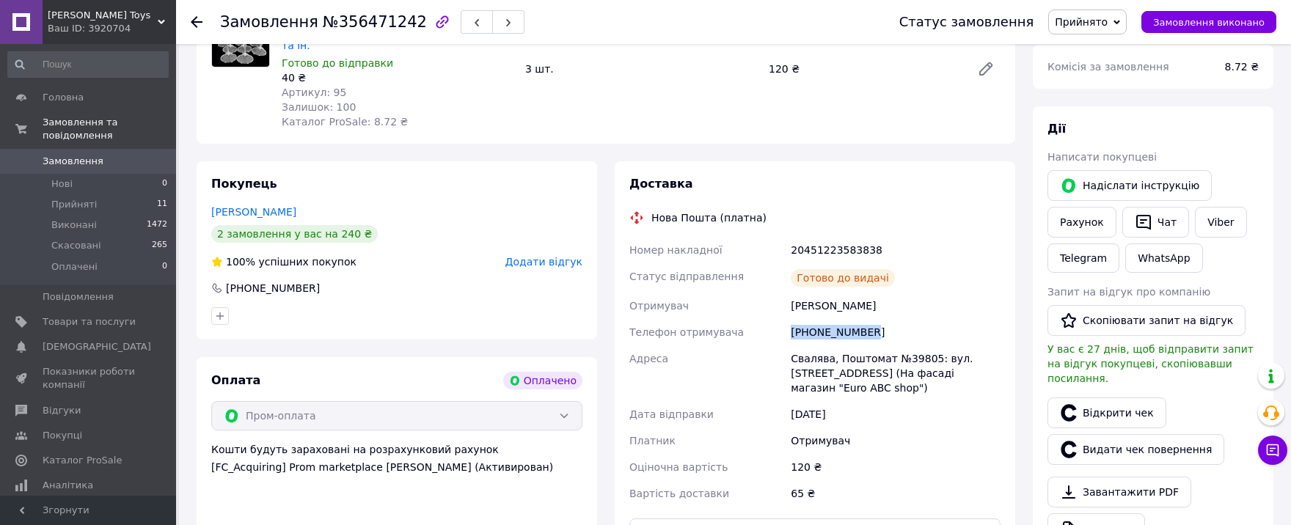
copy div "Телефон отримувача [PHONE_NUMBER]"
drag, startPoint x: 222, startPoint y: 22, endPoint x: 402, endPoint y: 23, distance: 180.4
click at [402, 23] on h1 "Замовлення №356471242" at bounding box center [323, 22] width 207 height 18
copy h1 "Замовлення №356471242"
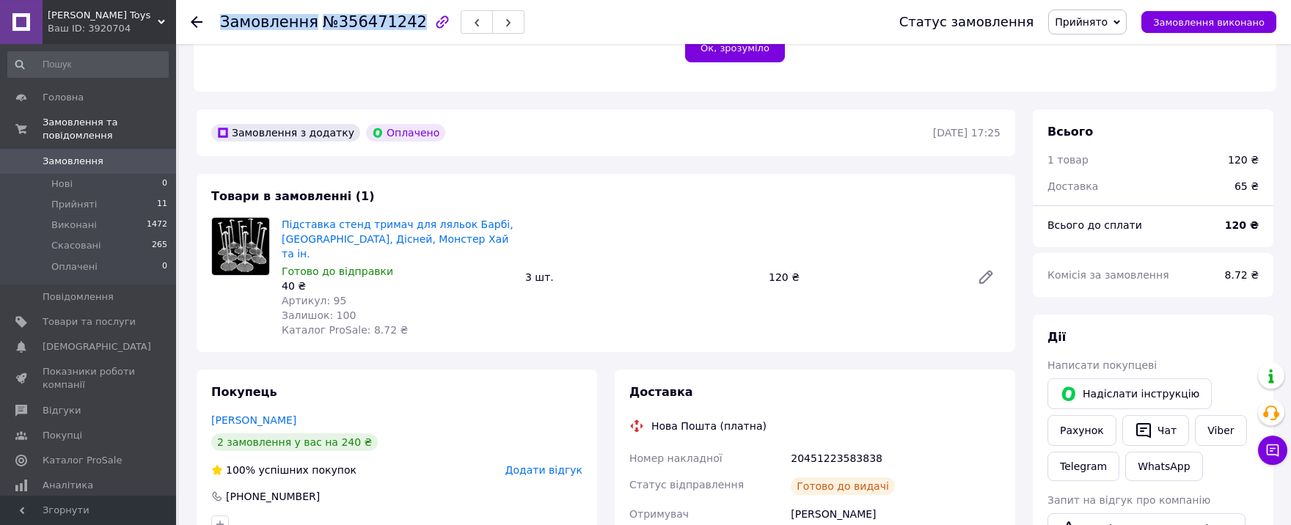
scroll to position [261, 0]
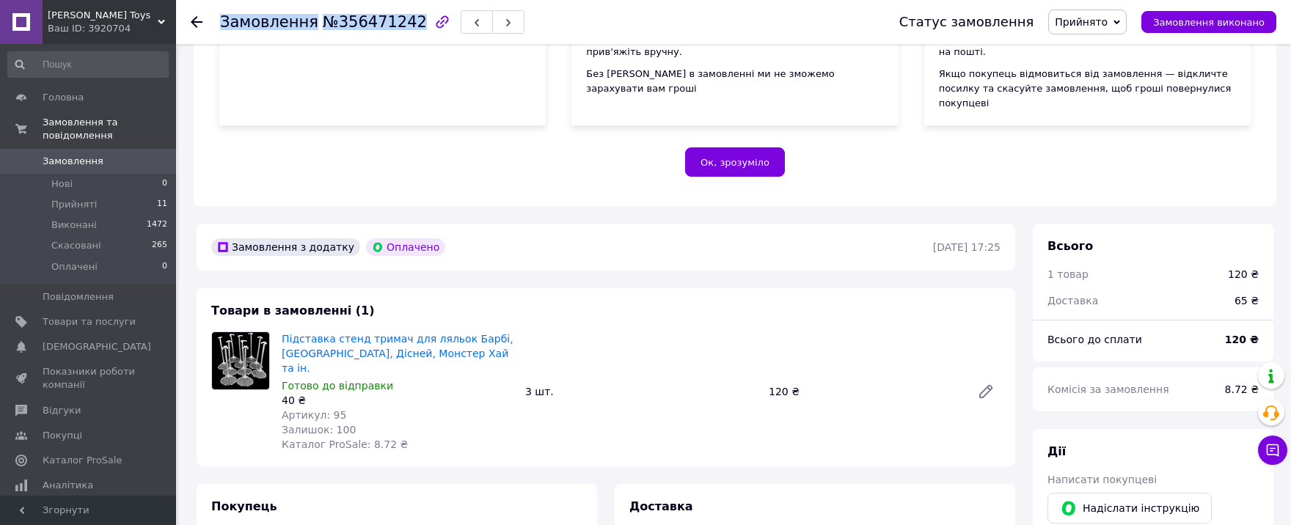
click at [78, 155] on span "Замовлення" at bounding box center [73, 161] width 61 height 13
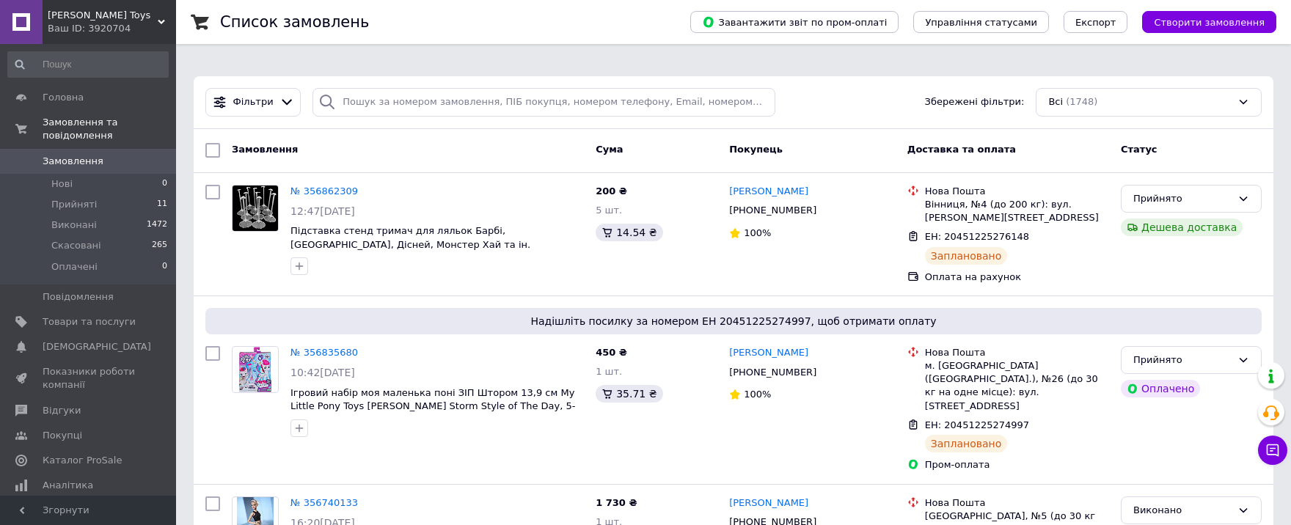
click at [84, 155] on span "Замовлення" at bounding box center [73, 161] width 61 height 13
